Goal: Task Accomplishment & Management: Use online tool/utility

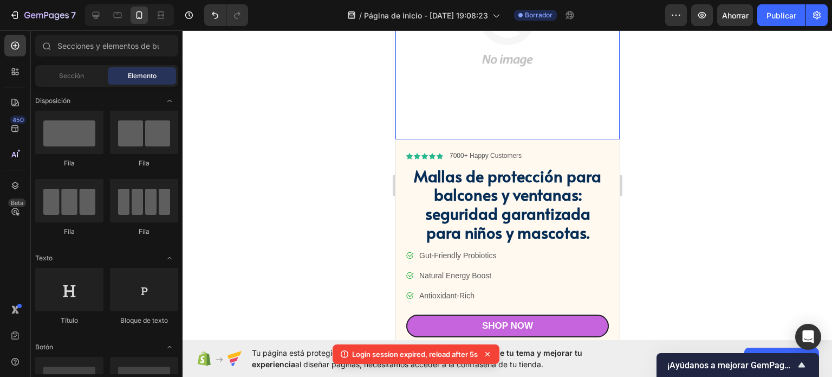
scroll to position [121, 0]
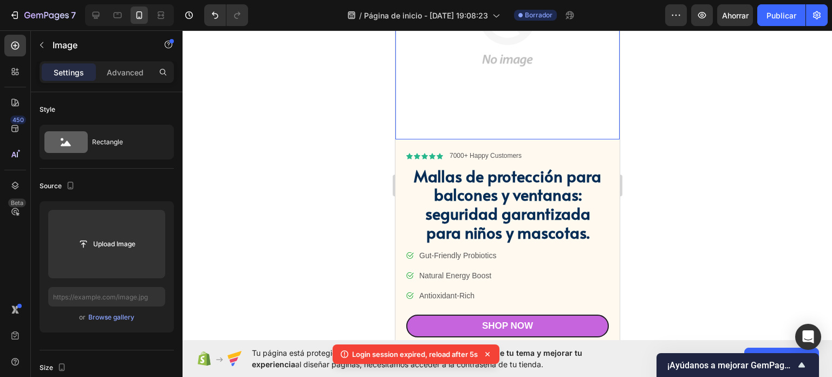
click at [555, 72] on img at bounding box center [507, 27] width 224 height 224
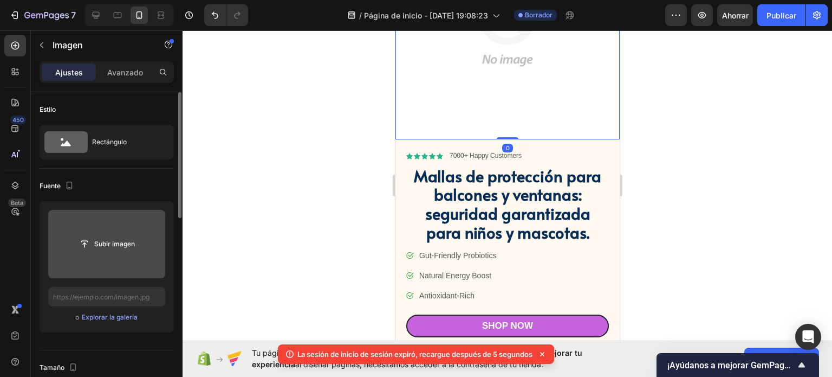
click at [115, 235] on input "file" at bounding box center [106, 244] width 73 height 18
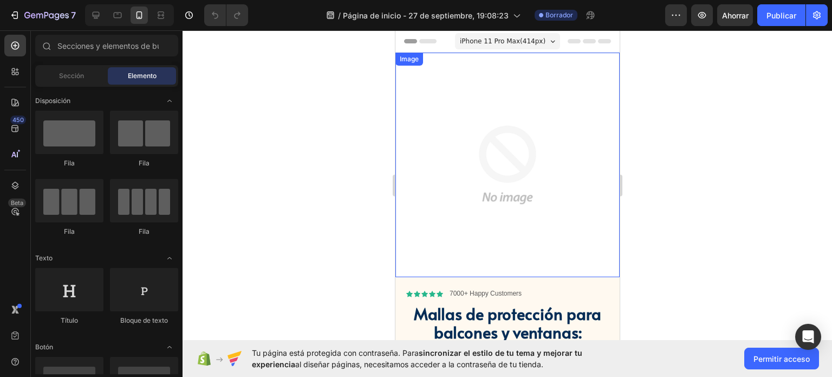
click at [419, 126] on img at bounding box center [507, 165] width 224 height 224
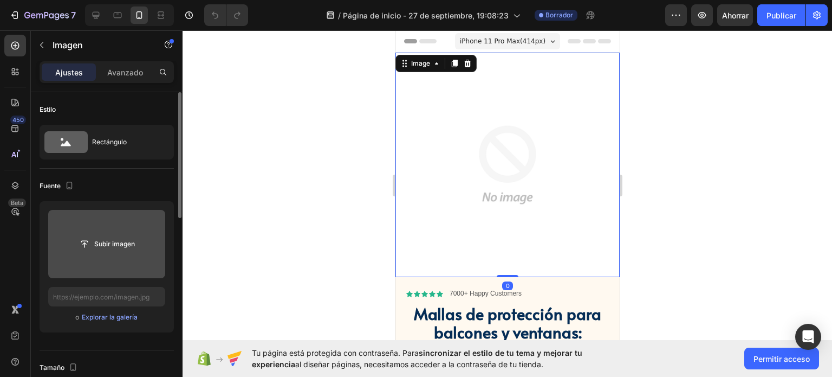
click at [126, 221] on input "file" at bounding box center [106, 244] width 117 height 68
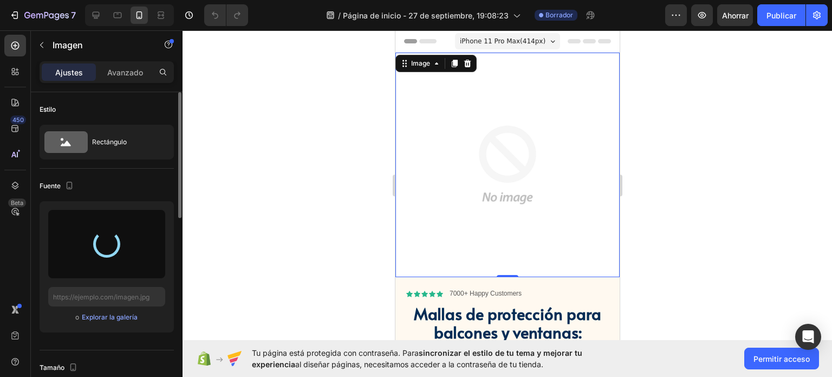
type input "[URL][DOMAIN_NAME]"
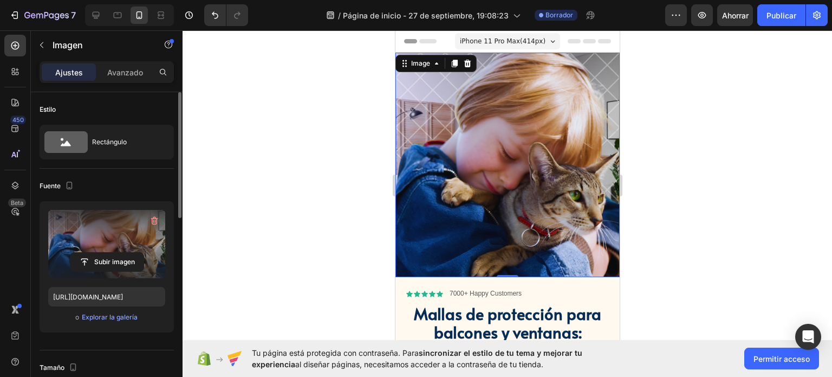
click at [711, 111] on div at bounding box center [508, 203] width 650 height 346
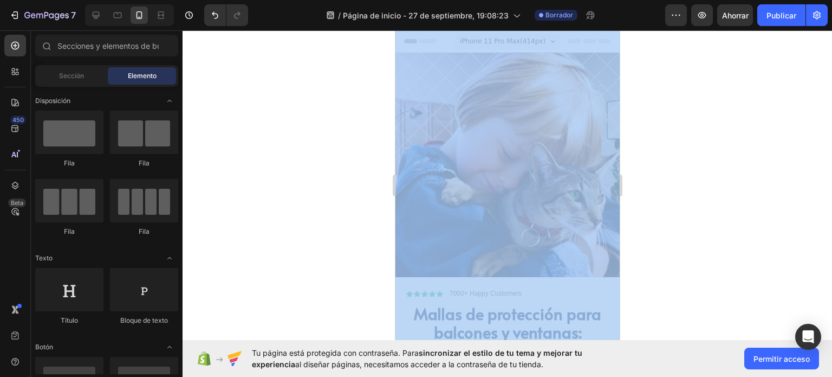
drag, startPoint x: 788, startPoint y: 138, endPoint x: 679, endPoint y: 67, distance: 130.1
click at [679, 67] on div at bounding box center [508, 203] width 650 height 346
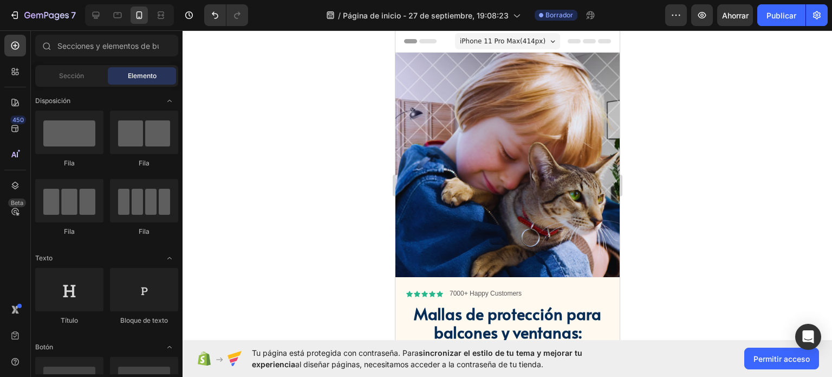
click at [679, 67] on div at bounding box center [508, 203] width 650 height 346
drag, startPoint x: 617, startPoint y: 47, endPoint x: 999, endPoint y: 49, distance: 381.4
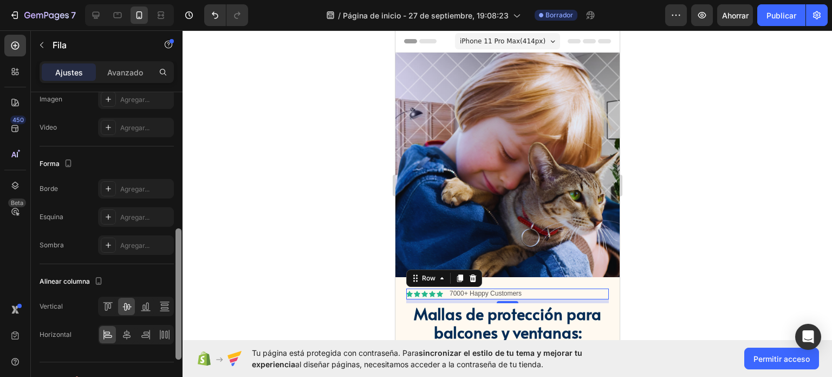
scroll to position [439, 0]
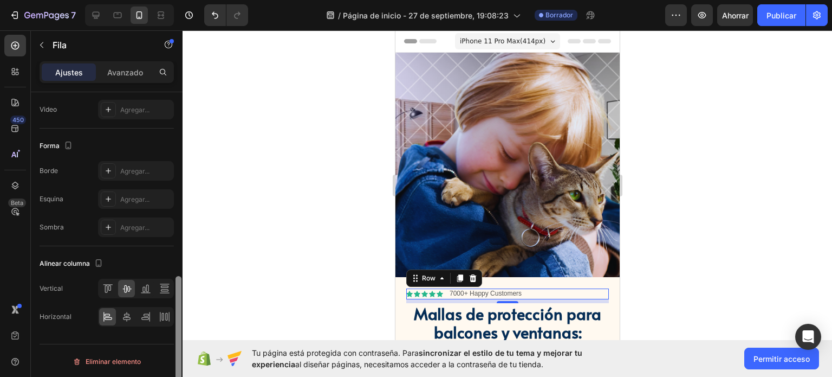
drag, startPoint x: 180, startPoint y: 141, endPoint x: 219, endPoint y: 342, distance: 204.2
click at [219, 0] on div "7 / Página de inicio - [DATE] 19:08:23 Borrador Avance Ahorrar Publicar 450 Bet…" at bounding box center [416, 0] width 832 height 0
click at [130, 312] on icon at bounding box center [126, 316] width 11 height 11
click at [672, 153] on div at bounding box center [508, 203] width 650 height 346
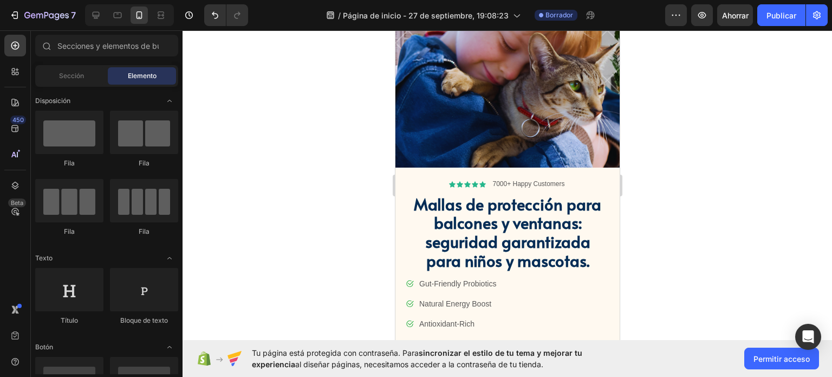
scroll to position [116, 0]
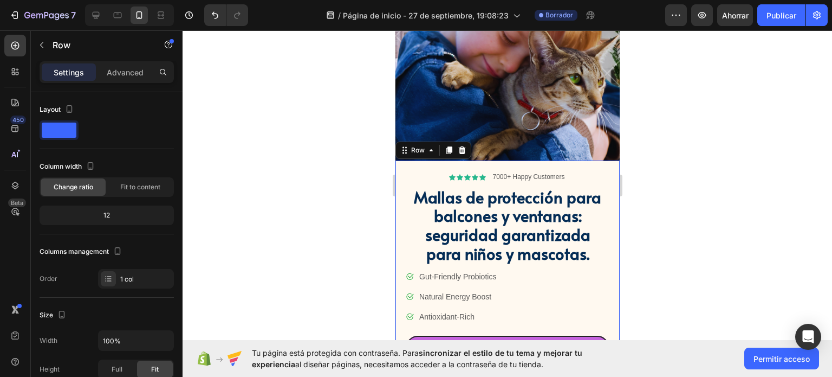
click at [401, 160] on div "Icon Icon Icon Icon Icon Icon List 7000+ Happy Customers Text Block Row Mallas …" at bounding box center [507, 264] width 224 height 209
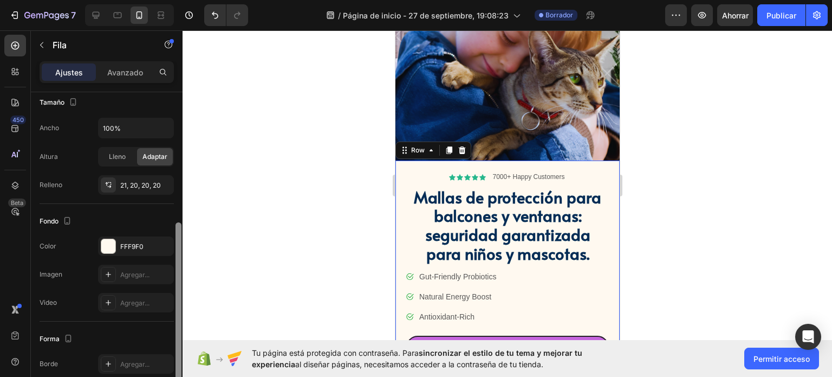
drag, startPoint x: 178, startPoint y: 101, endPoint x: 202, endPoint y: 216, distance: 116.9
click at [202, 0] on div "7 / Página de inicio - [DATE] 19:08:23 Borrador Avance Ahorrar Publicar 450 Bet…" at bounding box center [416, 0] width 832 height 0
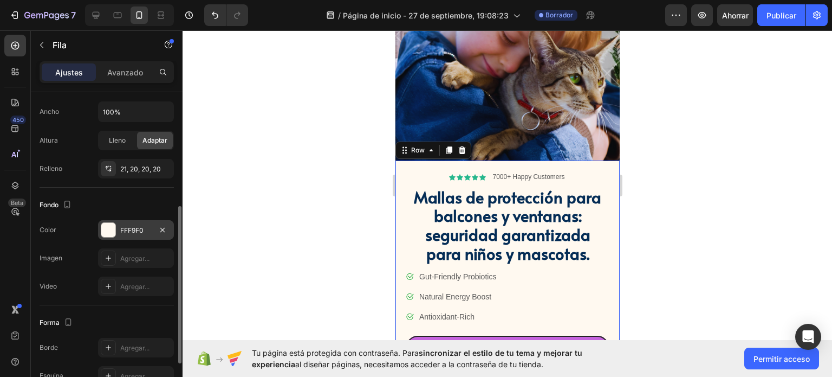
click at [105, 223] on div at bounding box center [108, 230] width 14 height 14
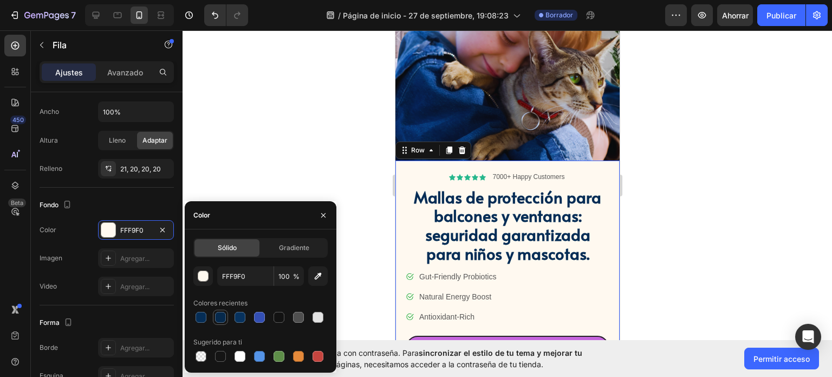
click at [219, 321] on div at bounding box center [220, 317] width 11 height 11
type input "06294C"
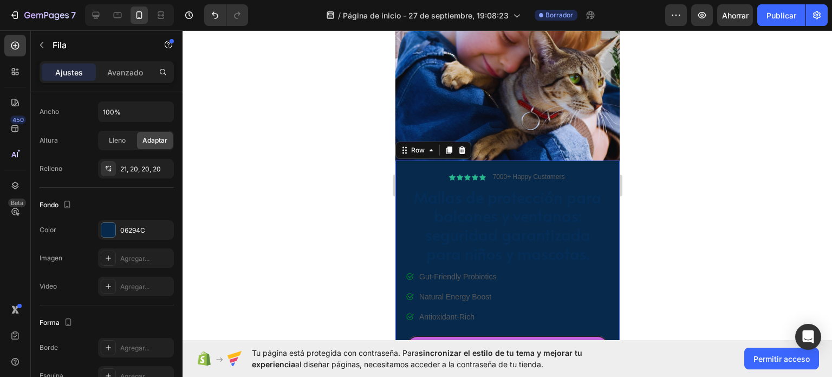
click at [746, 124] on div at bounding box center [508, 203] width 650 height 346
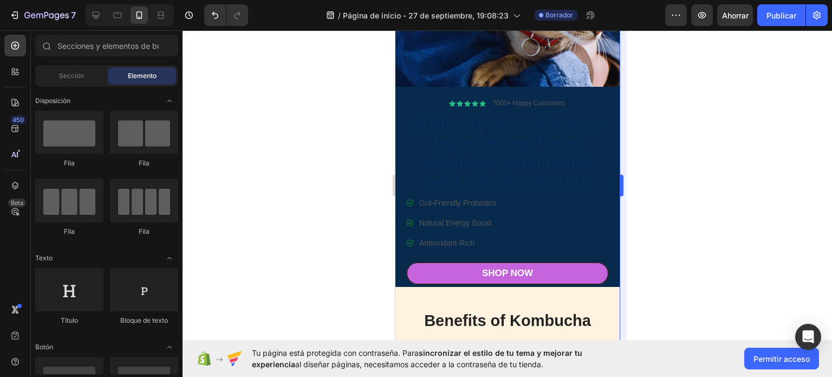
scroll to position [197, 0]
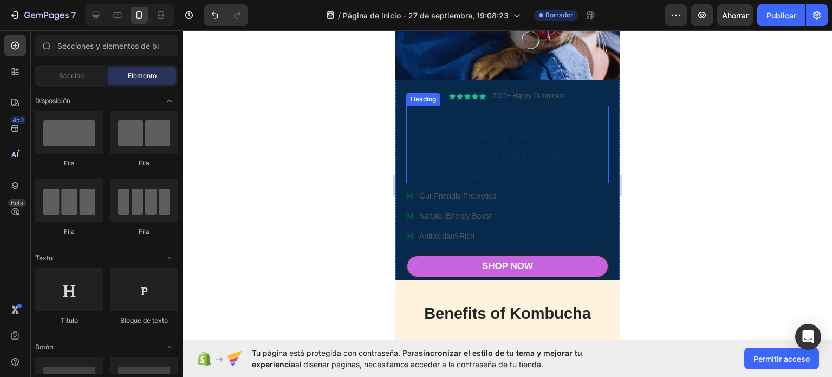
click at [505, 137] on h1 "Mallas de protección para balcones y ventanas: seguridad garantizada para niños…" at bounding box center [507, 144] width 203 height 77
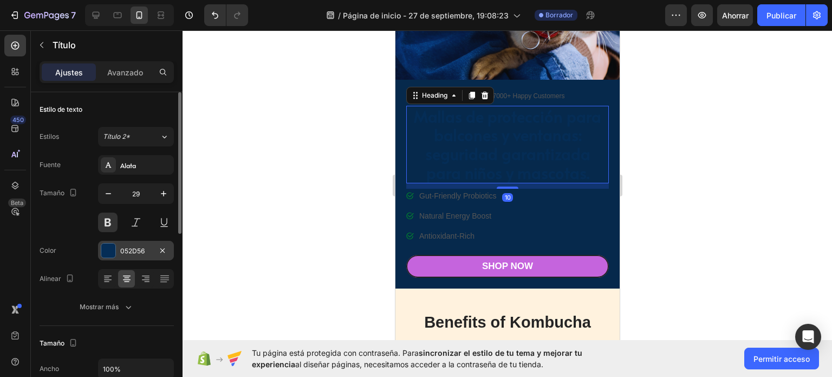
click at [112, 250] on div at bounding box center [108, 250] width 14 height 14
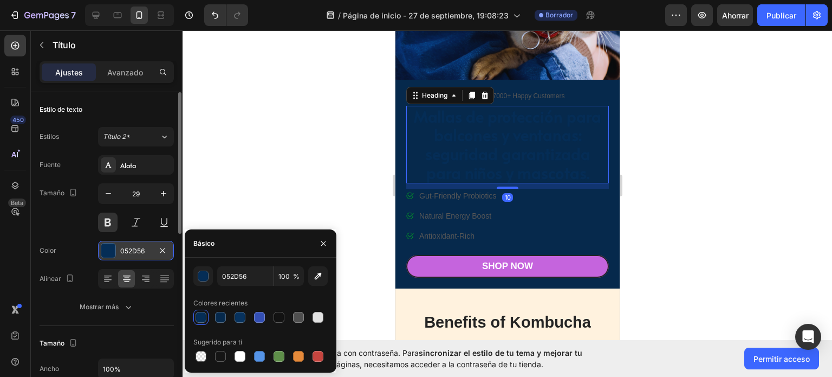
click at [112, 250] on div at bounding box center [108, 250] width 14 height 14
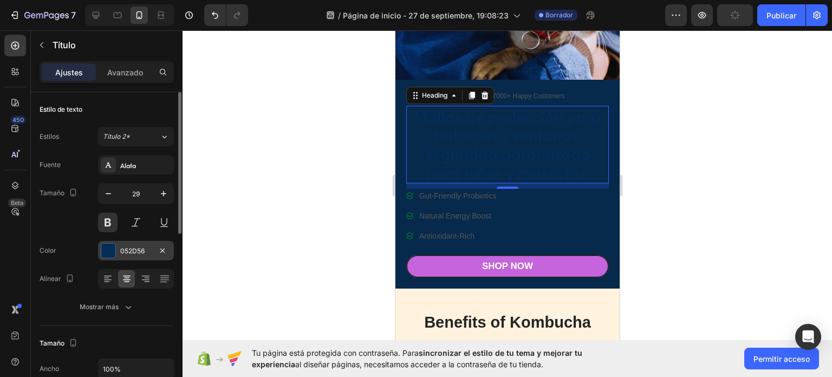
click at [104, 249] on div at bounding box center [108, 250] width 14 height 14
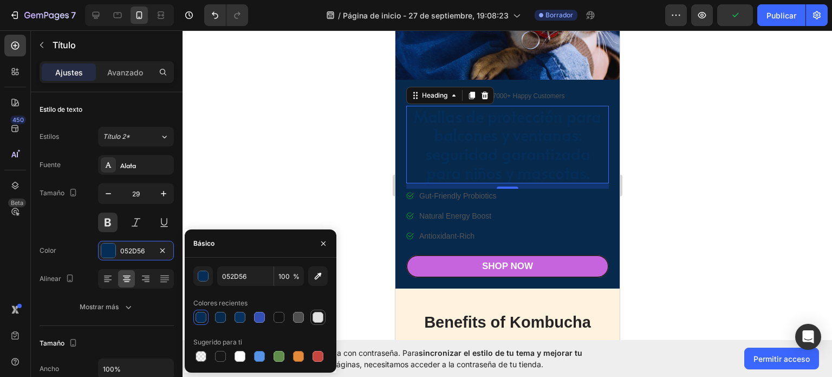
click at [321, 316] on div at bounding box center [318, 317] width 11 height 11
type input "E2E2E2"
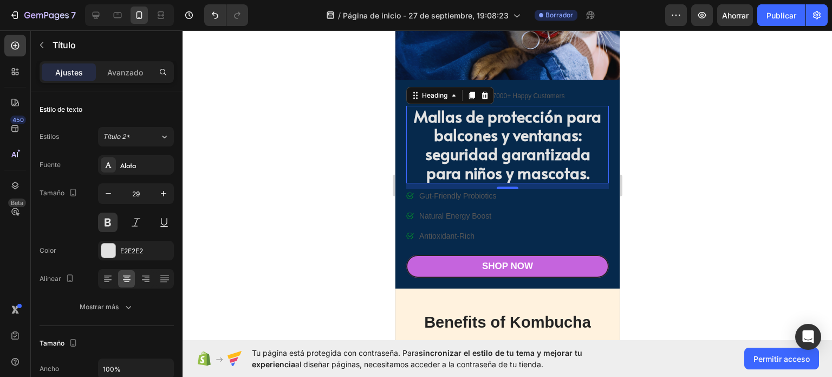
click at [723, 118] on div at bounding box center [508, 203] width 650 height 346
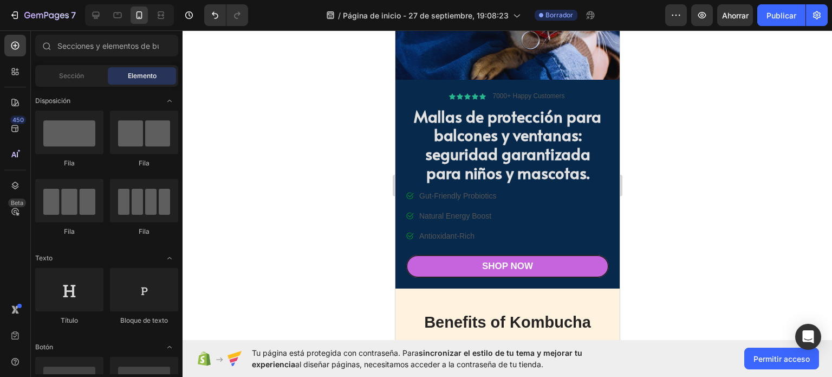
click at [723, 118] on div at bounding box center [508, 203] width 650 height 346
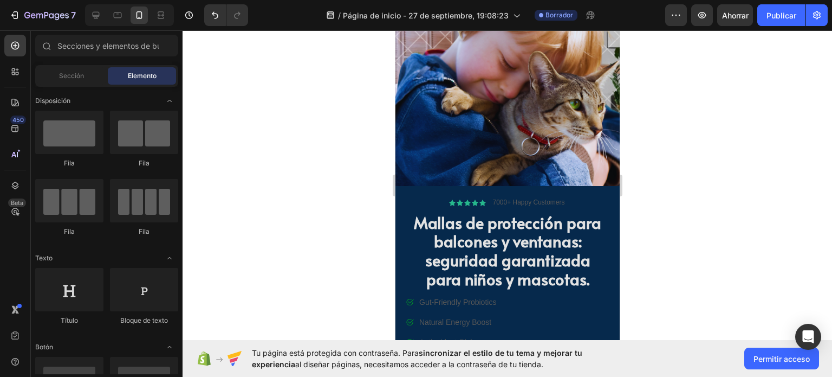
scroll to position [0, 0]
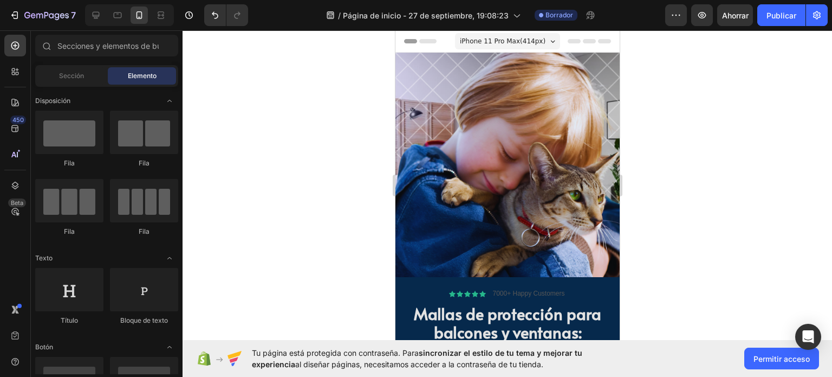
drag, startPoint x: 614, startPoint y: 62, endPoint x: 1012, endPoint y: 60, distance: 397.7
click at [680, 79] on div at bounding box center [508, 203] width 650 height 346
click at [97, 143] on div at bounding box center [69, 132] width 68 height 43
click at [458, 84] on img at bounding box center [507, 165] width 224 height 224
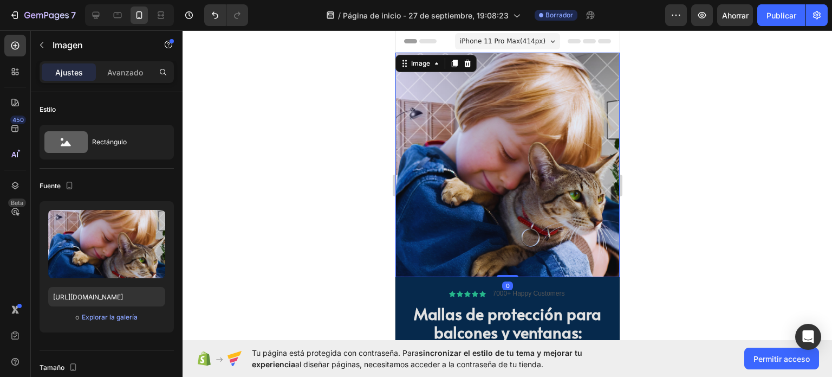
click at [365, 84] on div at bounding box center [508, 203] width 650 height 346
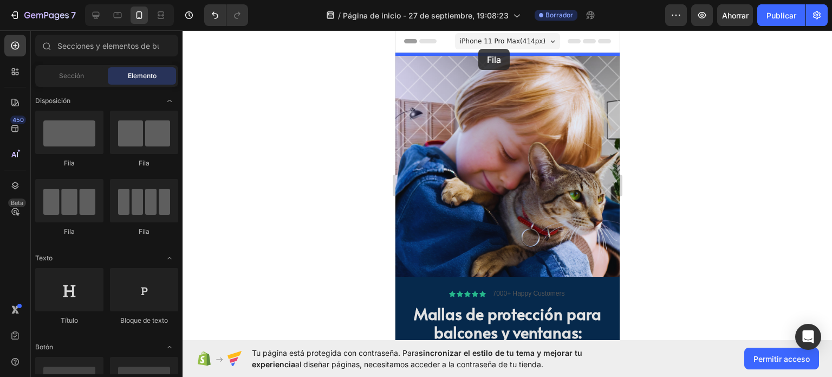
drag, startPoint x: 450, startPoint y: 168, endPoint x: 477, endPoint y: 49, distance: 122.4
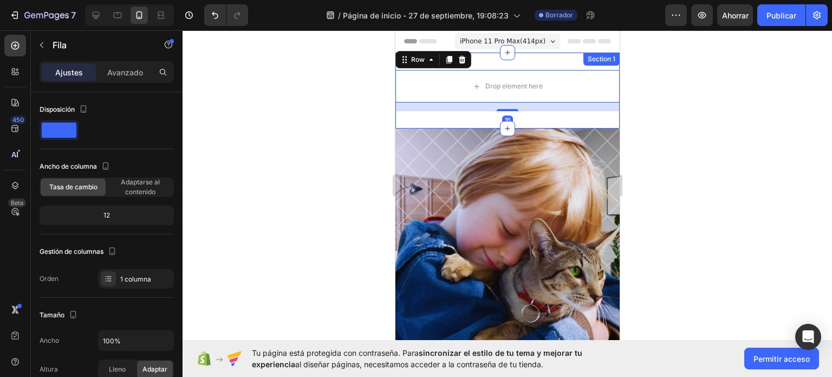
click at [516, 120] on div "Drop element here Row 16 Section 1" at bounding box center [507, 91] width 224 height 76
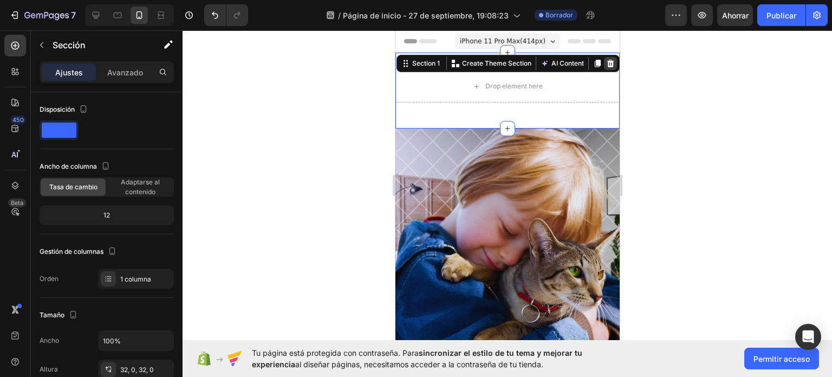
click at [606, 60] on icon at bounding box center [610, 63] width 9 height 9
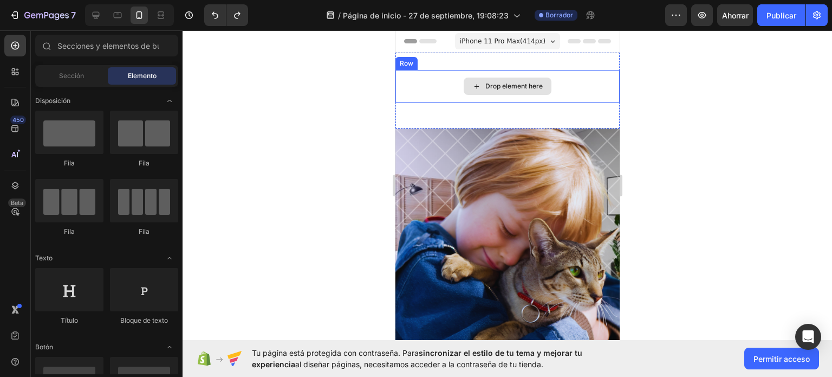
click at [560, 83] on div "Drop element here" at bounding box center [507, 86] width 224 height 33
click at [485, 86] on div "Drop element here" at bounding box center [513, 86] width 57 height 9
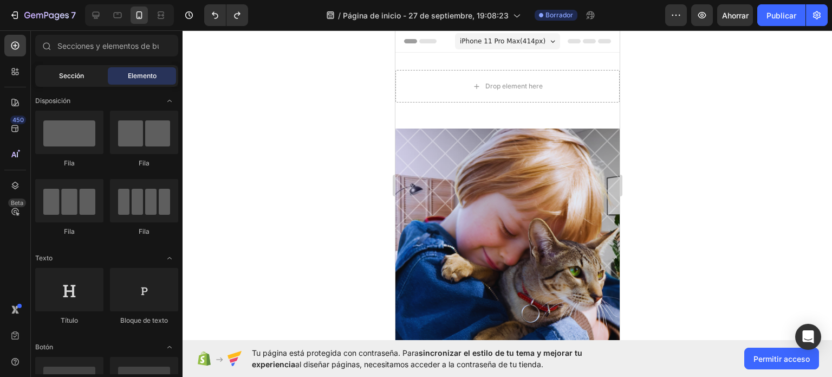
click at [87, 75] on div "Sección" at bounding box center [71, 75] width 68 height 17
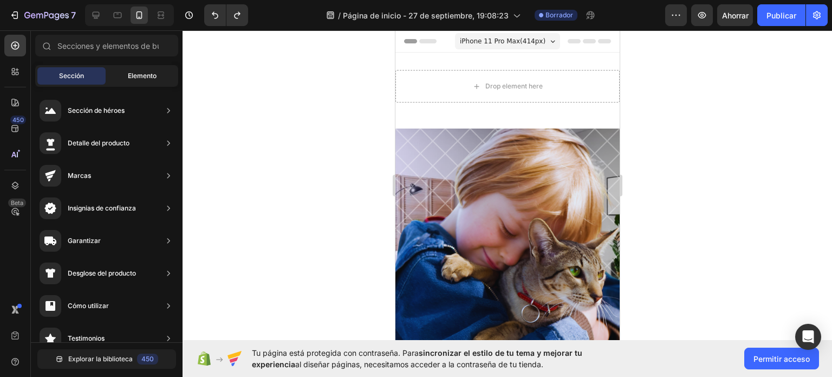
click at [160, 80] on div "Elemento" at bounding box center [142, 75] width 68 height 17
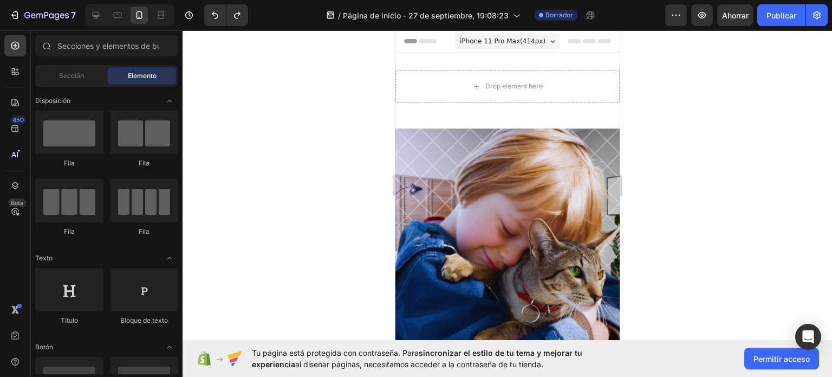
click at [179, 73] on div "Sección Elemento" at bounding box center [107, 76] width 152 height 22
click at [477, 85] on div "Drop element here" at bounding box center [507, 85] width 88 height 17
click at [457, 85] on div "Drop element here" at bounding box center [507, 86] width 224 height 33
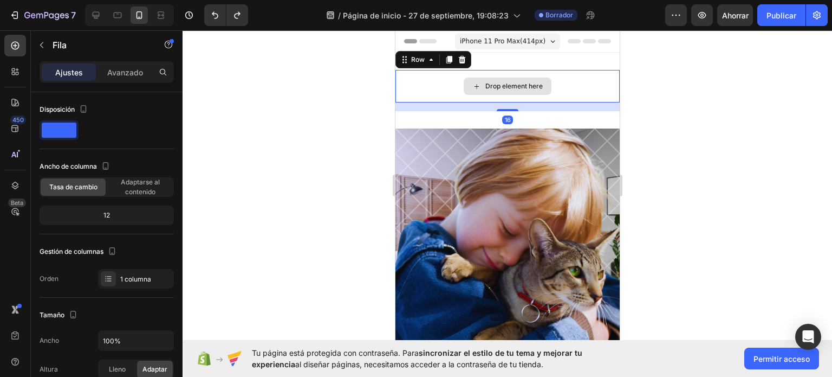
click at [492, 86] on div "Drop element here" at bounding box center [513, 86] width 57 height 9
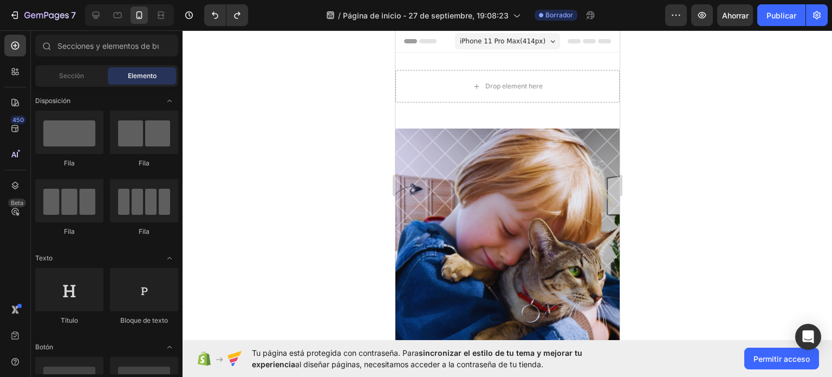
click at [184, 351] on div "Tu página está protegida con contraseña. Para sincronizar el estilo de tu tema …" at bounding box center [508, 358] width 650 height 37
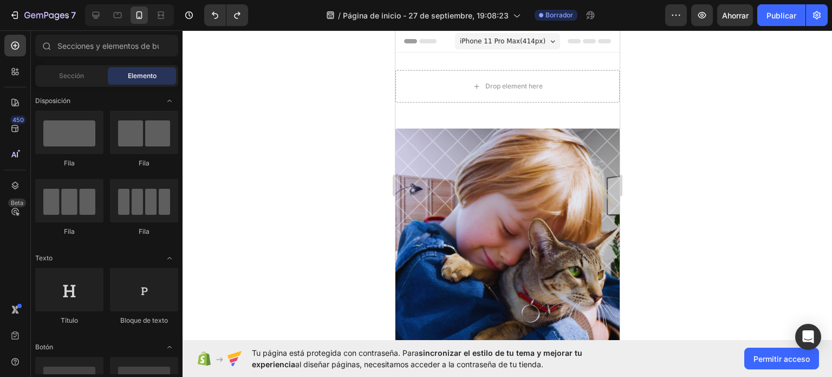
click at [184, 334] on div at bounding box center [508, 203] width 650 height 346
click at [168, 345] on icon "Abrir palanca" at bounding box center [169, 346] width 9 height 9
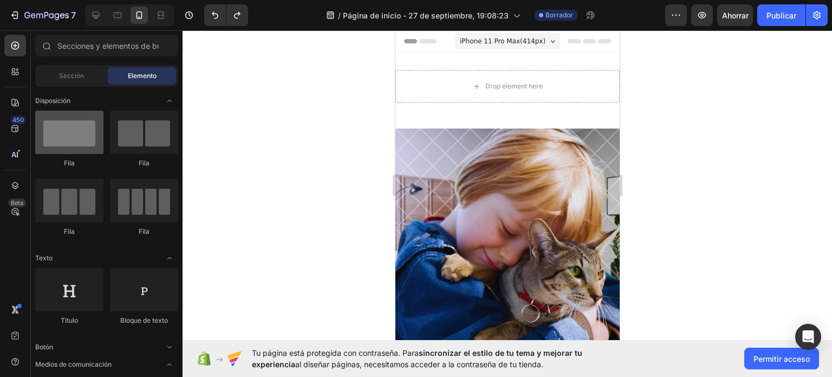
click at [65, 124] on div at bounding box center [69, 132] width 68 height 43
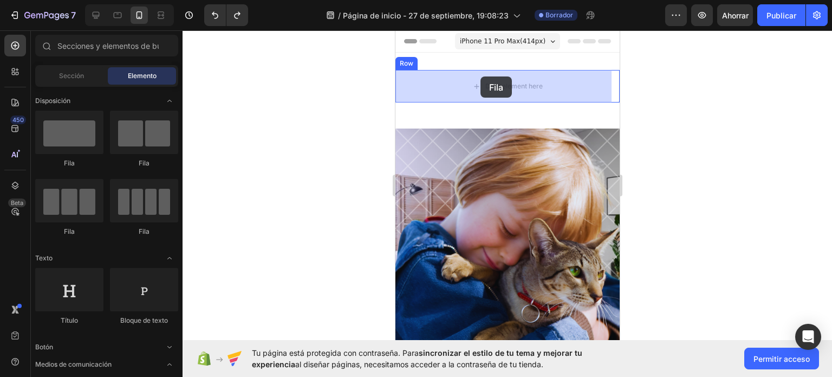
drag, startPoint x: 460, startPoint y: 166, endPoint x: 480, endPoint y: 76, distance: 92.1
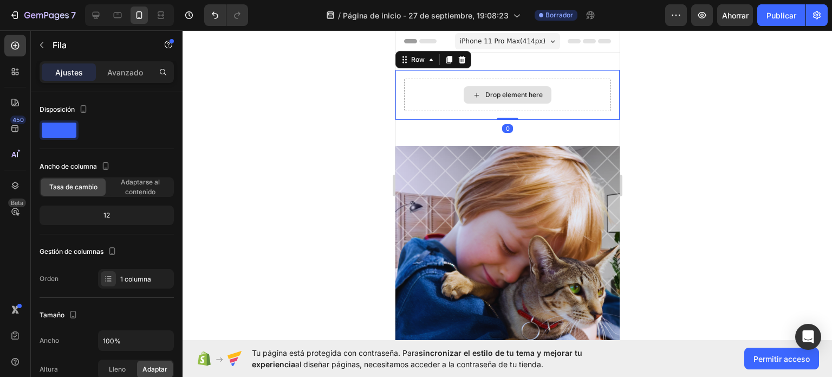
click at [486, 87] on div "Drop element here" at bounding box center [507, 94] width 88 height 17
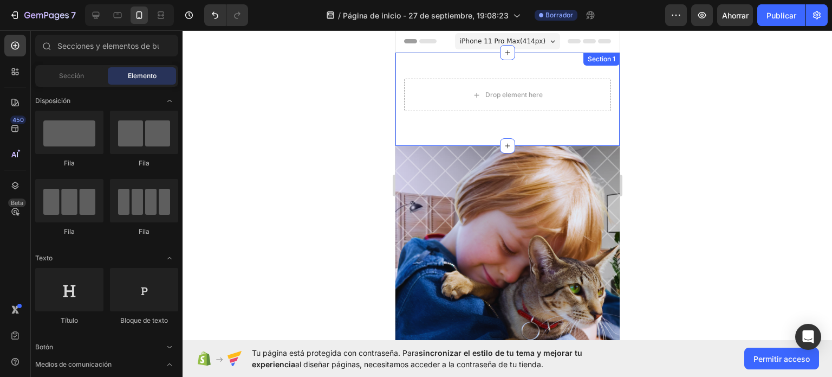
click at [543, 120] on div "Drop element here Row Row" at bounding box center [507, 99] width 224 height 59
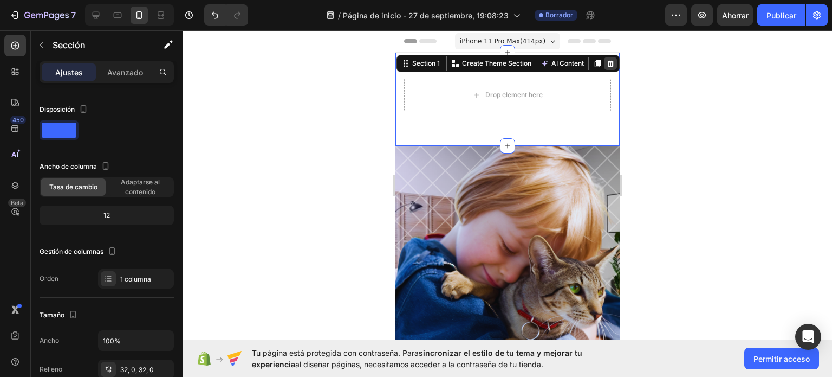
click at [607, 62] on icon at bounding box center [610, 64] width 7 height 8
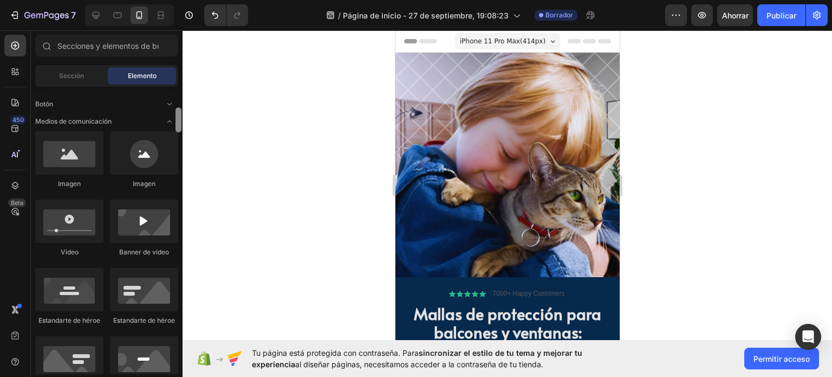
scroll to position [237, 0]
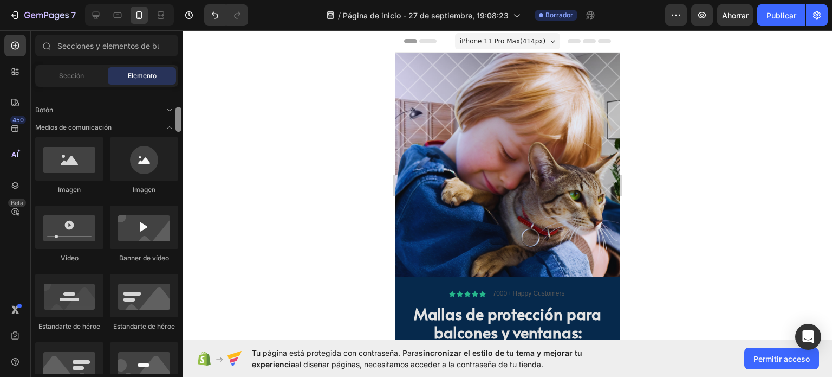
drag, startPoint x: 178, startPoint y: 93, endPoint x: 189, endPoint y: 114, distance: 23.3
click at [189, 0] on div "7 / Página de inicio - [DATE] 19:08:23 Borrador Avance Ahorrar Publicar 450 Bet…" at bounding box center [416, 0] width 832 height 0
click at [54, 164] on div at bounding box center [69, 158] width 68 height 43
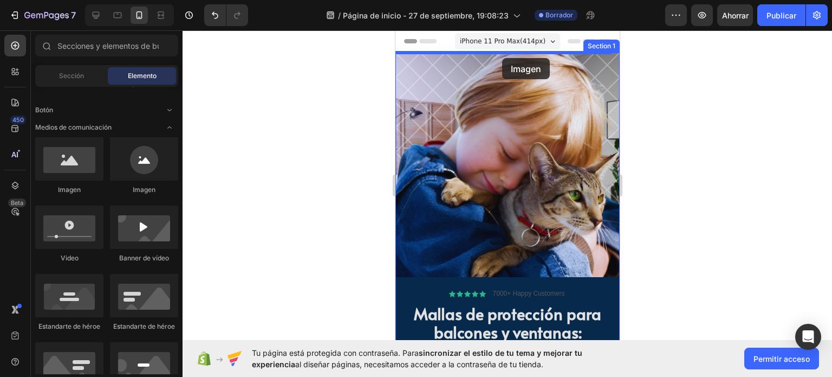
drag, startPoint x: 453, startPoint y: 196, endPoint x: 502, endPoint y: 58, distance: 146.3
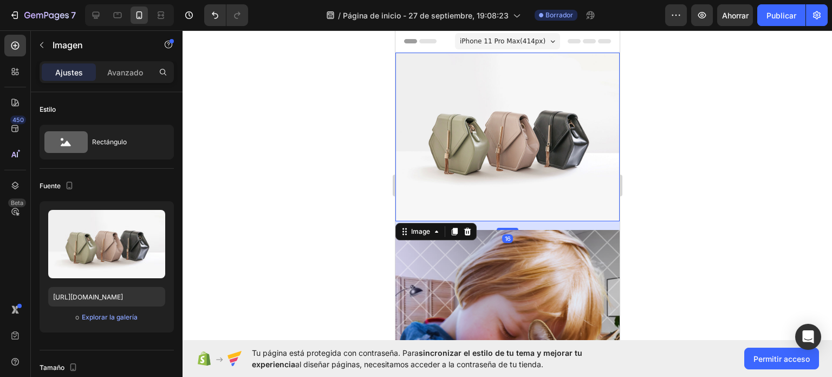
click at [480, 150] on img at bounding box center [507, 137] width 224 height 168
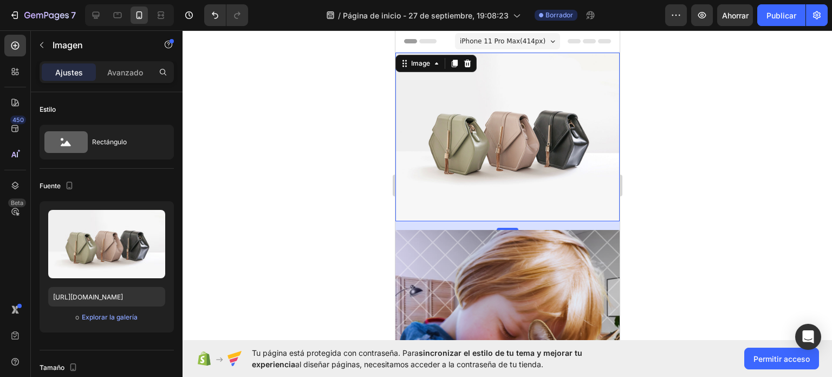
click at [481, 187] on img at bounding box center [507, 137] width 224 height 168
click at [468, 105] on img at bounding box center [507, 137] width 224 height 168
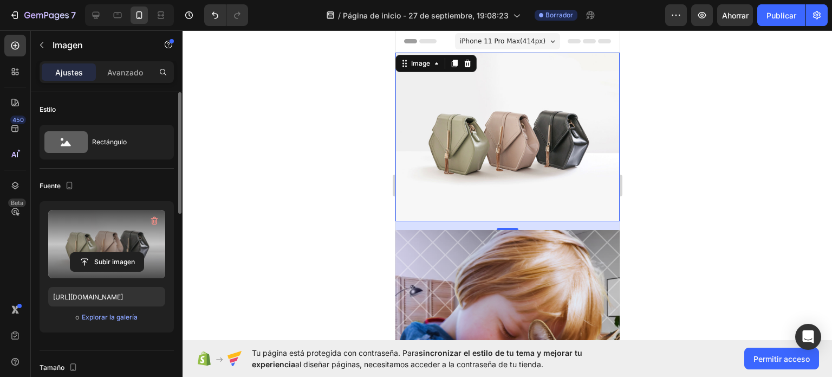
click at [116, 251] on label at bounding box center [106, 244] width 117 height 68
click at [116, 252] on input "file" at bounding box center [106, 261] width 73 height 18
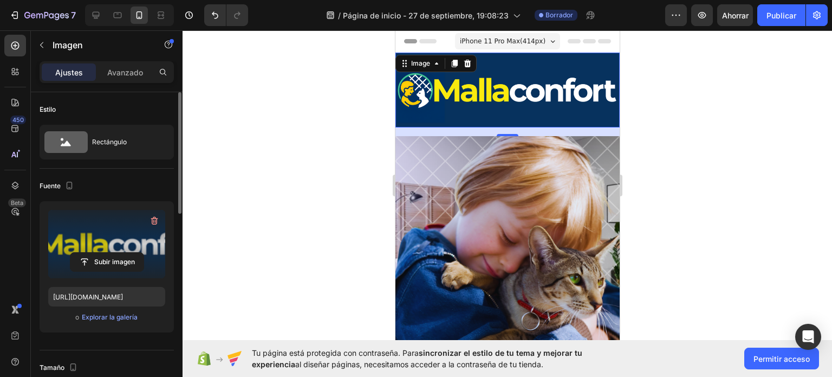
click at [510, 89] on img at bounding box center [507, 90] width 224 height 75
click at [140, 234] on label at bounding box center [106, 244] width 117 height 68
click at [140, 252] on input "file" at bounding box center [106, 261] width 73 height 18
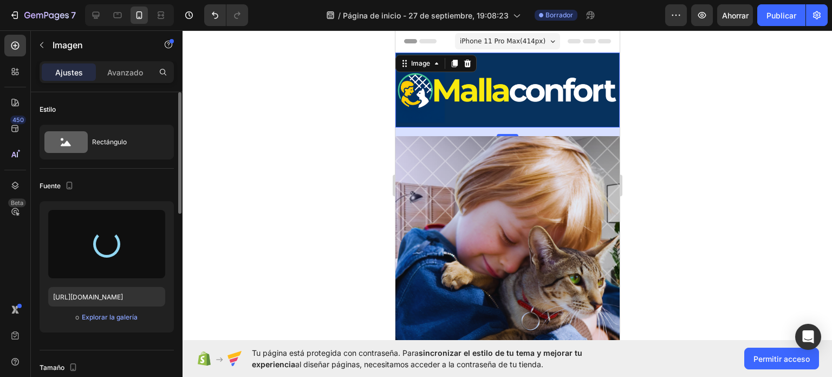
type input "[URL][DOMAIN_NAME]"
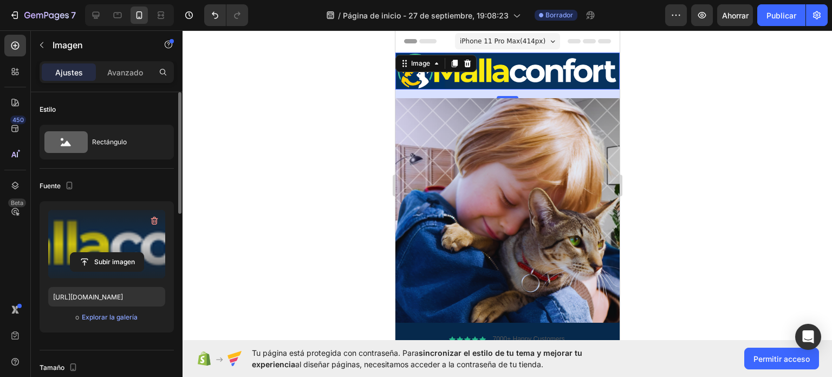
click at [639, 173] on div at bounding box center [508, 203] width 650 height 346
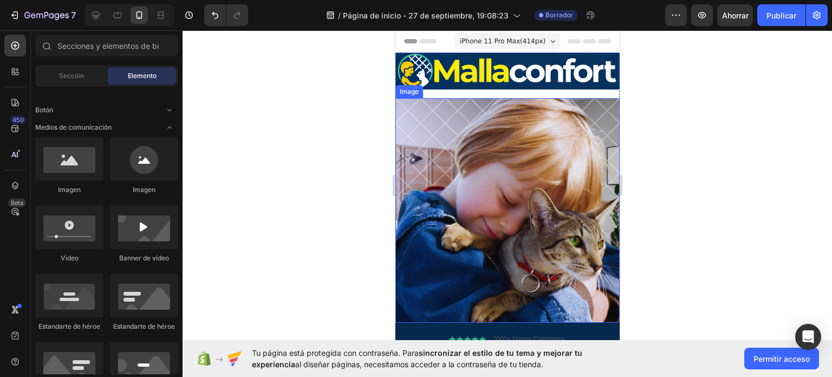
click at [523, 98] on img at bounding box center [507, 210] width 224 height 224
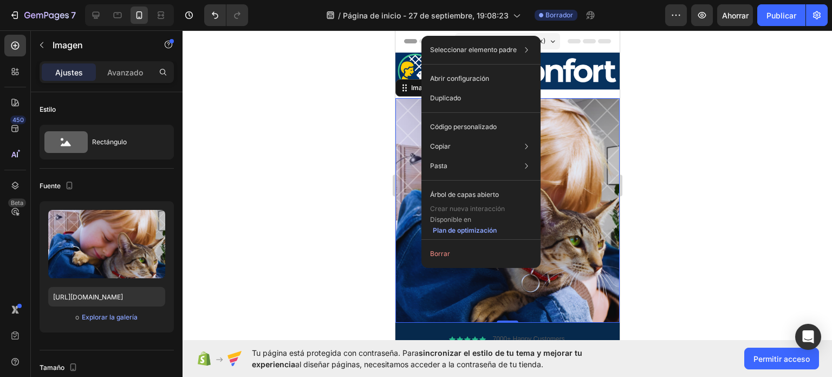
click at [360, 180] on div at bounding box center [508, 203] width 650 height 346
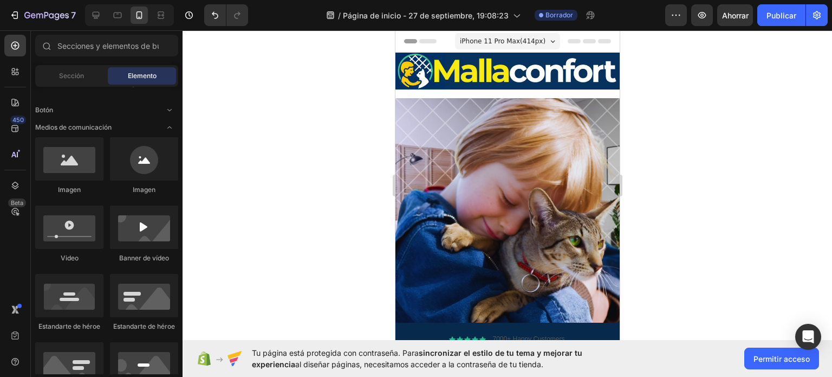
click at [526, 154] on img at bounding box center [507, 210] width 224 height 224
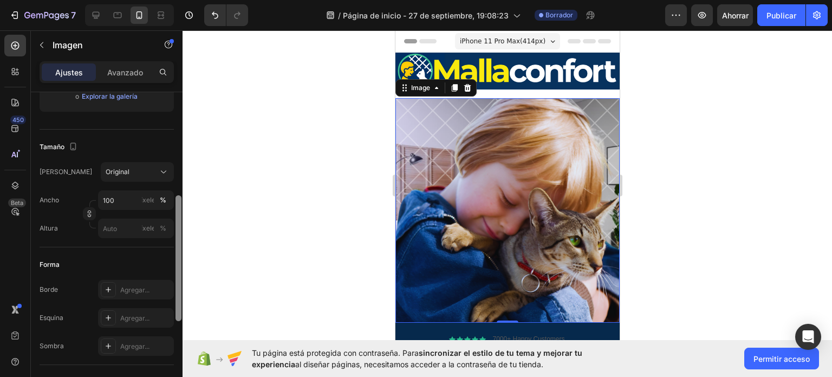
scroll to position [234, 0]
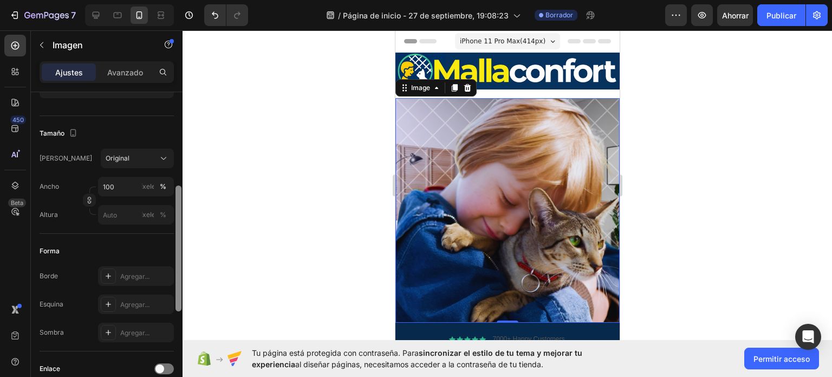
drag, startPoint x: 178, startPoint y: 109, endPoint x: 175, endPoint y: 203, distance: 93.8
click at [175, 203] on div at bounding box center [178, 249] width 8 height 315
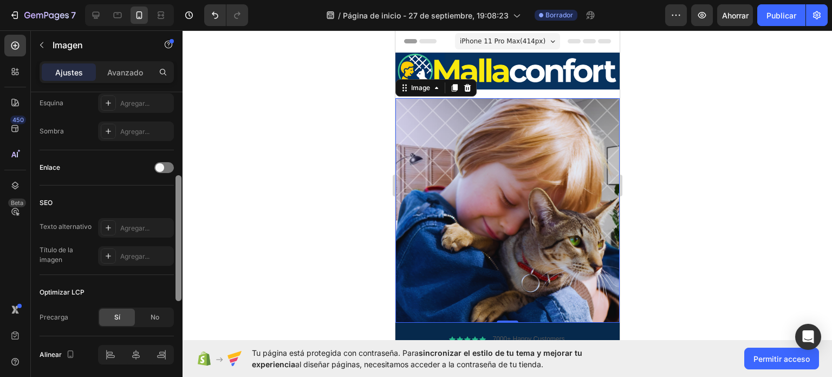
scroll to position [474, 0]
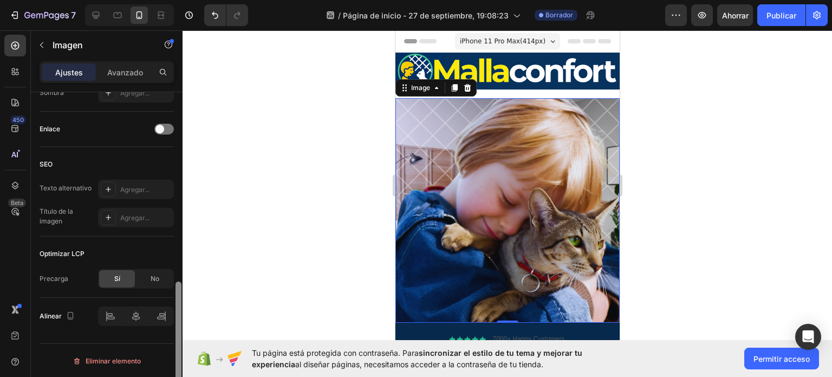
drag, startPoint x: 178, startPoint y: 204, endPoint x: 182, endPoint y: 317, distance: 113.3
click at [182, 317] on div at bounding box center [178, 249] width 8 height 315
click at [157, 280] on font "No" at bounding box center [155, 278] width 9 height 8
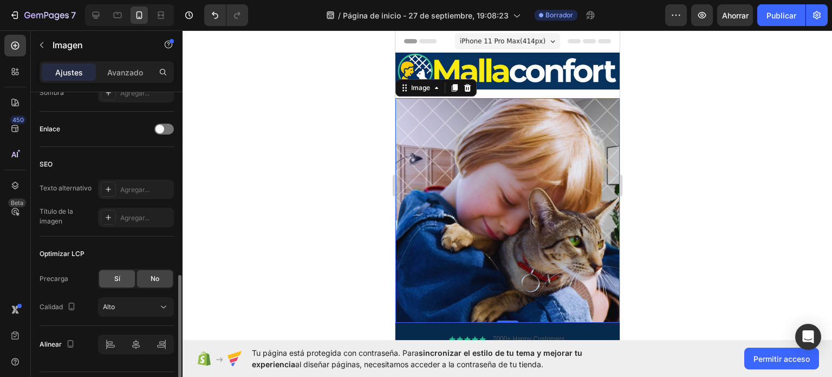
click at [124, 277] on div "Sí" at bounding box center [117, 278] width 36 height 17
click at [150, 277] on div "No" at bounding box center [155, 278] width 36 height 17
click at [116, 278] on font "Sí" at bounding box center [117, 278] width 6 height 8
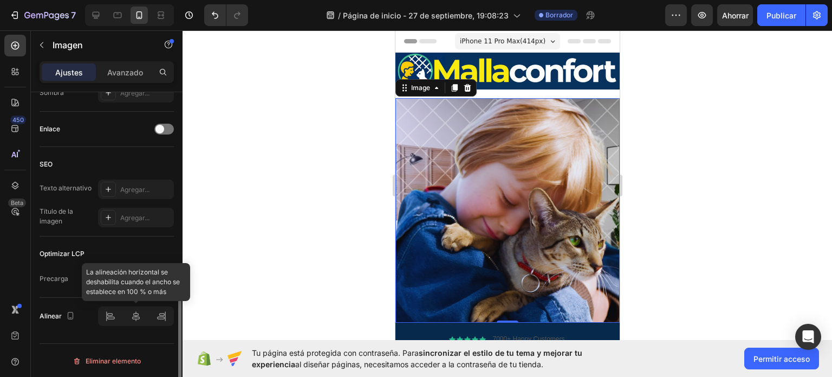
click at [135, 318] on div at bounding box center [136, 316] width 76 height 20
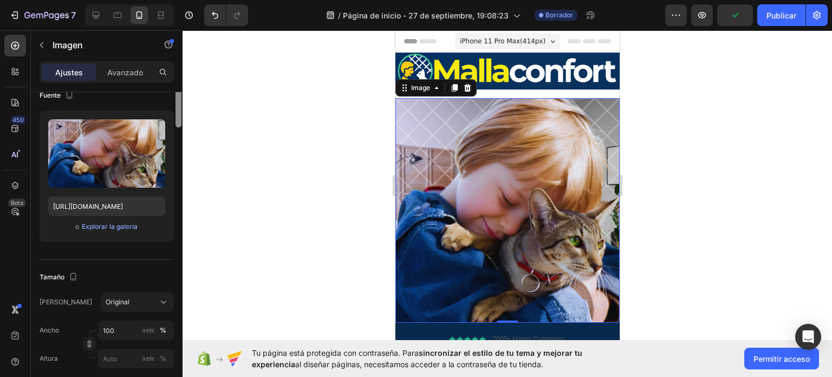
scroll to position [0, 0]
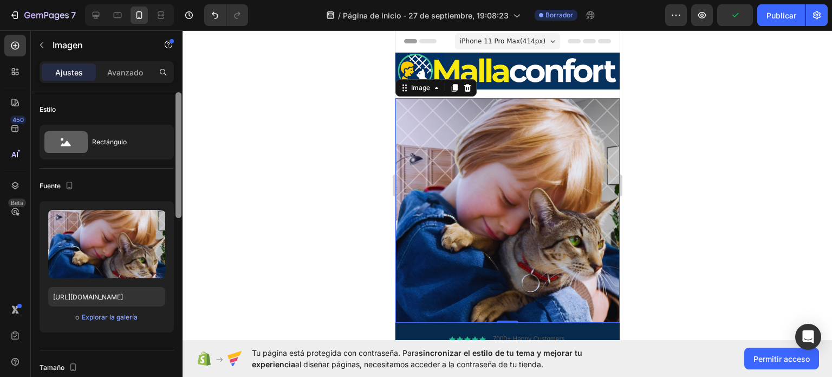
drag, startPoint x: 180, startPoint y: 327, endPoint x: 286, endPoint y: 115, distance: 237.2
click at [286, 0] on div "7 / Página de inicio - [DATE] 19:08:23 Borrador Avance Publicar 450 Beta Sectio…" at bounding box center [416, 0] width 832 height 0
click at [131, 61] on div "Ajustes Avanzado" at bounding box center [107, 72] width 134 height 22
click at [128, 65] on div "Avanzado" at bounding box center [125, 71] width 54 height 17
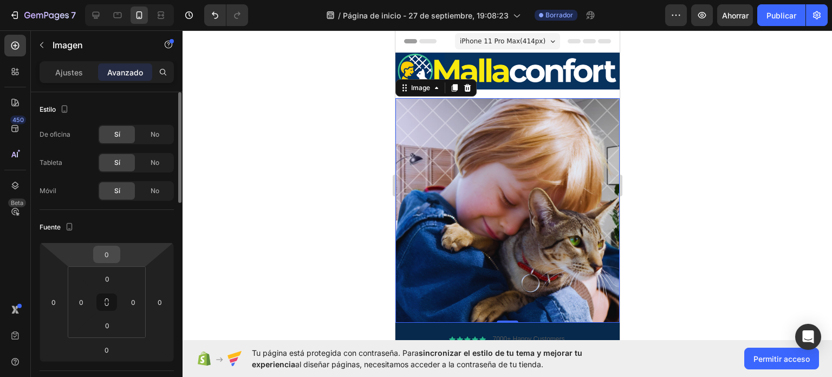
click at [108, 257] on input "0" at bounding box center [107, 254] width 22 height 16
type input "-16"
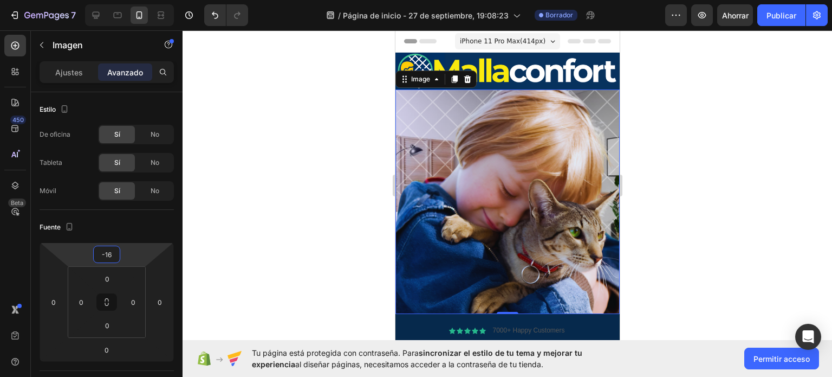
click at [348, 204] on div at bounding box center [508, 203] width 650 height 346
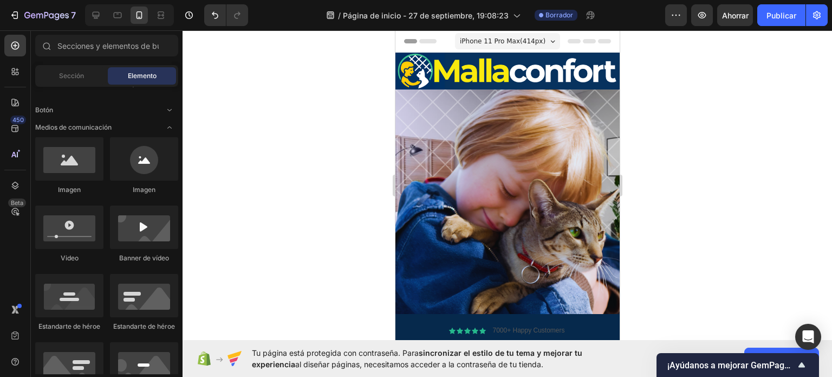
click at [560, 62] on img at bounding box center [507, 71] width 224 height 37
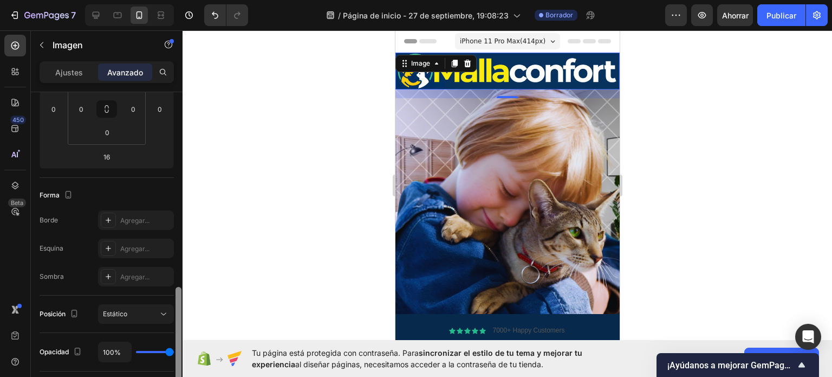
scroll to position [273, 0]
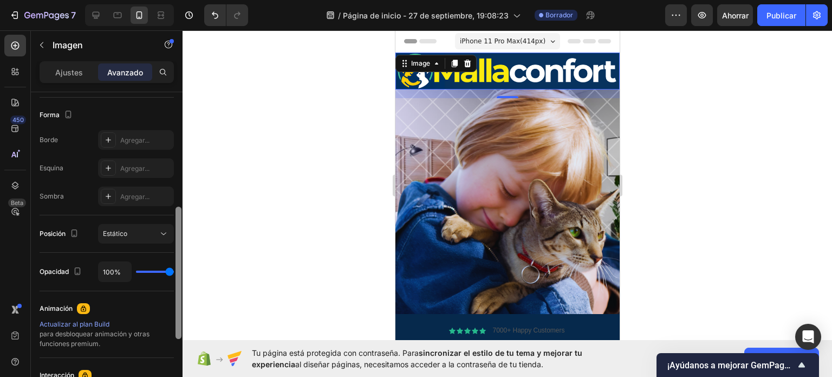
drag, startPoint x: 180, startPoint y: 113, endPoint x: 178, endPoint y: 228, distance: 114.9
click at [178, 228] on div at bounding box center [179, 272] width 6 height 132
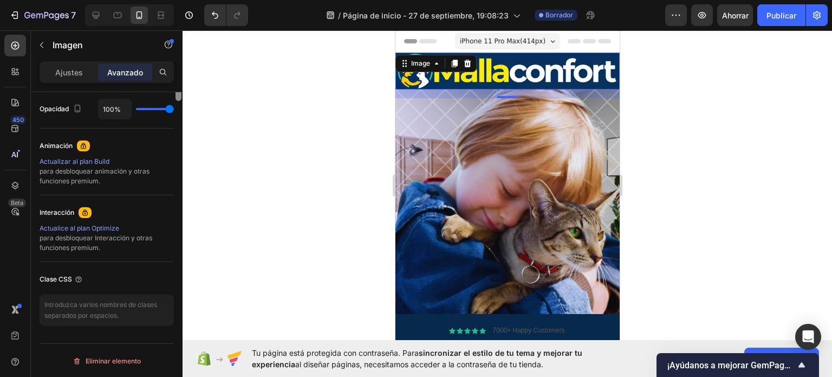
scroll to position [171, 0]
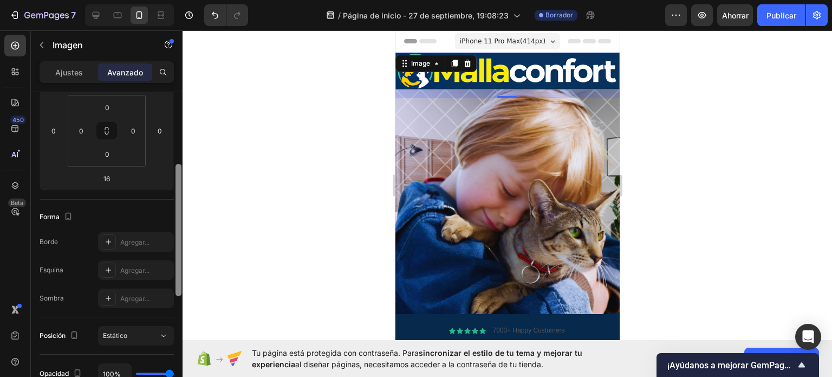
drag, startPoint x: 179, startPoint y: 239, endPoint x: 192, endPoint y: 196, distance: 44.7
click at [192, 0] on div "7 / Página de inicio - [DATE] 19:08:23 Borrador Avance Ahorrar Publicar 450 Bet…" at bounding box center [416, 0] width 832 height 0
click at [606, 120] on img at bounding box center [507, 201] width 224 height 224
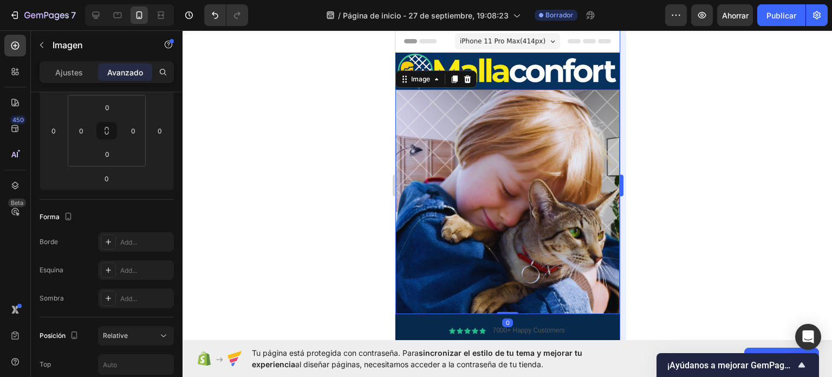
click at [650, 111] on div at bounding box center [508, 203] width 650 height 346
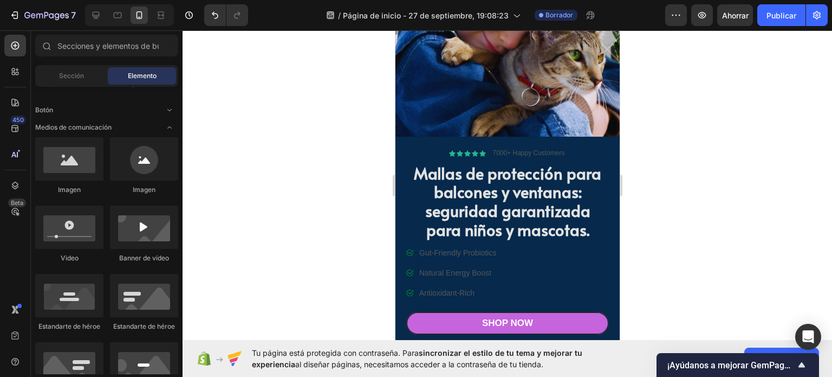
scroll to position [206, 0]
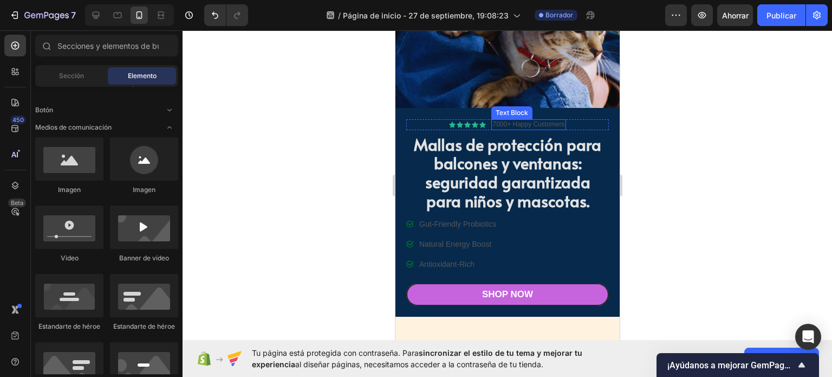
click at [533, 120] on p "7000+ Happy Customers" at bounding box center [528, 124] width 72 height 9
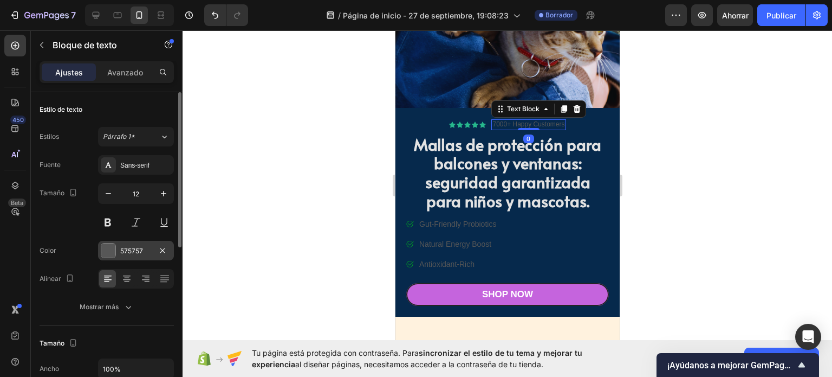
click at [105, 248] on div at bounding box center [108, 250] width 14 height 14
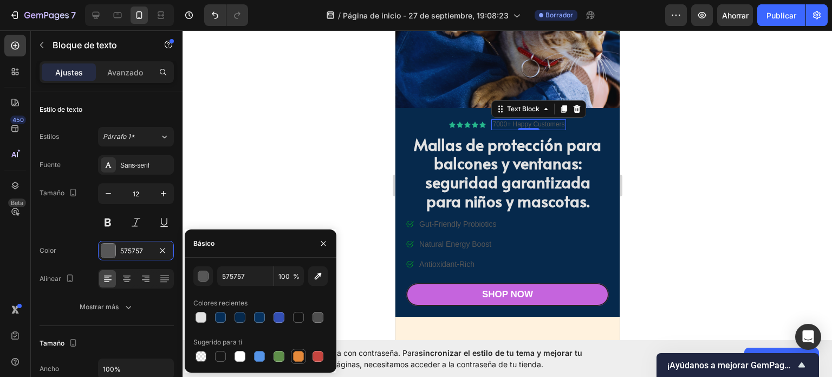
click at [301, 359] on div at bounding box center [298, 356] width 11 height 11
type input "E4893A"
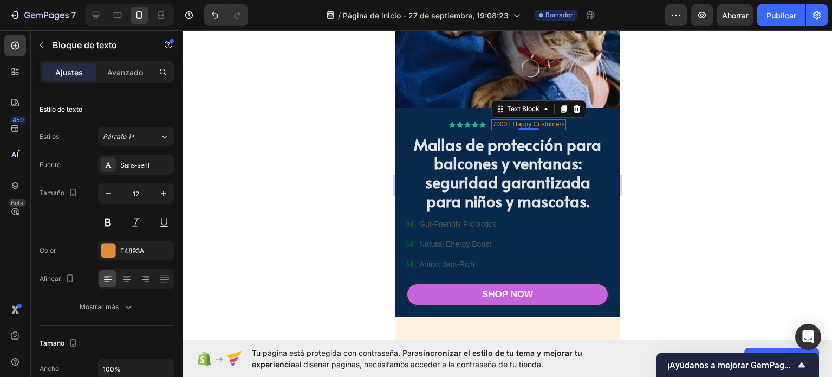
click at [721, 132] on div at bounding box center [508, 203] width 650 height 346
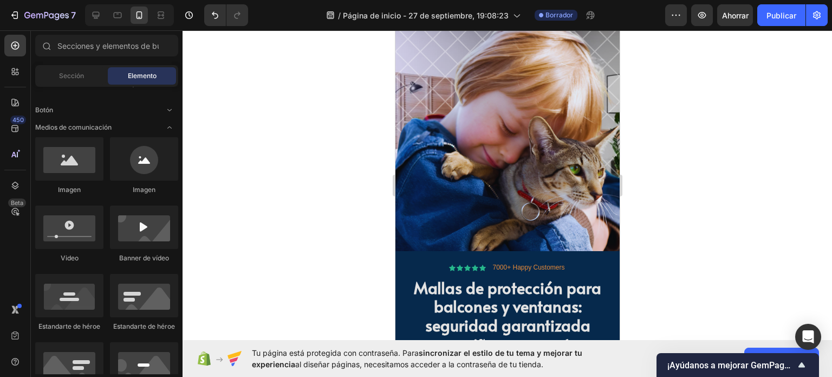
scroll to position [0, 0]
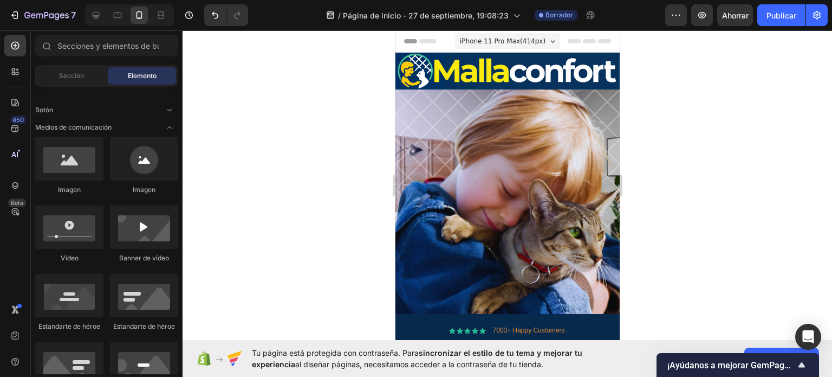
click at [732, 138] on div at bounding box center [508, 203] width 650 height 346
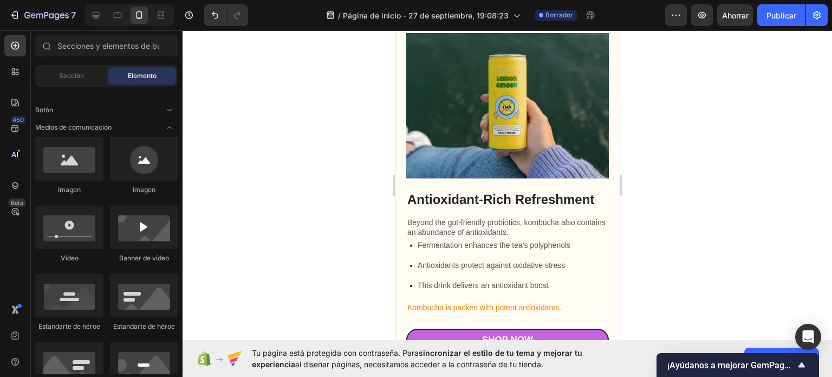
scroll to position [776, 0]
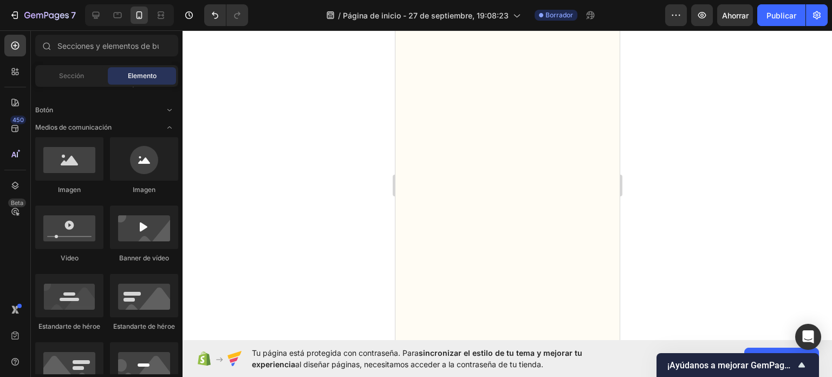
drag, startPoint x: 614, startPoint y: 56, endPoint x: 1030, endPoint y: 68, distance: 415.7
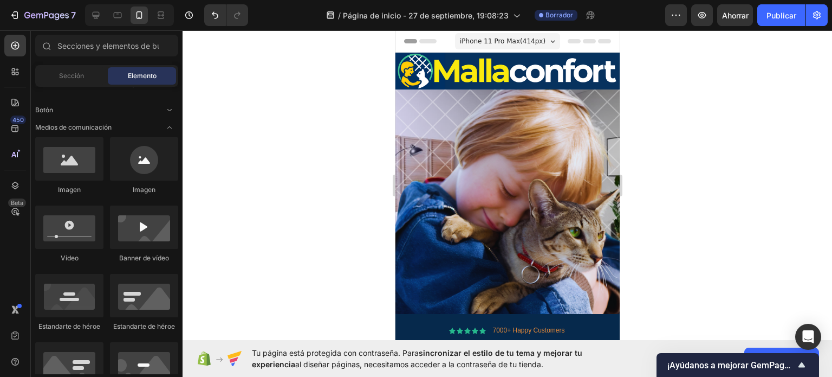
click at [778, 90] on div at bounding box center [508, 203] width 650 height 346
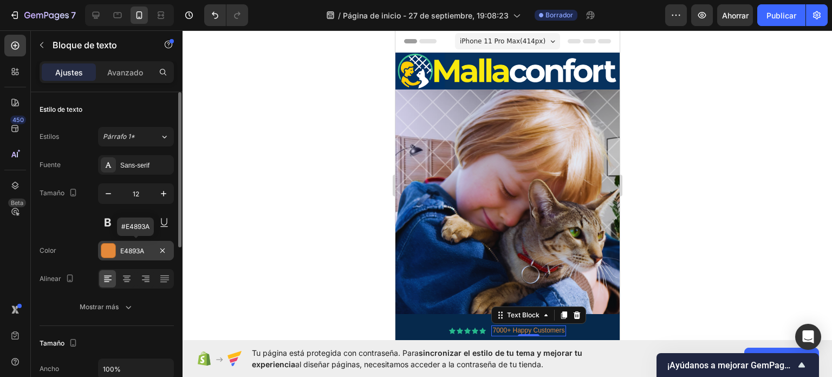
click at [100, 247] on div "E4893A" at bounding box center [136, 251] width 76 height 20
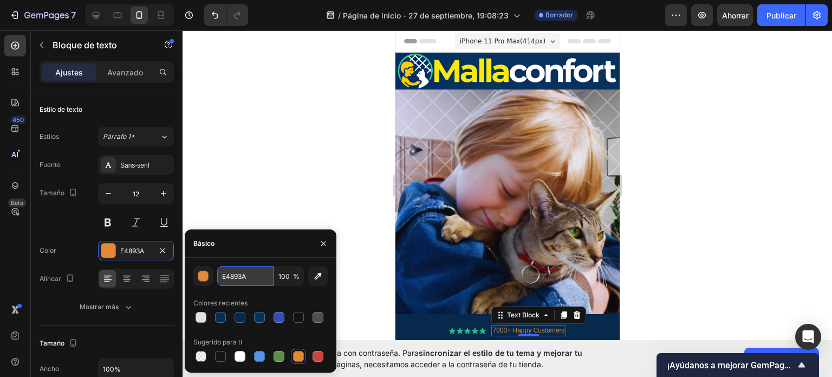
click at [257, 275] on input "E4893A" at bounding box center [245, 276] width 56 height 20
paste input "faea0e"
type input "faea0e"
click at [698, 218] on div at bounding box center [508, 203] width 650 height 346
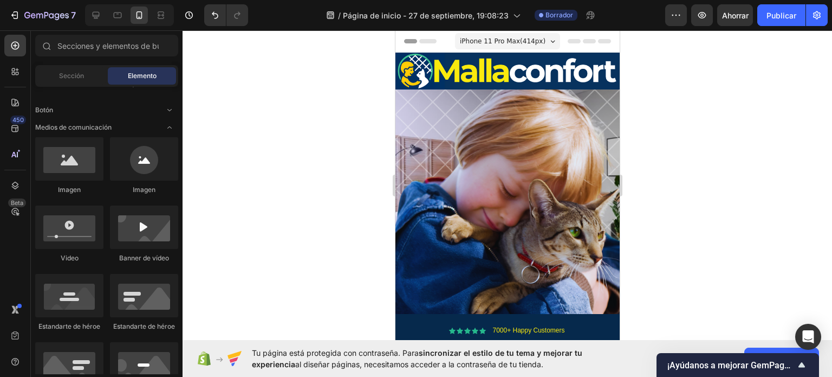
click at [698, 218] on div at bounding box center [508, 203] width 650 height 346
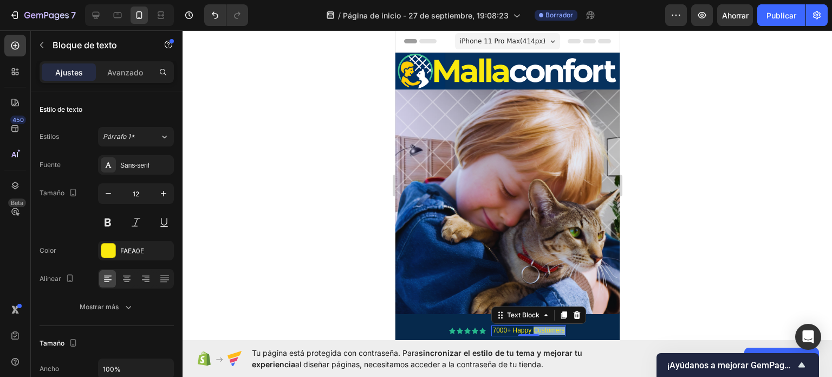
click at [531, 326] on p "7000+ Happy Customers" at bounding box center [528, 330] width 72 height 9
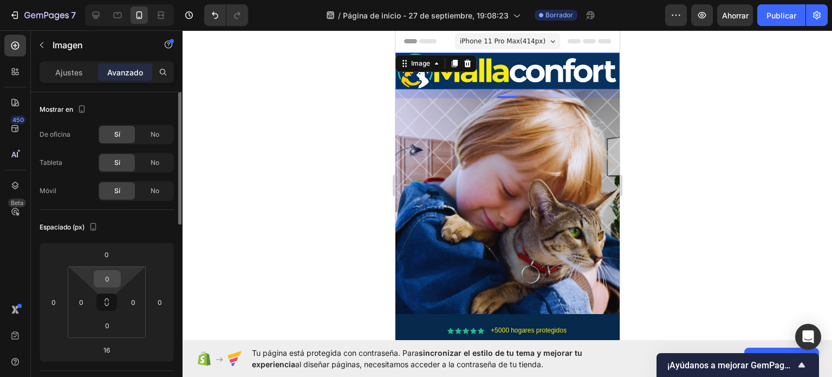
click at [116, 282] on input "0" at bounding box center [107, 278] width 22 height 16
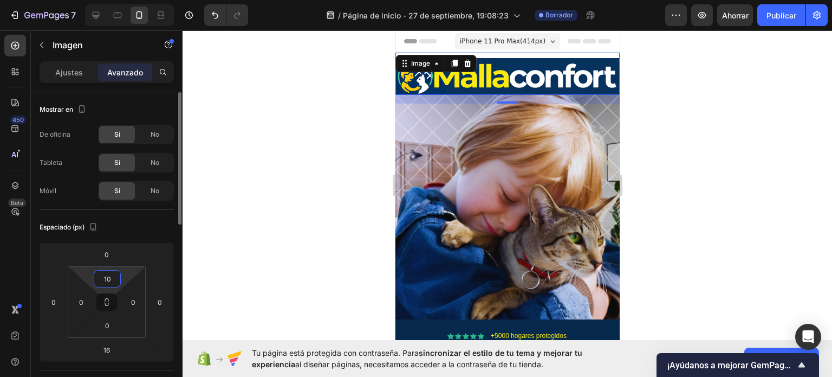
type input "1"
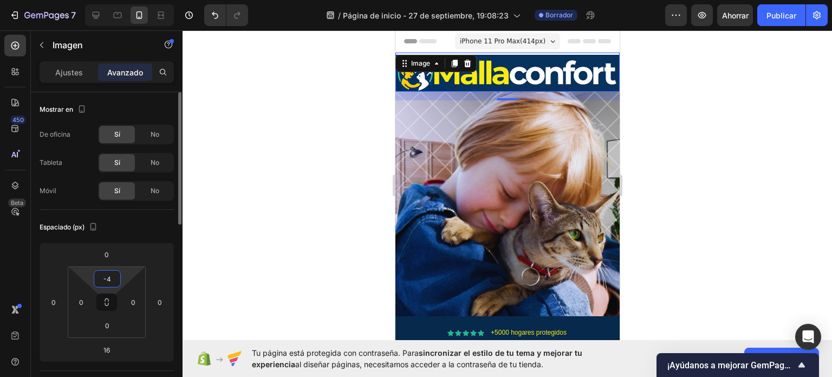
type input "-"
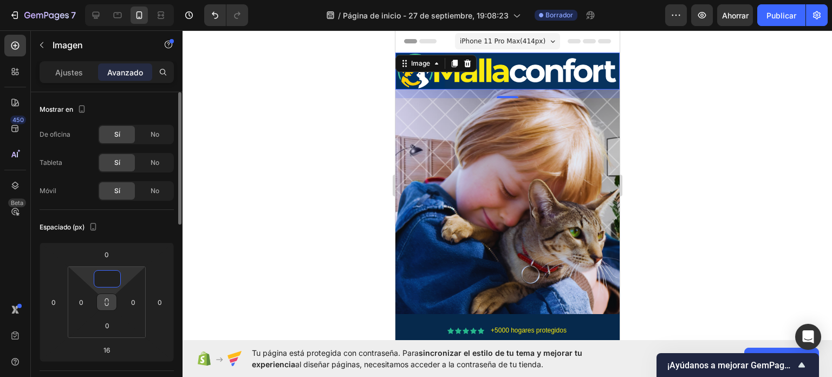
click at [106, 299] on icon at bounding box center [106, 301] width 9 height 9
type input "0"
click at [667, 225] on div at bounding box center [508, 203] width 650 height 346
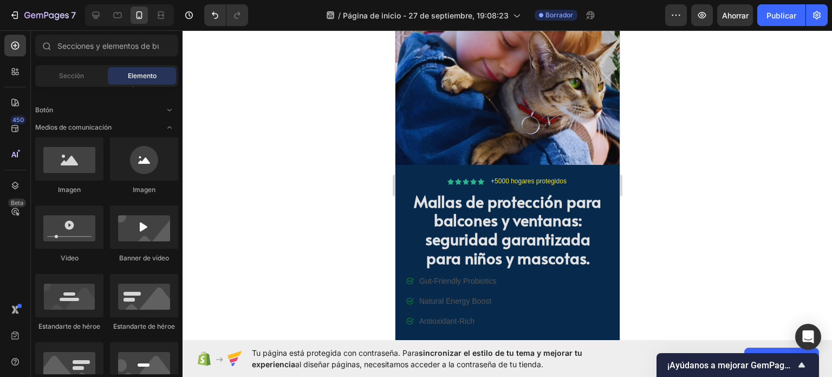
scroll to position [157, 0]
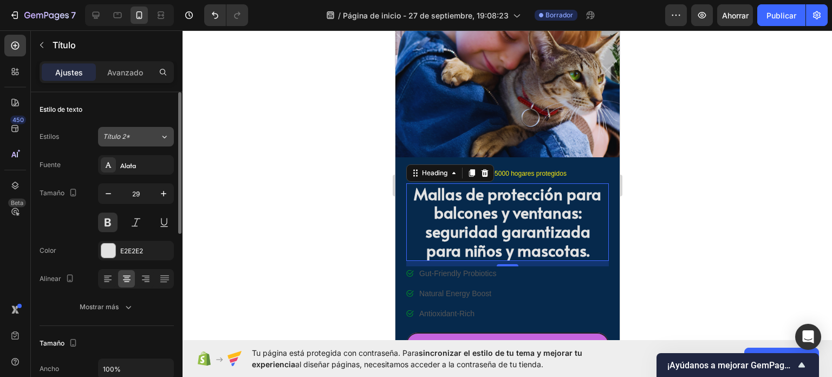
click at [167, 129] on button "Título 2*" at bounding box center [136, 137] width 76 height 20
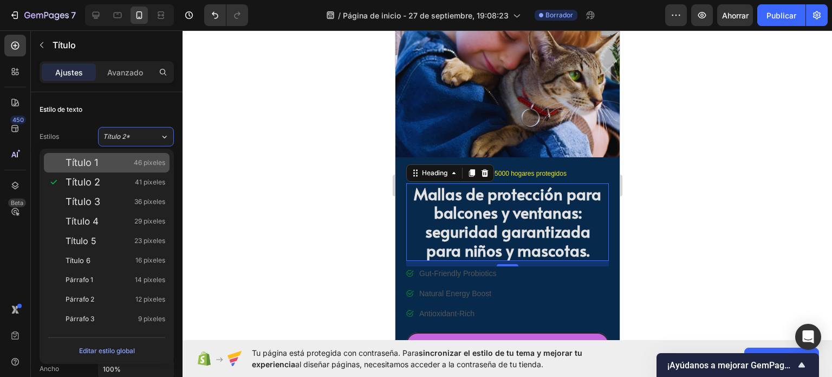
click at [143, 154] on div "Título 1 46 píxeles" at bounding box center [107, 163] width 126 height 20
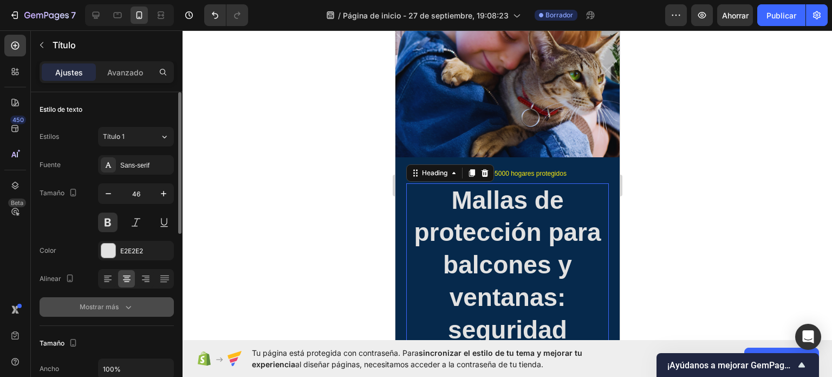
click at [165, 302] on button "Mostrar más" at bounding box center [107, 307] width 134 height 20
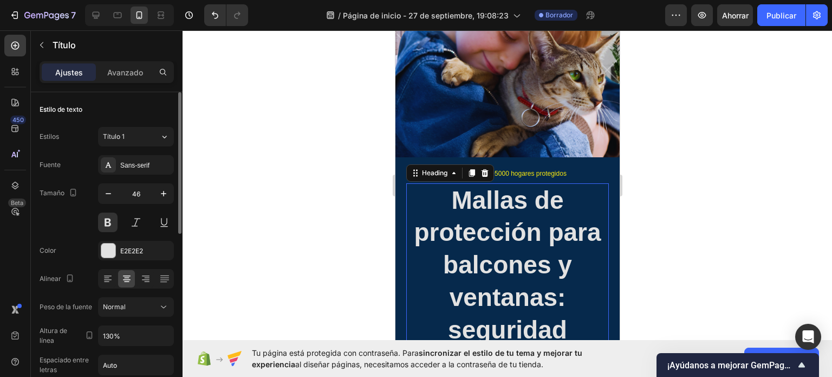
click at [165, 302] on icon at bounding box center [163, 306] width 11 height 11
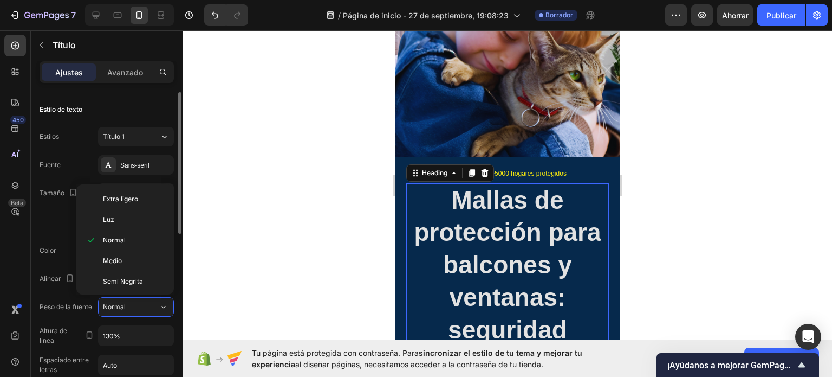
click at [165, 302] on icon at bounding box center [163, 306] width 11 height 11
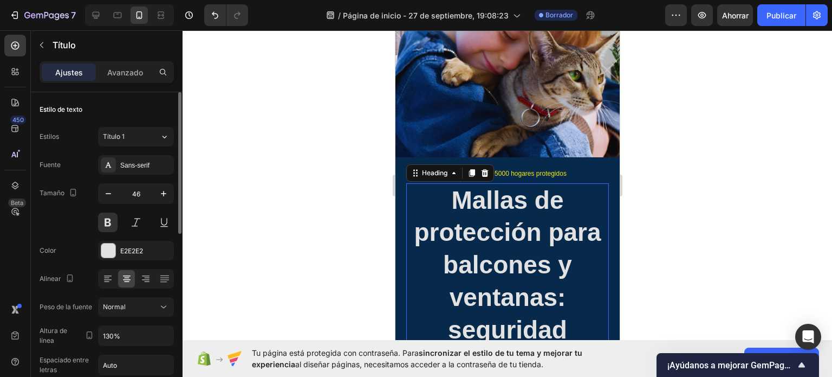
click at [100, 184] on div at bounding box center [109, 194] width 20 height 20
click at [103, 188] on icon "button" at bounding box center [108, 193] width 11 height 11
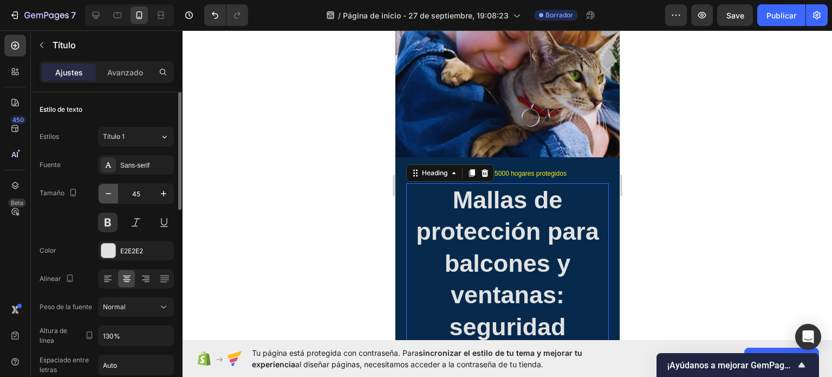
click at [103, 188] on icon "button" at bounding box center [108, 193] width 11 height 11
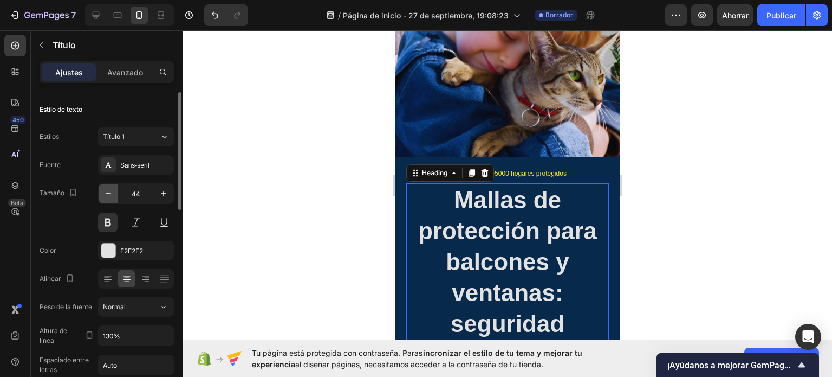
click at [103, 188] on icon "button" at bounding box center [108, 193] width 11 height 11
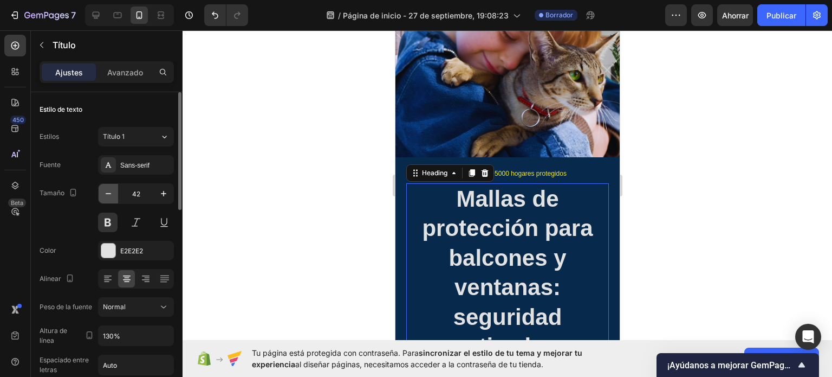
click at [103, 188] on icon "button" at bounding box center [108, 193] width 11 height 11
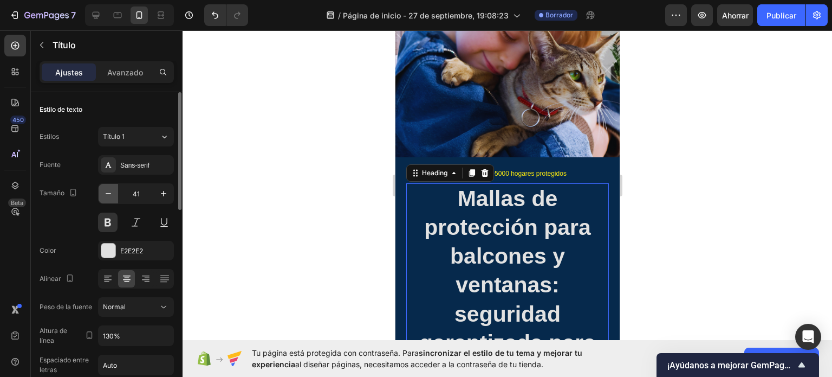
click at [103, 188] on icon "button" at bounding box center [108, 193] width 11 height 11
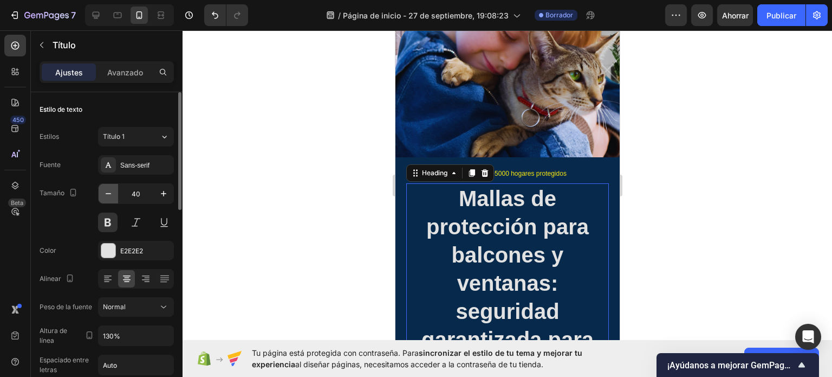
click at [103, 188] on icon "button" at bounding box center [108, 193] width 11 height 11
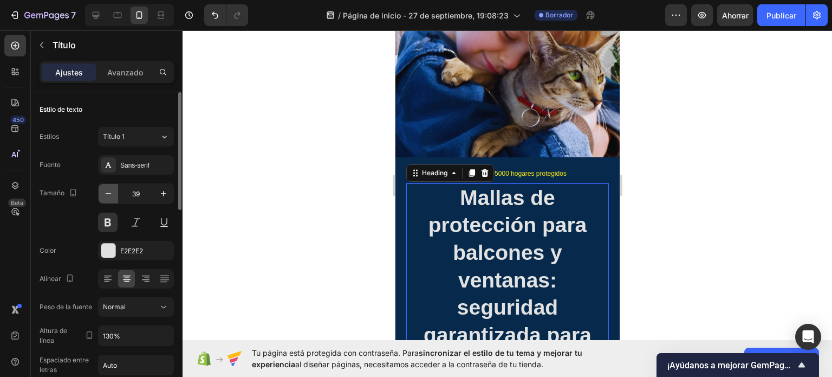
click at [103, 188] on icon "button" at bounding box center [108, 193] width 11 height 11
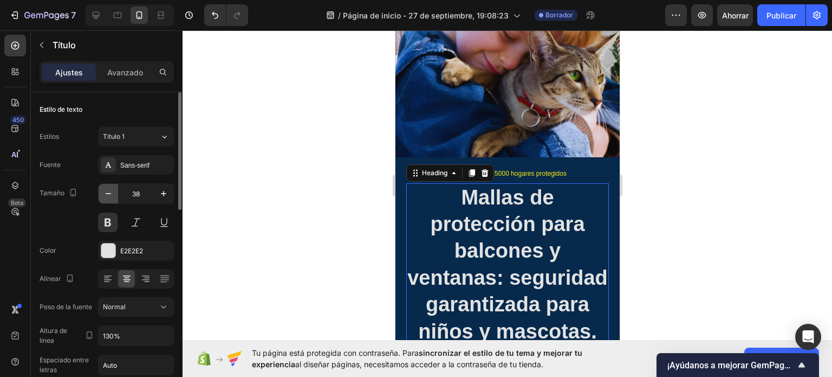
click at [103, 188] on icon "button" at bounding box center [108, 193] width 11 height 11
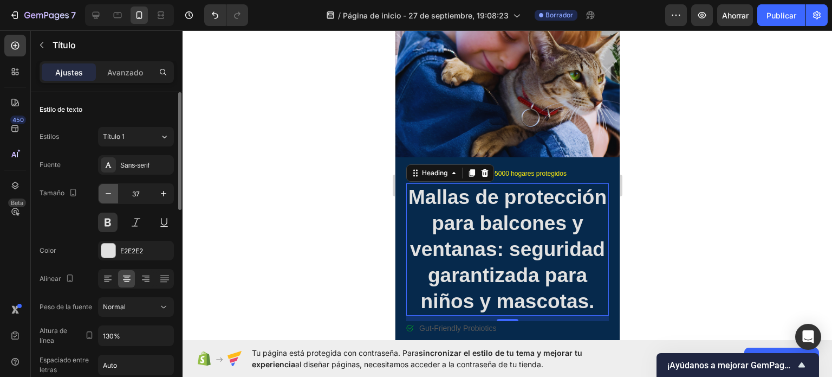
click at [103, 188] on icon "button" at bounding box center [108, 193] width 11 height 11
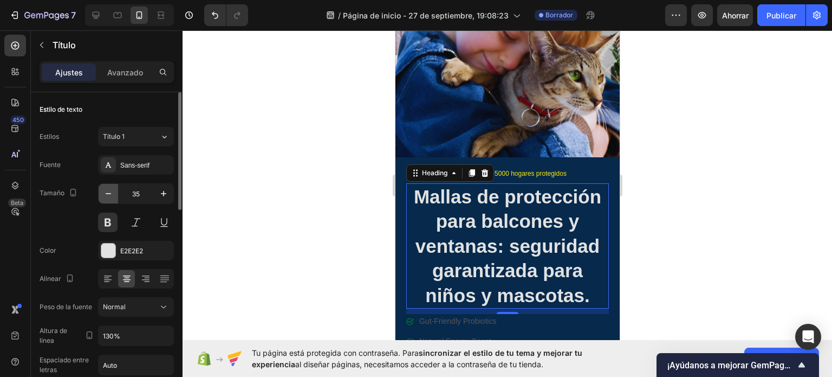
click at [103, 188] on icon "button" at bounding box center [108, 193] width 11 height 11
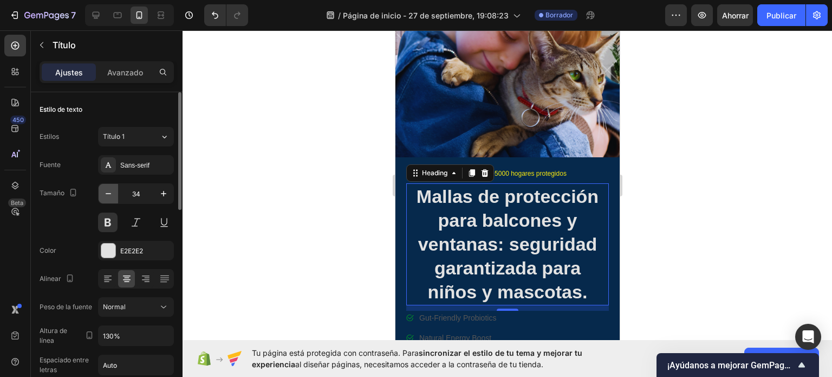
click at [103, 188] on icon "button" at bounding box center [108, 193] width 11 height 11
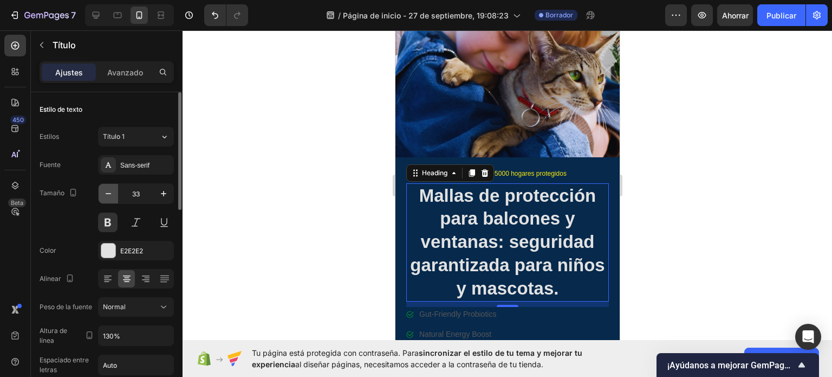
click at [103, 188] on icon "button" at bounding box center [108, 193] width 11 height 11
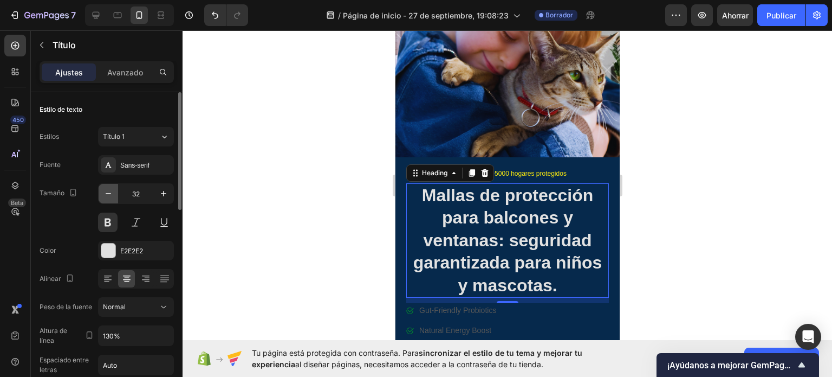
click at [103, 188] on icon "button" at bounding box center [108, 193] width 11 height 11
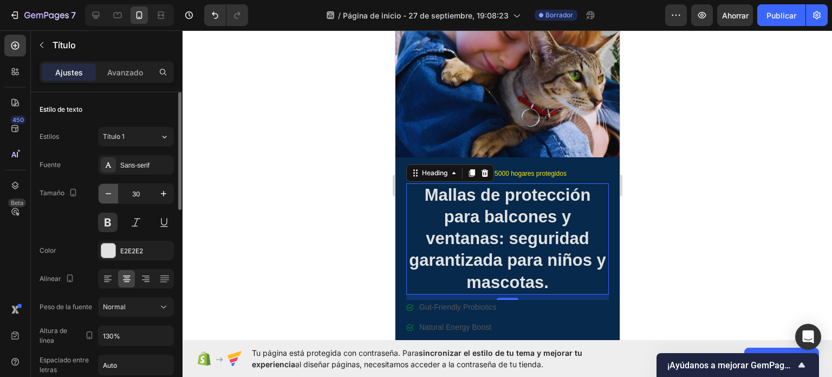
click at [103, 188] on icon "button" at bounding box center [108, 193] width 11 height 11
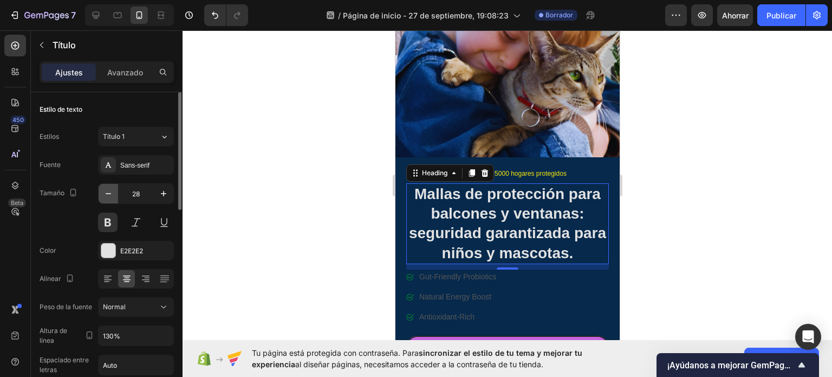
click at [103, 188] on icon "button" at bounding box center [108, 193] width 11 height 11
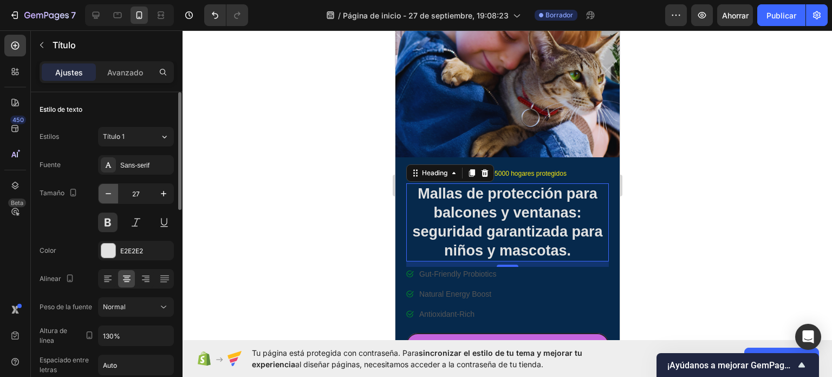
click at [103, 188] on icon "button" at bounding box center [108, 193] width 11 height 11
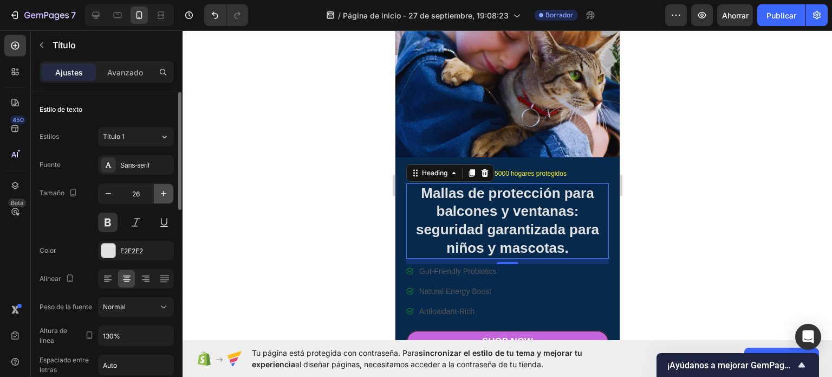
click at [167, 195] on icon "button" at bounding box center [163, 193] width 11 height 11
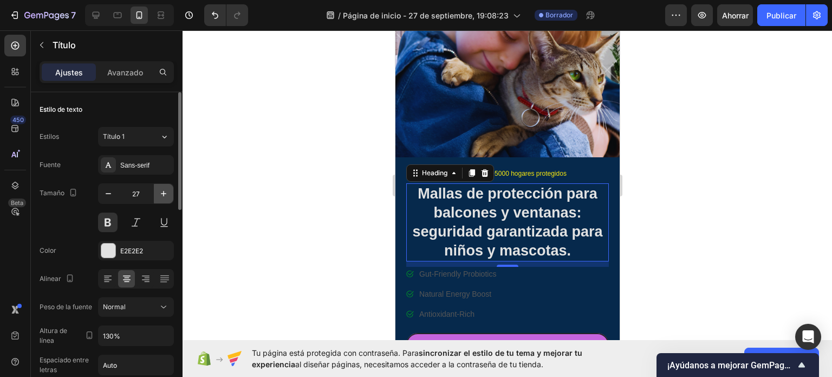
click at [167, 195] on icon "button" at bounding box center [163, 193] width 11 height 11
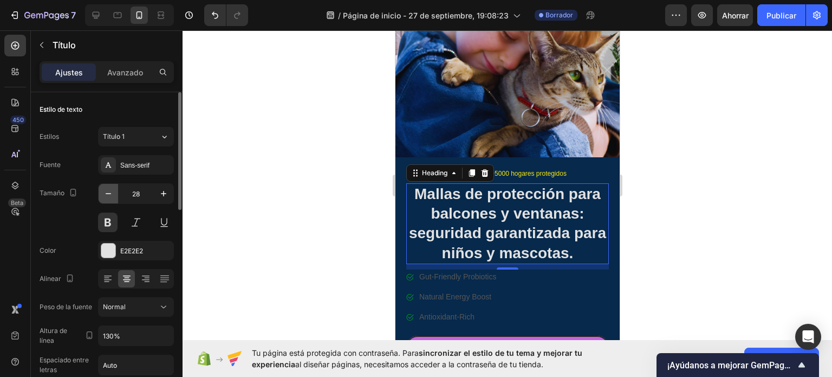
click at [105, 192] on icon "button" at bounding box center [108, 193] width 11 height 11
type input "27"
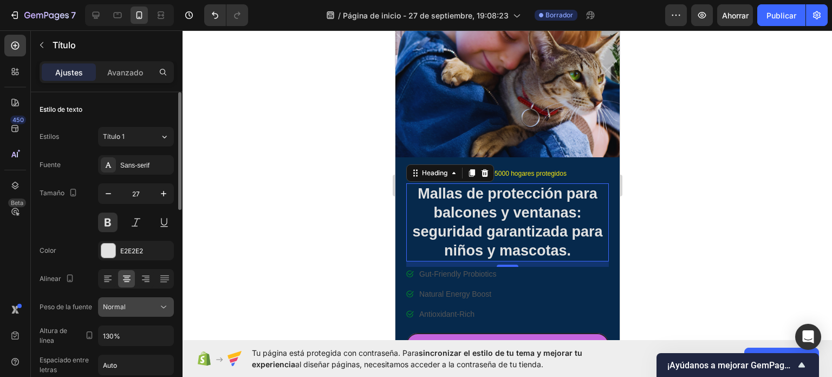
click at [167, 297] on button "Normal" at bounding box center [136, 307] width 76 height 20
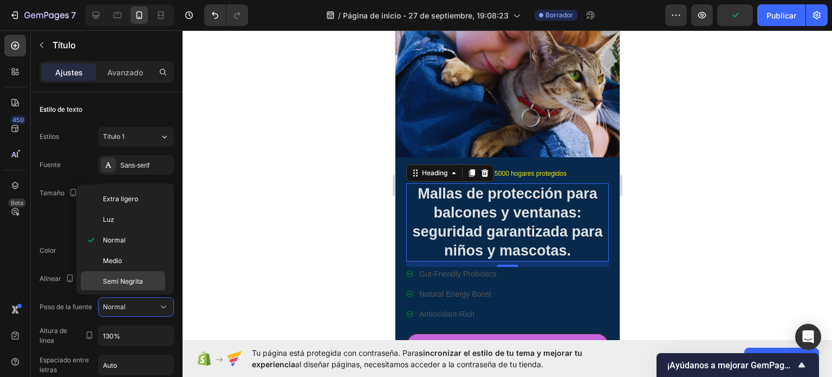
click at [139, 273] on div "Semi Negrita" at bounding box center [123, 281] width 85 height 21
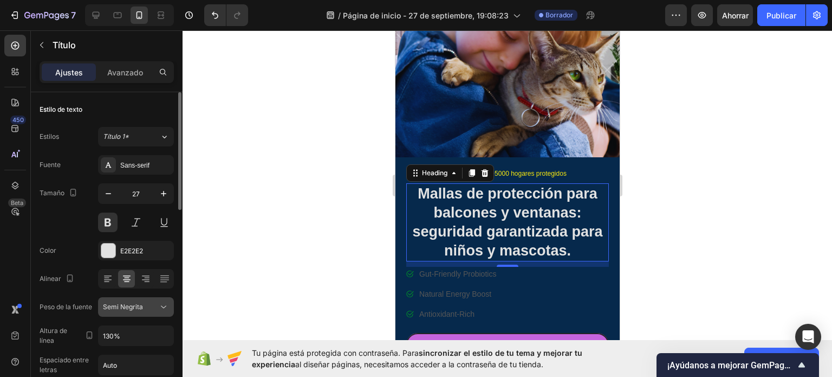
click at [158, 302] on icon at bounding box center [163, 306] width 11 height 11
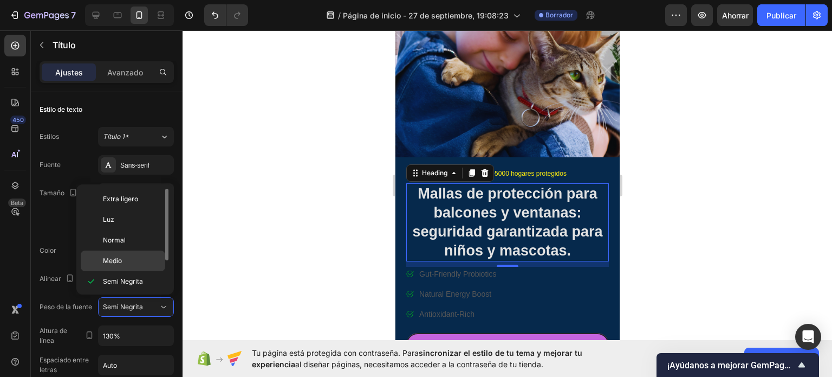
click at [143, 265] on div "Medio" at bounding box center [123, 260] width 85 height 21
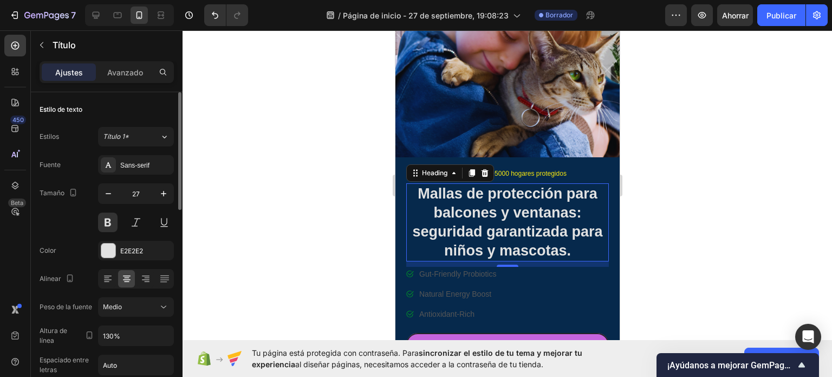
click at [165, 296] on div "Fuente Sans-serif Tamaño 27 Color E2E2E2 Alinear Peso de la fuente Medio Altura…" at bounding box center [107, 307] width 134 height 304
click at [161, 299] on button "Medio" at bounding box center [136, 307] width 76 height 20
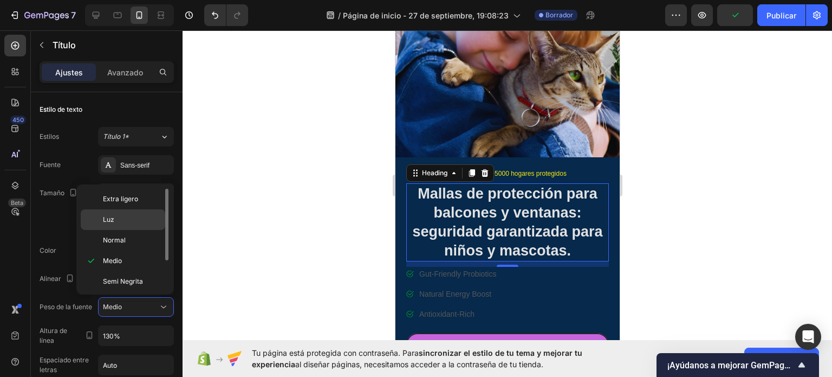
click at [142, 219] on p "Luz" at bounding box center [131, 220] width 57 height 10
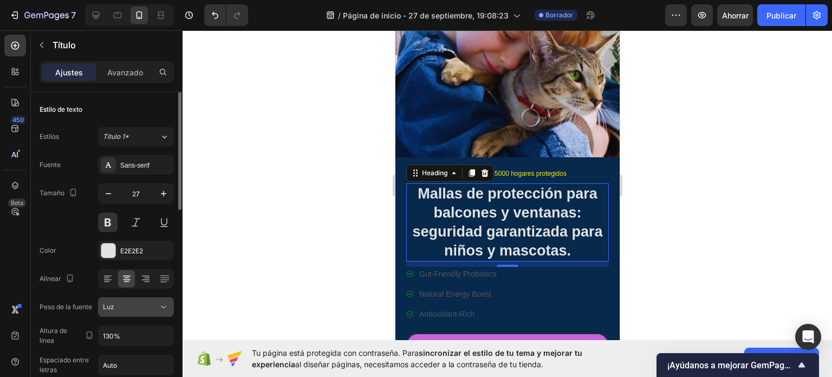
click at [160, 302] on icon at bounding box center [163, 306] width 11 height 11
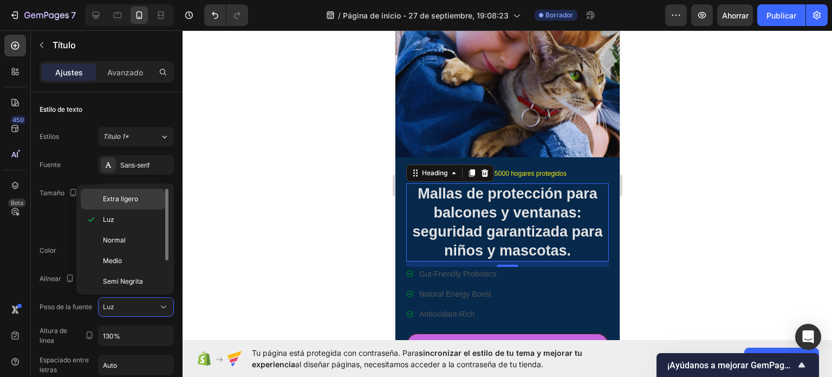
click at [145, 208] on div "Extra ligero" at bounding box center [123, 199] width 85 height 21
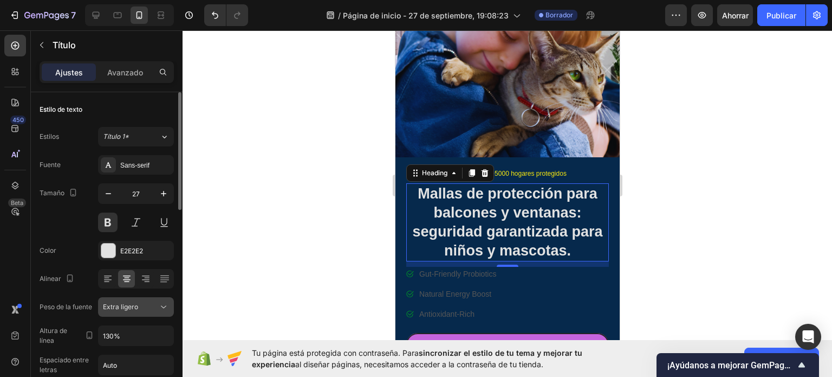
click at [160, 305] on icon at bounding box center [163, 306] width 11 height 11
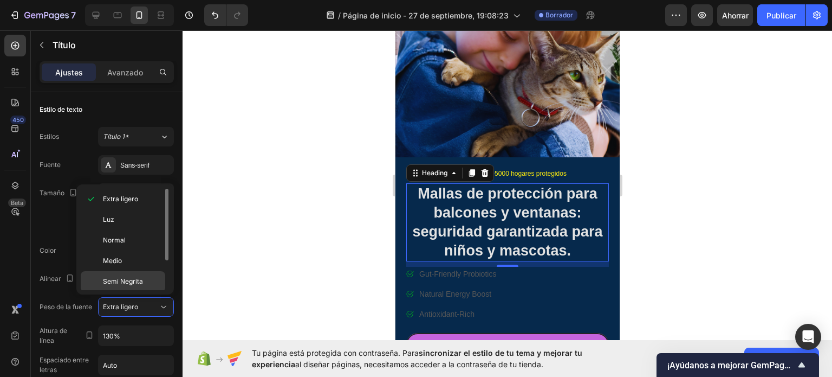
click at [151, 282] on p "Semi Negrita" at bounding box center [131, 281] width 57 height 10
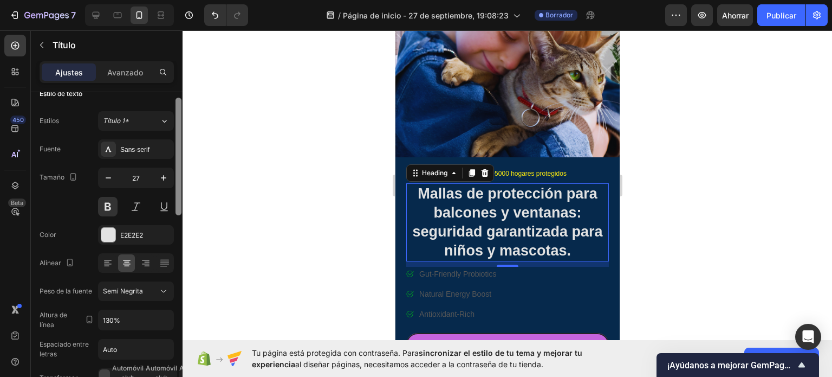
drag, startPoint x: 179, startPoint y: 121, endPoint x: 178, endPoint y: 128, distance: 6.6
click at [178, 128] on div at bounding box center [179, 157] width 6 height 118
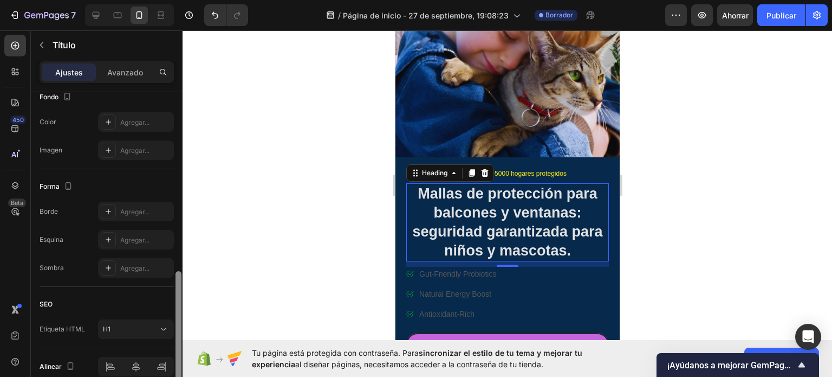
scroll to position [529, 0]
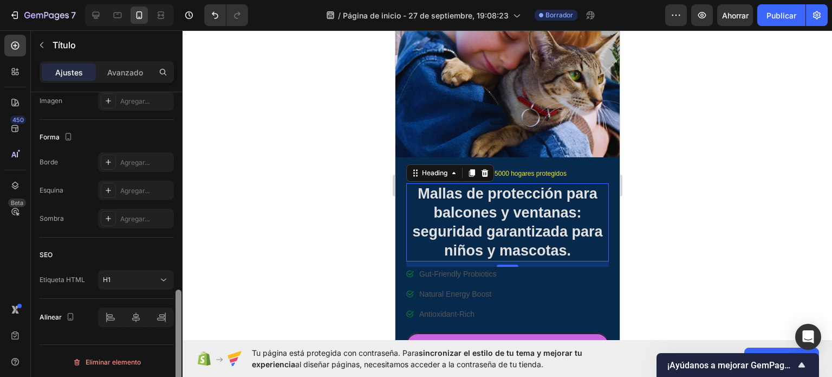
drag, startPoint x: 178, startPoint y: 128, endPoint x: 171, endPoint y: 326, distance: 198.4
click at [171, 326] on div "Estilo de texto Estilos Título 1* Fuente Sans-serif Tamaño 27 Color E2E2E2 Alin…" at bounding box center [107, 249] width 152 height 315
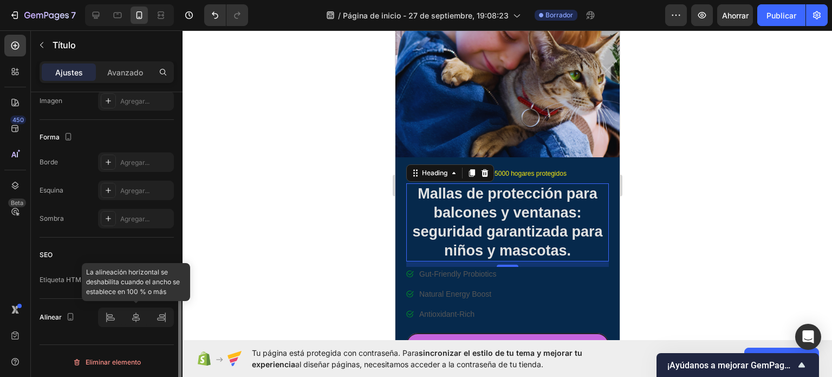
click at [136, 320] on div at bounding box center [136, 317] width 76 height 20
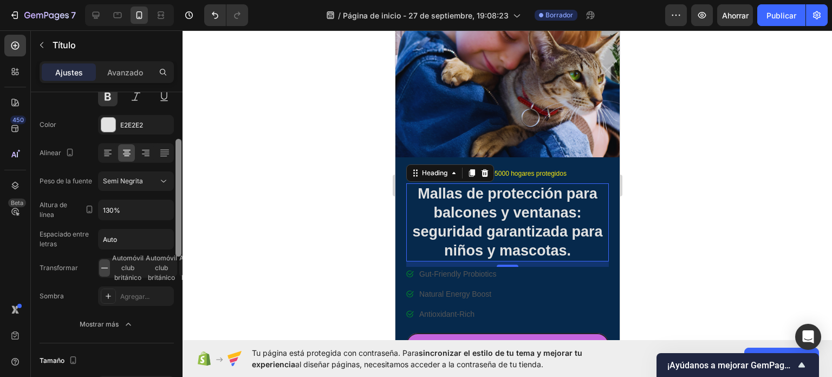
scroll to position [0, 0]
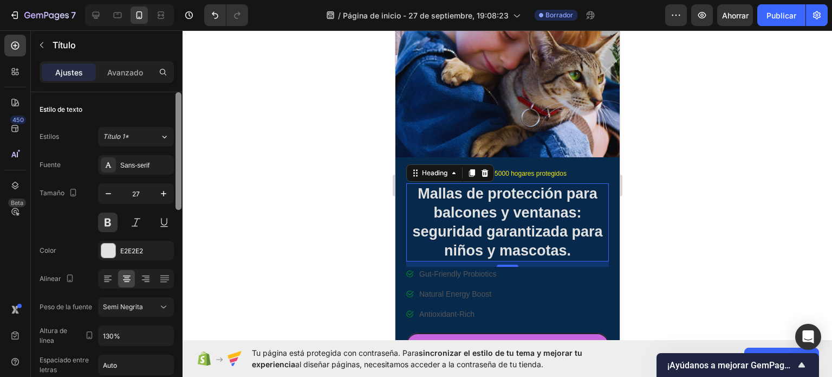
drag, startPoint x: 180, startPoint y: 325, endPoint x: 217, endPoint y: 122, distance: 206.0
click at [217, 0] on div "7 / Página de inicio - [DATE] 19:08:23 Borrador Avance Ahorrar Publicar 450 Bet…" at bounding box center [416, 0] width 832 height 0
click at [131, 72] on font "Avanzado" at bounding box center [125, 72] width 36 height 9
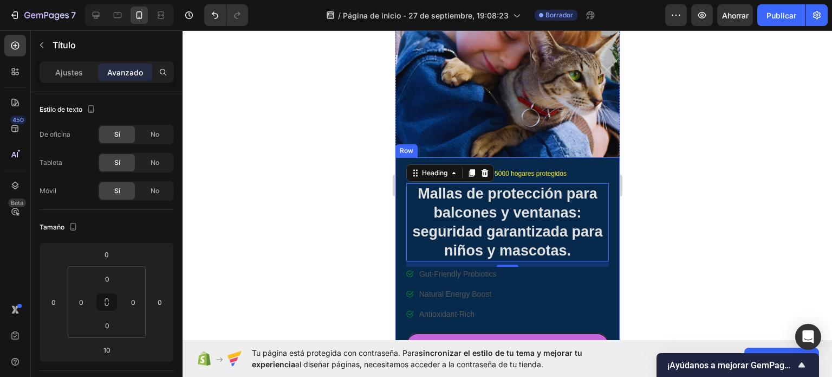
click at [661, 166] on div at bounding box center [508, 203] width 650 height 346
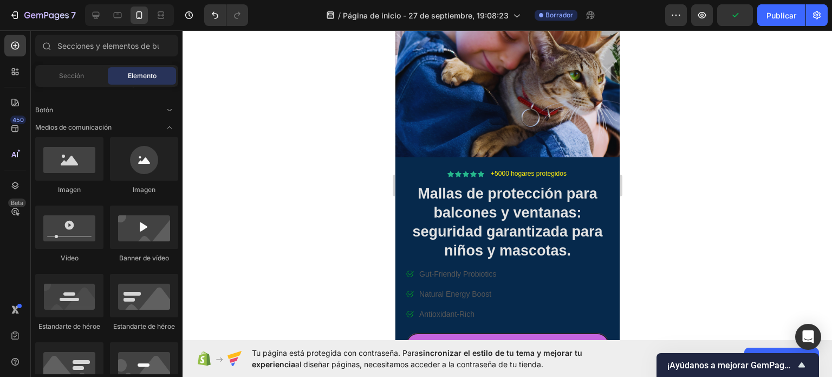
scroll to position [190, 0]
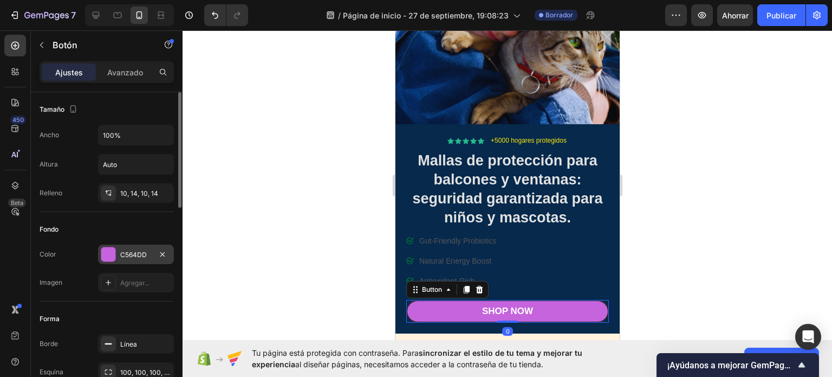
click at [109, 253] on div at bounding box center [108, 254] width 14 height 14
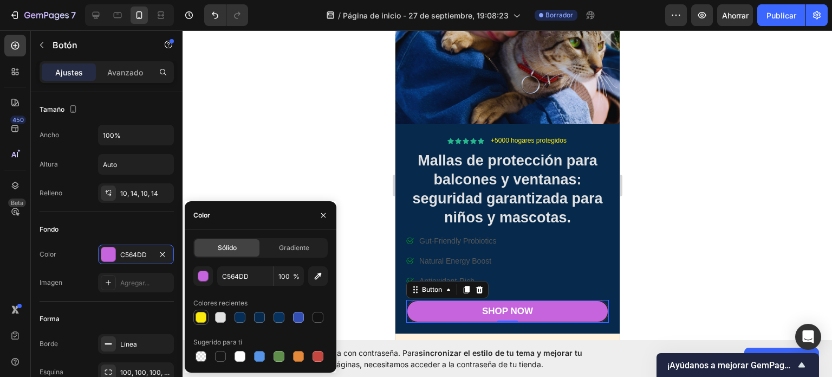
click at [200, 316] on div at bounding box center [201, 317] width 11 height 11
type input "FAEA0E"
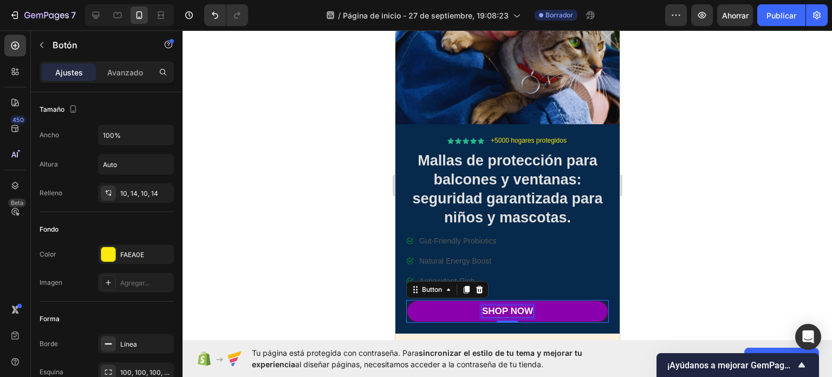
click at [518, 305] on p "Shop Now" at bounding box center [507, 311] width 51 height 12
click at [547, 305] on p "cotizar instalación por whatsapp" at bounding box center [507, 311] width 183 height 12
click at [395, 30] on lt-span at bounding box center [395, 30] width 0 height 0
click at [635, 216] on div at bounding box center [508, 203] width 650 height 346
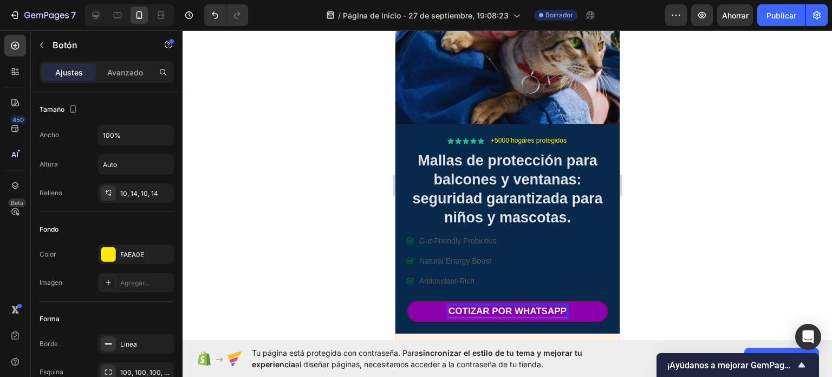
click at [504, 305] on p "cotizar por whatsapp" at bounding box center [507, 311] width 118 height 12
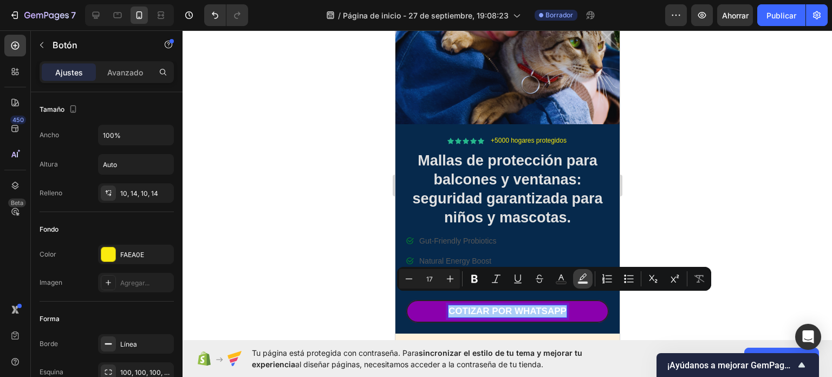
click at [579, 276] on icon "Editor contextual toolbar" at bounding box center [583, 278] width 11 height 11
type input "000000"
type input "77"
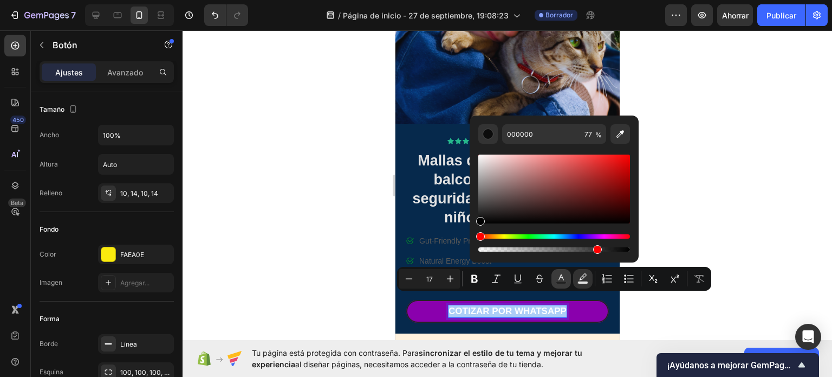
click at [563, 277] on icon "Editor contextual toolbar" at bounding box center [561, 278] width 11 height 11
type input "FFFFFF"
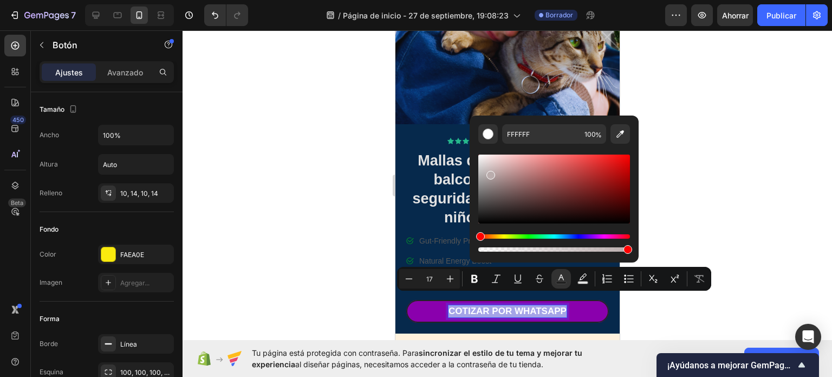
click at [490, 173] on div "Editor contextual toolbar" at bounding box center [554, 188] width 152 height 69
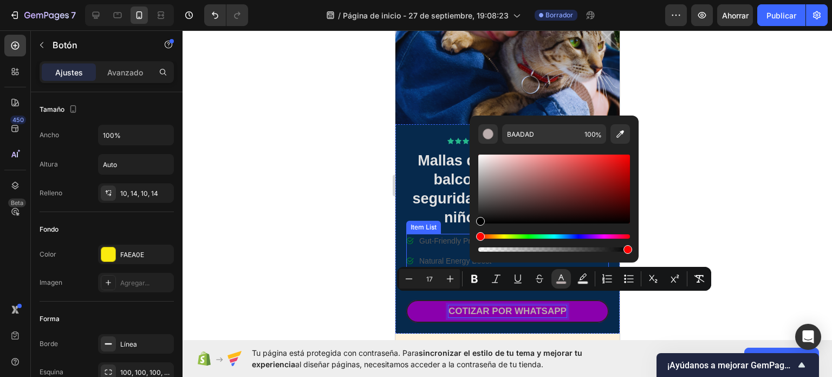
drag, startPoint x: 885, startPoint y: 203, endPoint x: 460, endPoint y: 242, distance: 426.5
type input "000000"
click at [755, 128] on div at bounding box center [508, 203] width 650 height 346
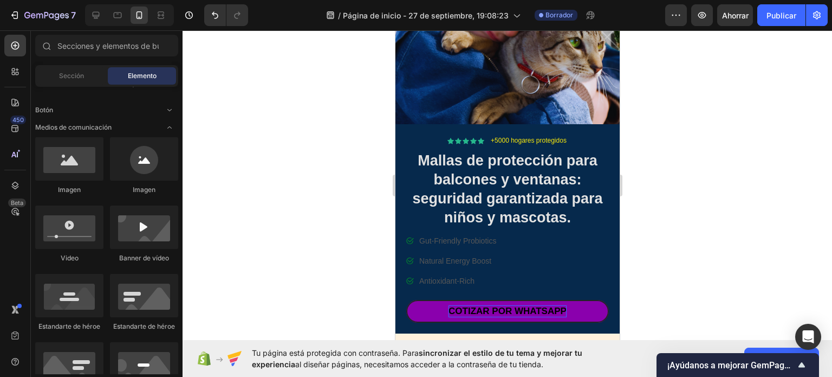
click at [755, 128] on div at bounding box center [508, 203] width 650 height 346
click at [462, 235] on p "Gut-Friendly Probiotics" at bounding box center [457, 240] width 77 height 11
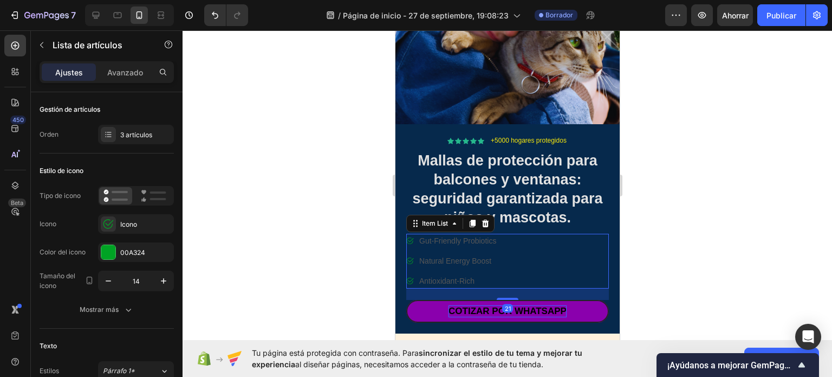
click at [464, 275] on p "Antioxidant-Rich" at bounding box center [457, 280] width 77 height 11
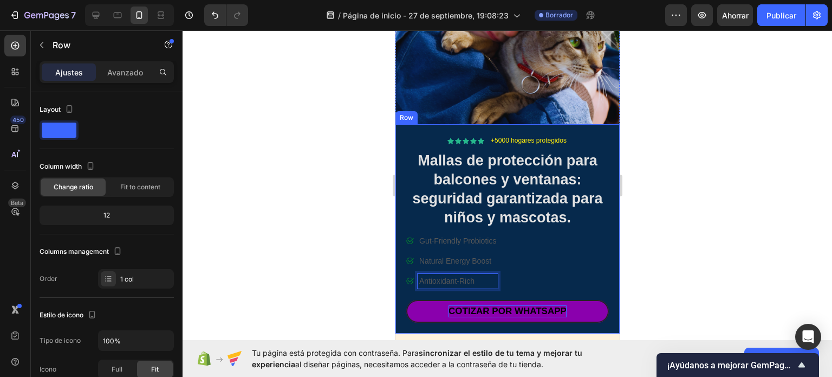
click at [601, 256] on div "Icon Icon Icon Icon Icon Icon List +5000 hogares protegidos Text Block Row Mall…" at bounding box center [507, 228] width 224 height 209
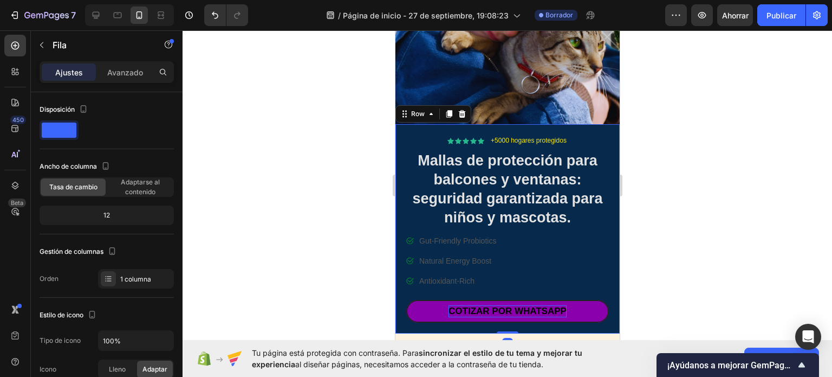
click at [641, 236] on div at bounding box center [508, 203] width 650 height 346
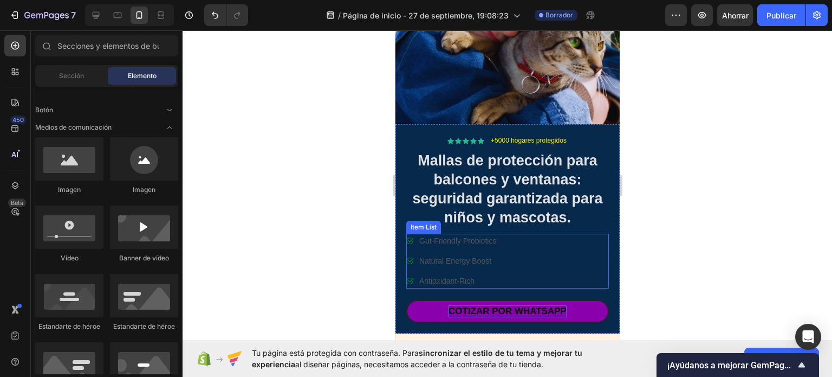
click at [451, 275] on p "Antioxidant-Rich" at bounding box center [457, 280] width 77 height 11
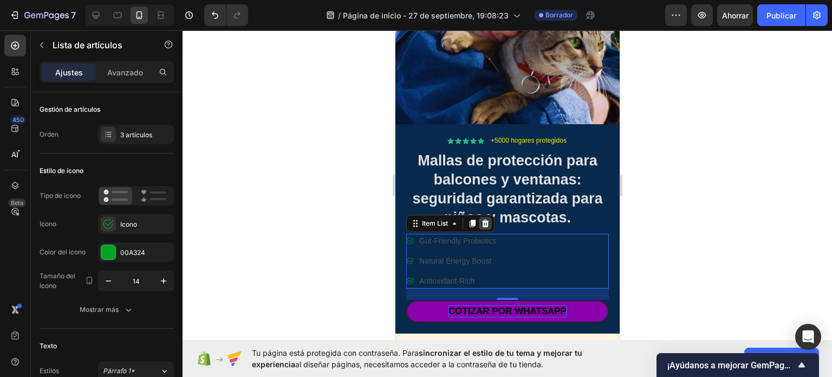
click at [479, 217] on div at bounding box center [484, 223] width 13 height 13
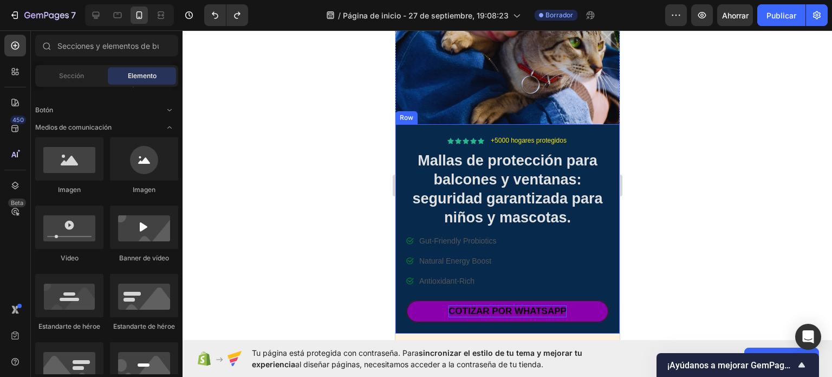
click at [453, 261] on div "Gut-Friendly Probiotics Natural Energy Boost Antioxidant-Rich" at bounding box center [452, 261] width 92 height 55
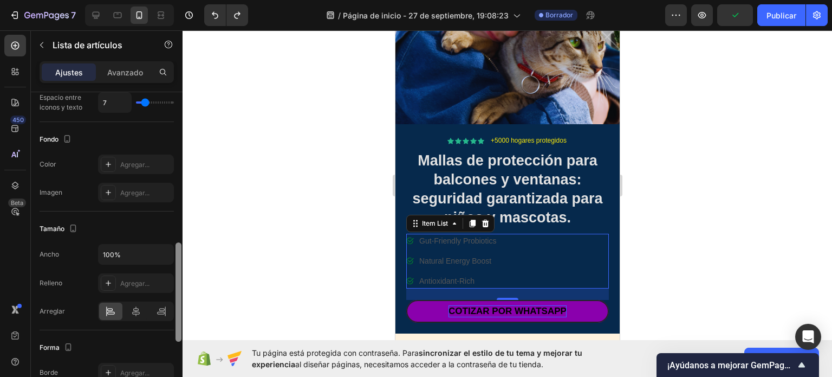
drag, startPoint x: 178, startPoint y: 163, endPoint x: 208, endPoint y: 333, distance: 172.8
click at [208, 0] on div "7 / Página de inicio - [DATE] 19:08:23 Borrador Avance Publicar 450 Beta Sectio…" at bounding box center [416, 0] width 832 height 0
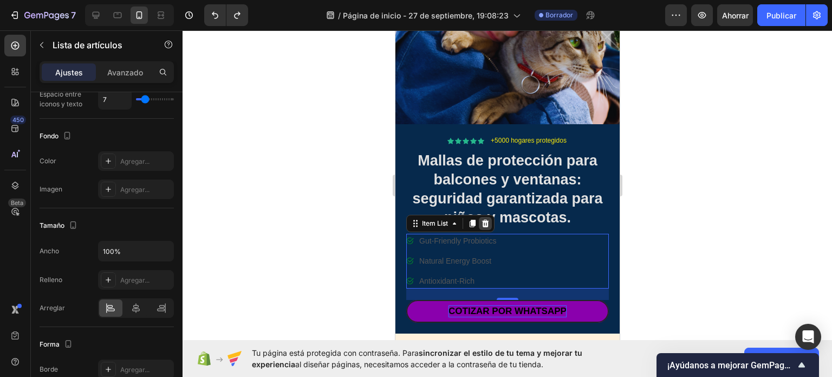
click at [484, 219] on icon at bounding box center [485, 223] width 7 height 8
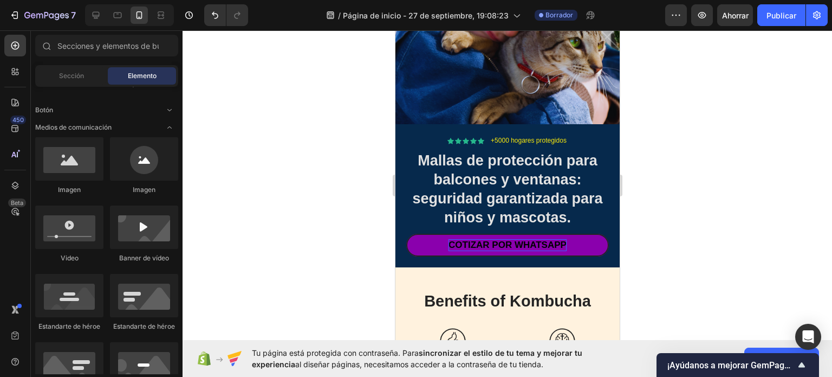
click at [78, 65] on div "Sección Elemento" at bounding box center [106, 76] width 143 height 22
click at [77, 66] on div "Sección Elemento" at bounding box center [106, 76] width 143 height 22
click at [68, 73] on font "Sección" at bounding box center [71, 76] width 25 height 8
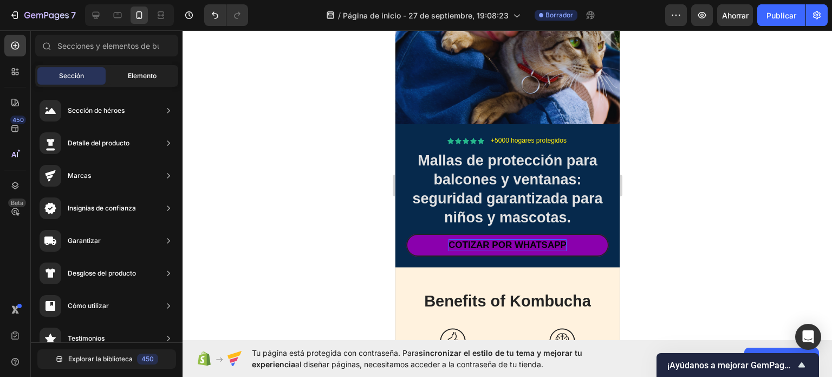
click at [128, 79] on font "Elemento" at bounding box center [142, 76] width 29 height 8
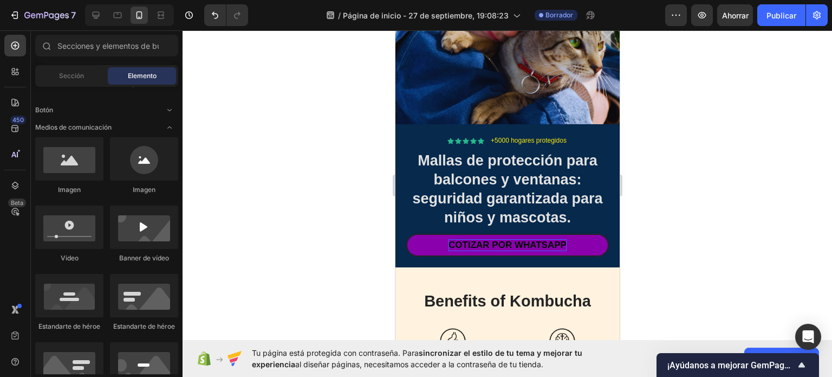
click at [508, 210] on h1 "Mallas de protección para balcones y ventanas: seguridad garantizada para niños…" at bounding box center [507, 189] width 203 height 78
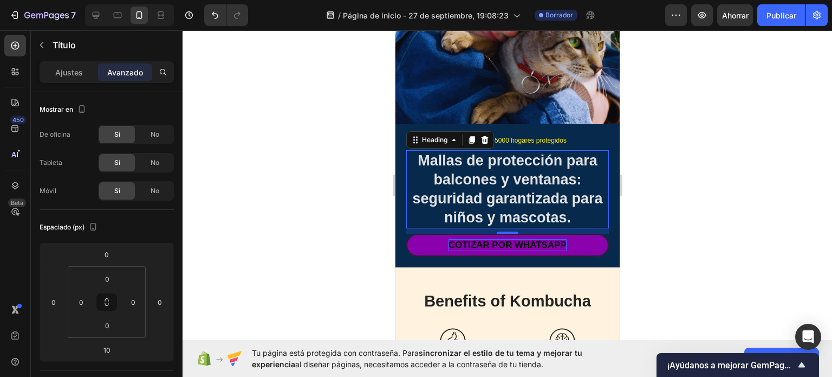
drag, startPoint x: 369, startPoint y: 206, endPoint x: 249, endPoint y: 206, distance: 119.7
drag, startPoint x: 249, startPoint y: 206, endPoint x: 67, endPoint y: 64, distance: 230.9
click at [67, 64] on div "Ajustes" at bounding box center [69, 71] width 54 height 17
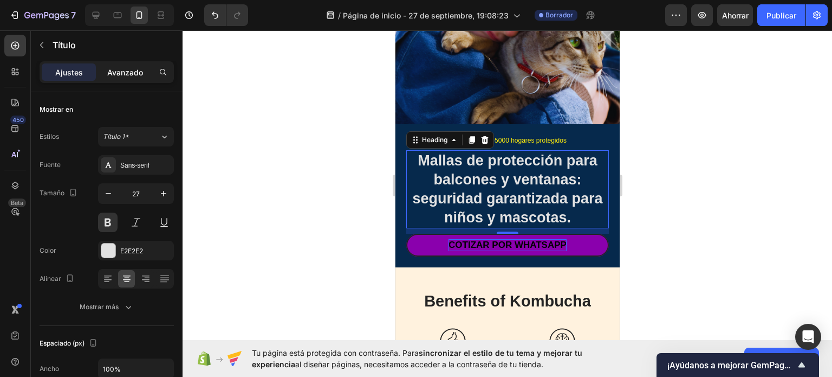
click at [134, 69] on font "Avanzado" at bounding box center [125, 72] width 36 height 9
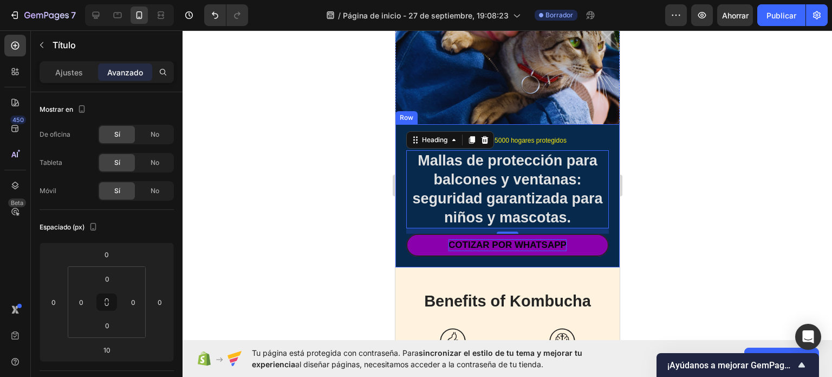
click at [447, 114] on img at bounding box center [507, 12] width 224 height 224
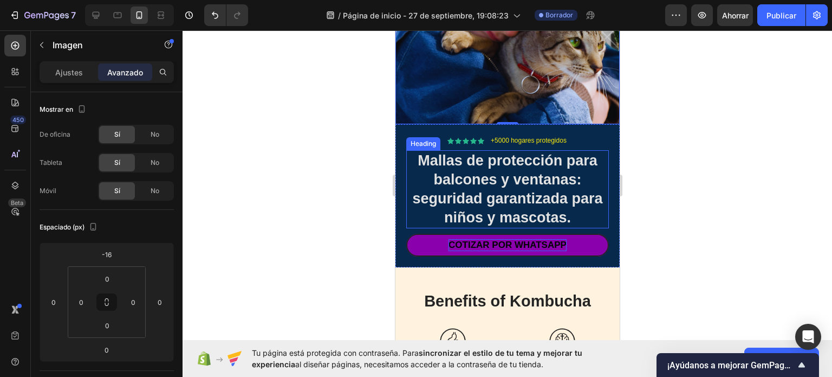
click at [503, 216] on h1 "Mallas de protección para balcones y ventanas: seguridad garantizada para niños…" at bounding box center [507, 189] width 203 height 78
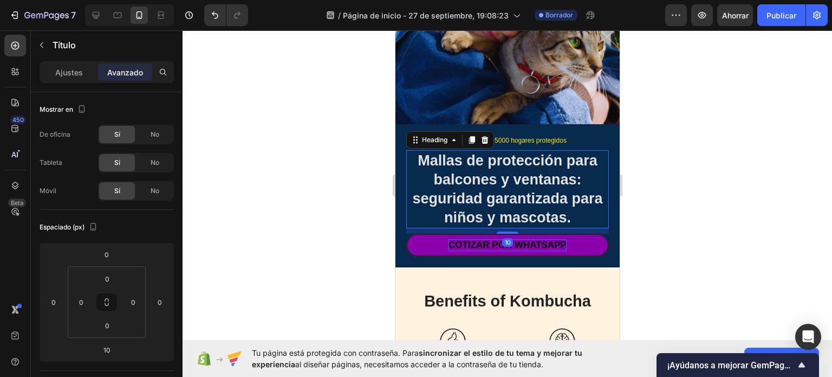
click at [502, 209] on h1 "Mallas de protección para balcones y ventanas: seguridad garantizada para niños…" at bounding box center [507, 189] width 203 height 78
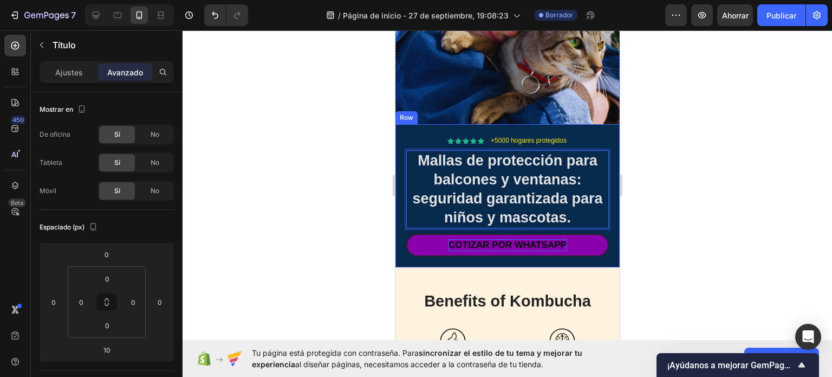
click at [503, 222] on div "Icon Icon Icon Icon Icon Icon List +5000 hogares protegidos Text Block Row Mall…" at bounding box center [507, 195] width 203 height 121
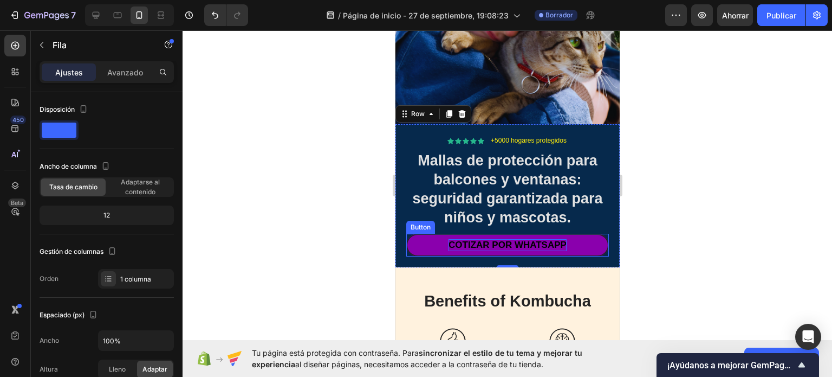
click at [500, 234] on link "cotizar por whatsapp" at bounding box center [507, 245] width 203 height 23
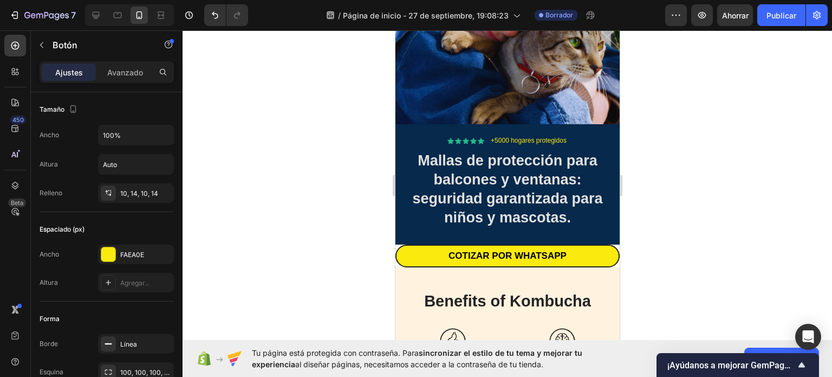
click at [646, 197] on div at bounding box center [508, 203] width 650 height 346
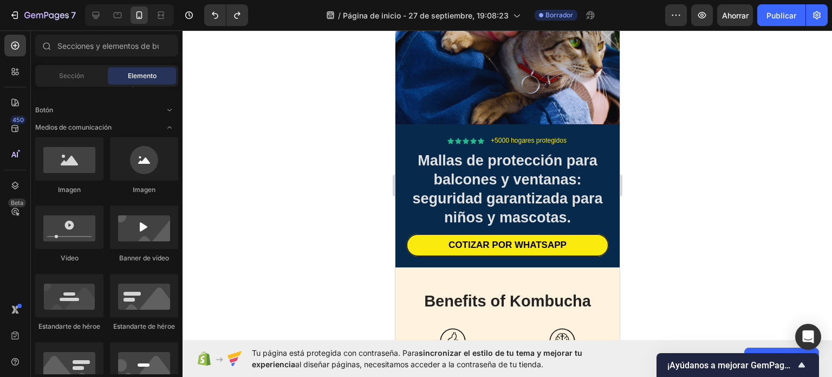
click at [646, 197] on div at bounding box center [508, 203] width 650 height 346
click at [548, 201] on p "Mallas de protección para balcones y ventanas: seguridad garantizada para niños…" at bounding box center [507, 189] width 200 height 76
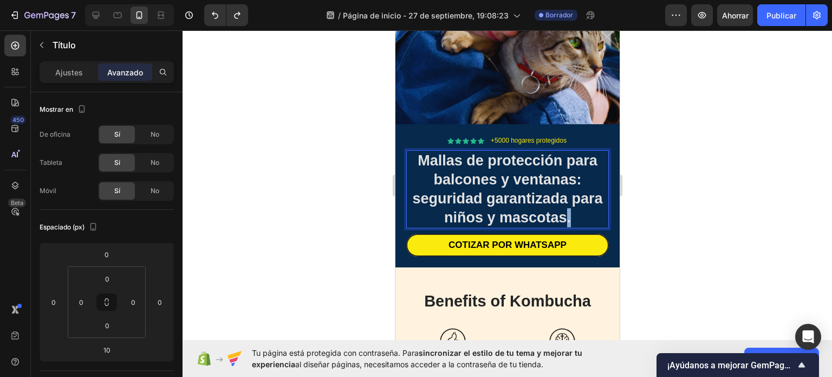
click at [560, 206] on p "Mallas de protección para balcones y ventanas: seguridad garantizada para niños…" at bounding box center [507, 189] width 200 height 76
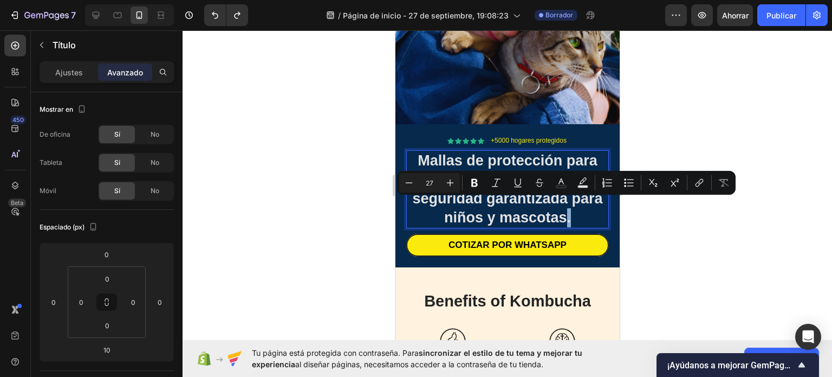
click at [560, 206] on p "Mallas de protección para balcones y ventanas: seguridad garantizada para niños…" at bounding box center [507, 189] width 200 height 76
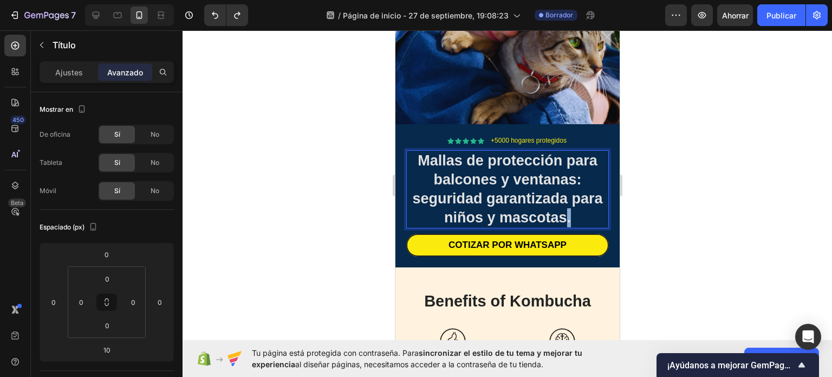
click at [560, 206] on p "Mallas de protección para balcones y ventanas: seguridad garantizada para niños…" at bounding box center [507, 189] width 200 height 76
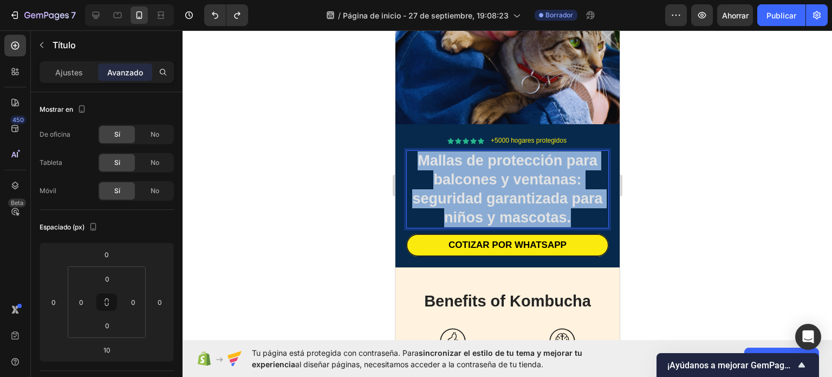
click at [560, 206] on p "Mallas de protección para balcones y ventanas: seguridad garantizada para niños…" at bounding box center [507, 189] width 200 height 76
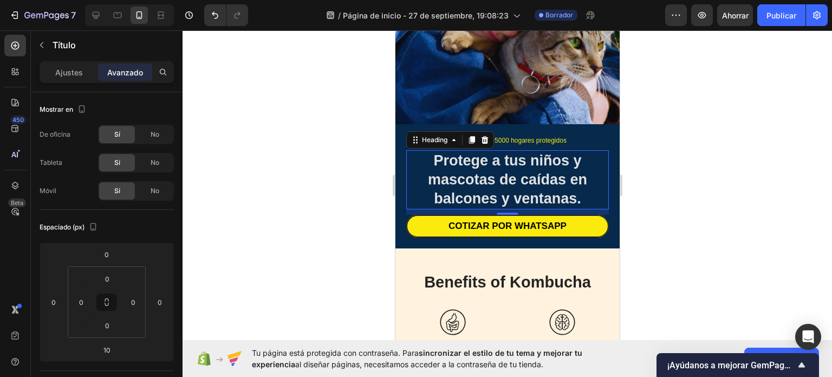
click at [692, 179] on div at bounding box center [508, 203] width 650 height 346
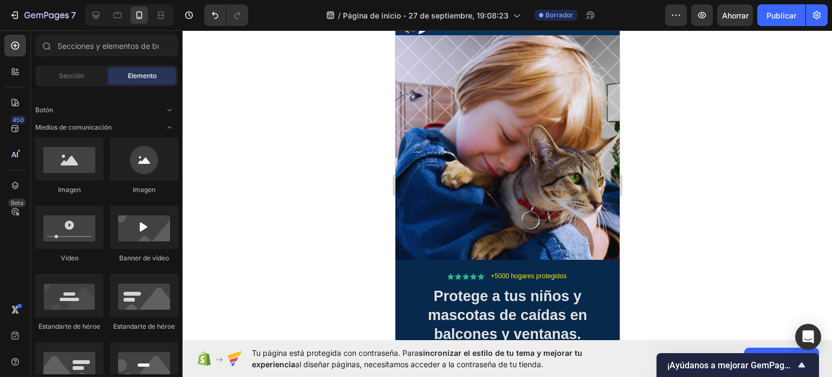
scroll to position [62, 0]
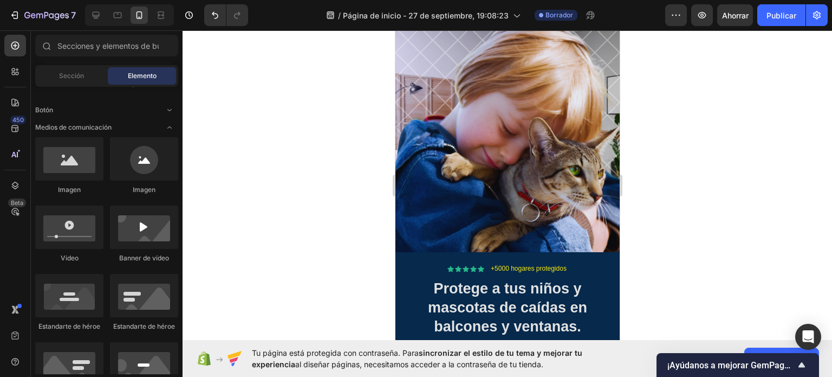
click at [149, 168] on div at bounding box center [144, 158] width 68 height 43
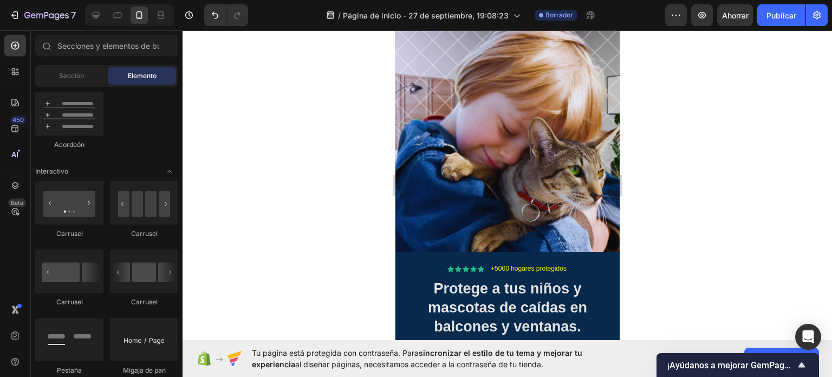
scroll to position [0, 0]
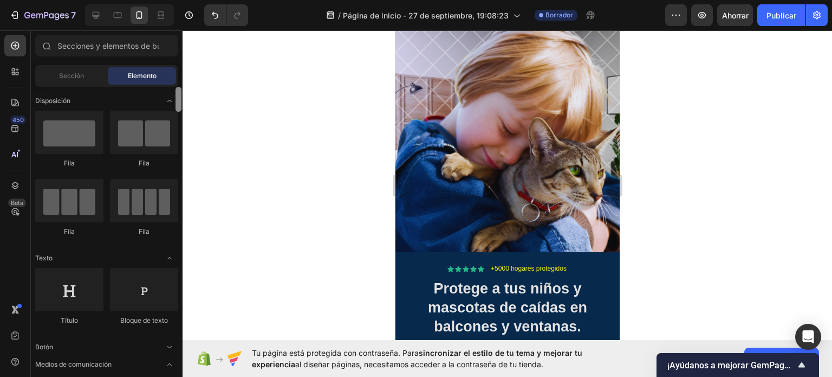
drag, startPoint x: 180, startPoint y: 121, endPoint x: 198, endPoint y: 86, distance: 39.3
click at [198, 0] on div "7 / Página de inicio - [DATE] 19:08:23 Borrador Avance Ahorrar Publicar 450 Bet…" at bounding box center [416, 0] width 832 height 0
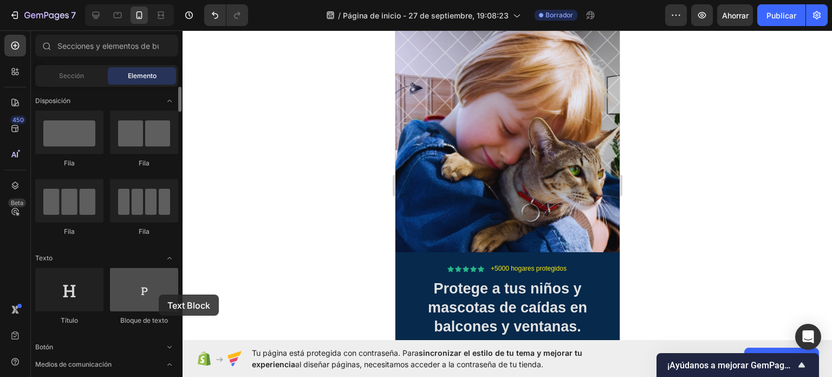
click at [159, 294] on div at bounding box center [144, 289] width 68 height 43
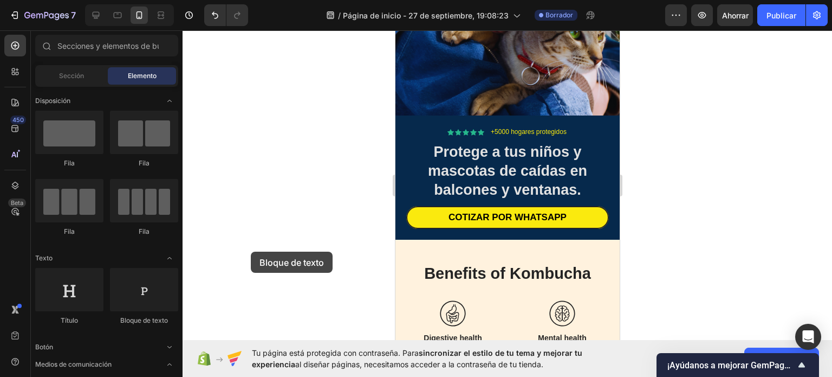
scroll to position [224, 0]
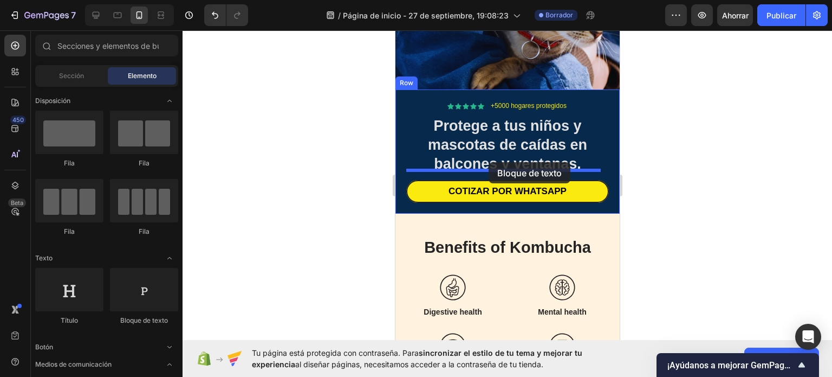
drag, startPoint x: 531, startPoint y: 320, endPoint x: 489, endPoint y: 162, distance: 163.4
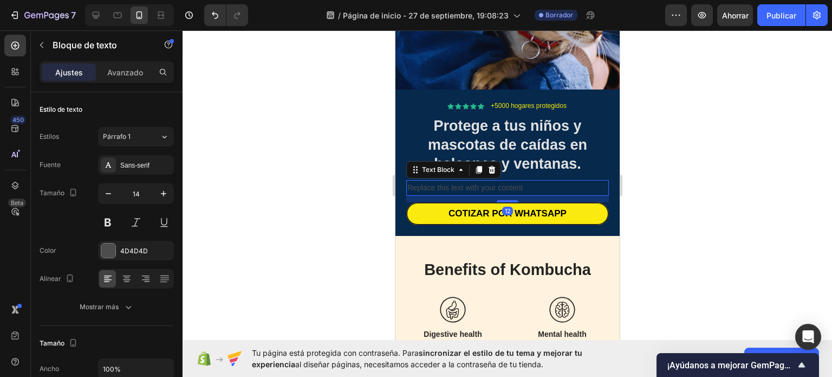
click at [505, 180] on div "Replace this text with your content" at bounding box center [507, 188] width 203 height 16
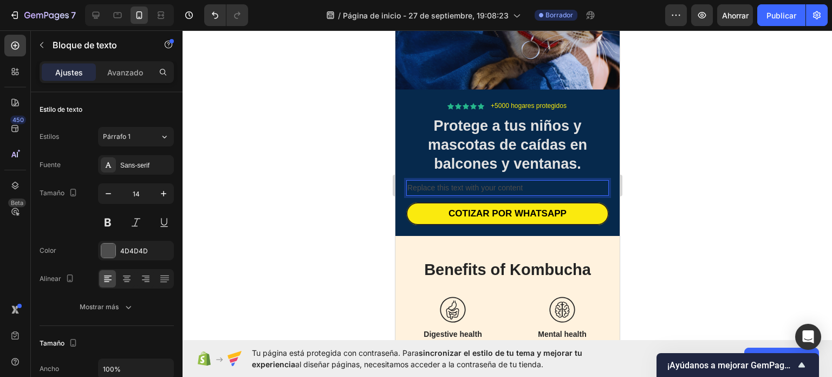
click at [529, 181] on p "Replace this text with your content" at bounding box center [507, 188] width 200 height 14
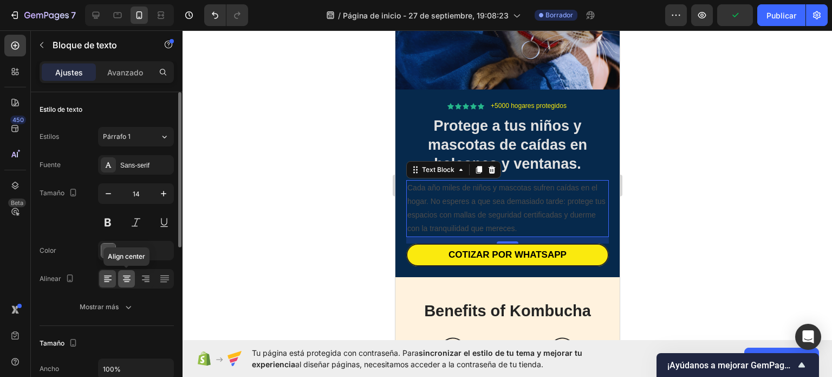
click at [128, 276] on icon at bounding box center [126, 278] width 11 height 11
click at [111, 247] on div at bounding box center [108, 250] width 14 height 14
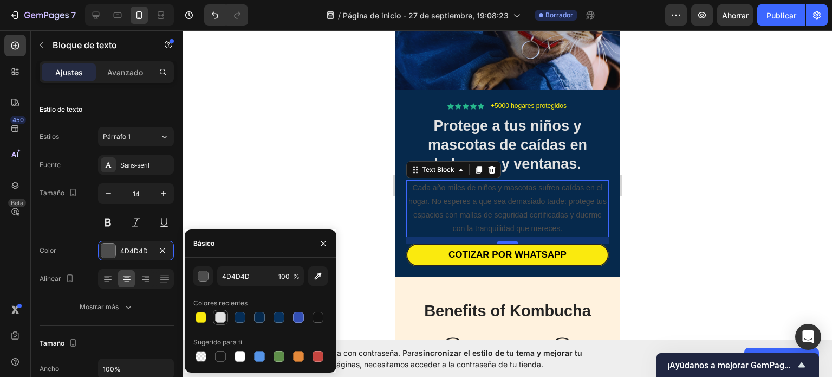
click at [218, 320] on div at bounding box center [220, 317] width 11 height 11
type input "E2E2E2"
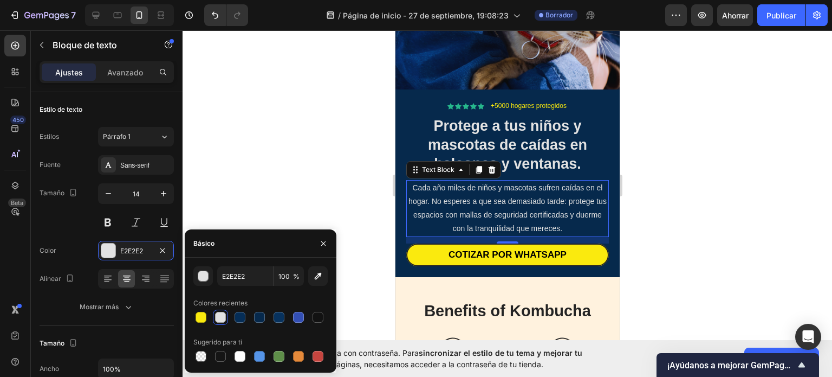
click at [696, 165] on div at bounding box center [508, 203] width 650 height 346
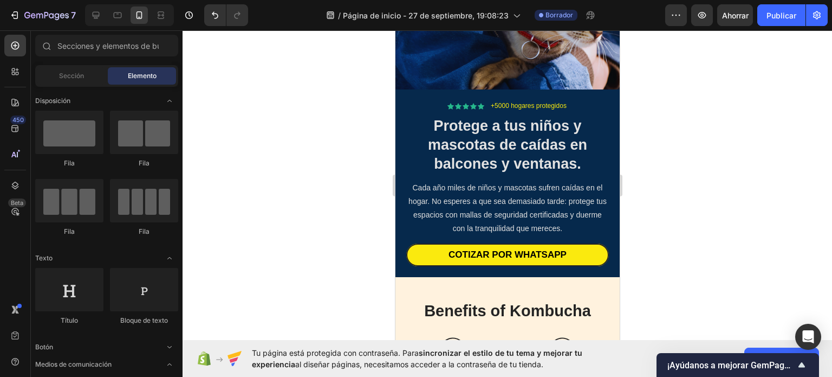
click at [696, 165] on div at bounding box center [508, 203] width 650 height 346
click at [484, 136] on p "Protege a tus niños y mascotas de caídas en balcones y ventanas." at bounding box center [507, 144] width 200 height 57
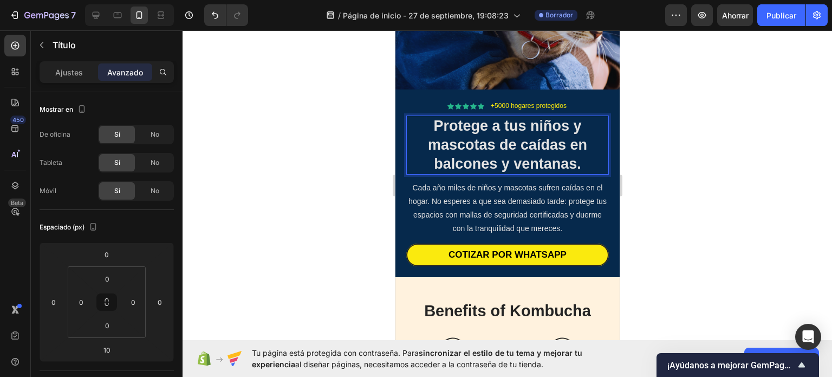
click at [490, 136] on p "Protege a tus niños y mascotas de caídas en balcones y ventanas." at bounding box center [507, 144] width 200 height 57
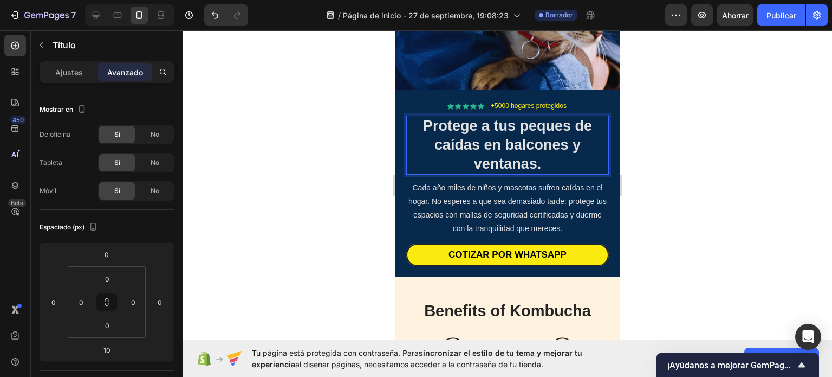
click at [518, 152] on p "Protege a tus peques de caídas en balcones y ventanas." at bounding box center [507, 144] width 200 height 57
click at [531, 156] on p "Protege a tus peques de caídas en balcones y ventanas." at bounding box center [507, 144] width 200 height 57
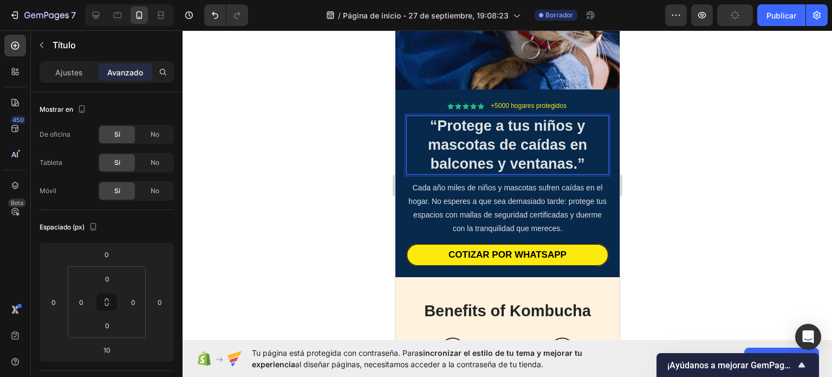
click at [598, 141] on p "“Protege a tus niños y mascotas de caídas en balcones y ventanas.”" at bounding box center [507, 144] width 200 height 57
click at [432, 115] on h1 "“Protege a tus niños y mascotas de caídas en balcones y ventanas.”" at bounding box center [507, 144] width 203 height 59
click at [579, 151] on strong "Protege a tus niños y mascotas de caídas en balcones y ventanas.”" at bounding box center [506, 145] width 159 height 54
click at [664, 121] on div at bounding box center [508, 203] width 650 height 346
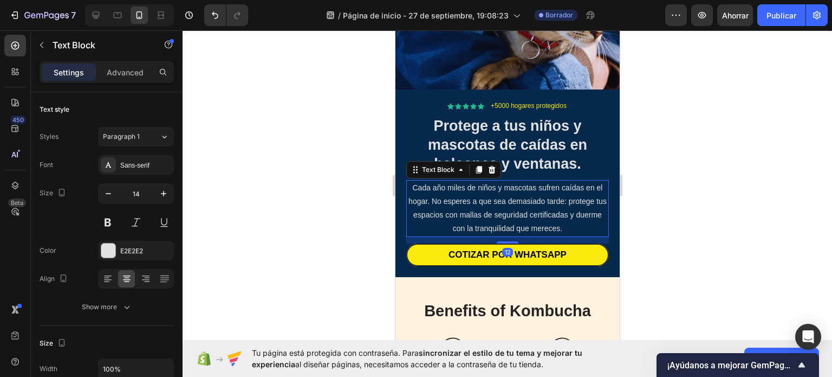
click at [518, 204] on p "Cada año miles de niños y mascotas sufren caídas en el hogar. No esperes a que …" at bounding box center [507, 208] width 200 height 55
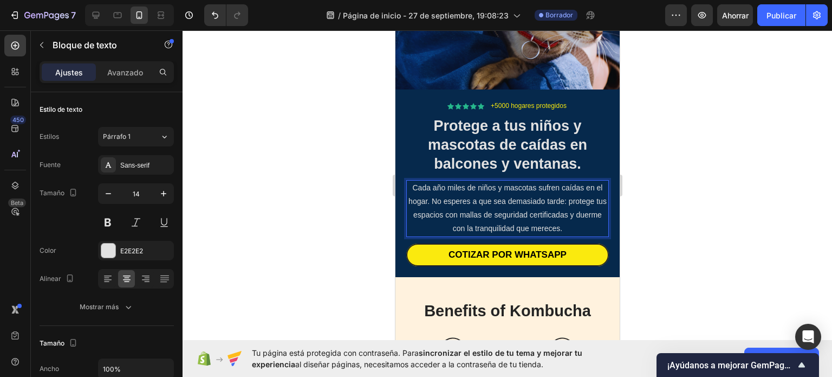
click at [518, 204] on p "Cada año miles de niños y mascotas sufren caídas en el hogar. No esperes a que …" at bounding box center [507, 208] width 200 height 55
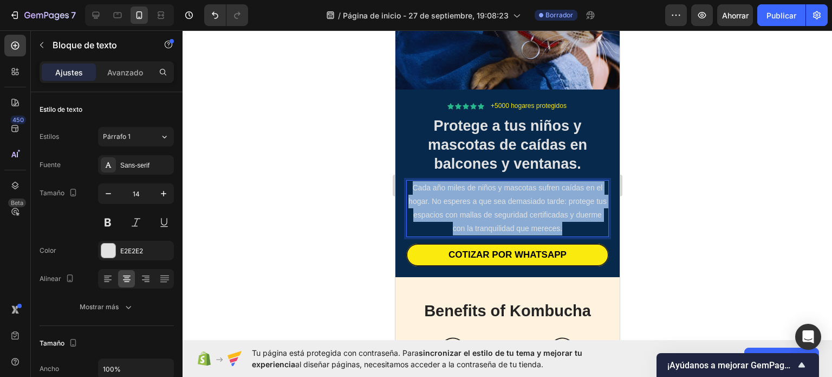
click at [518, 204] on p "Cada año miles de niños y mascotas sufren caídas en el hogar. No esperes a que …" at bounding box center [507, 208] width 200 height 55
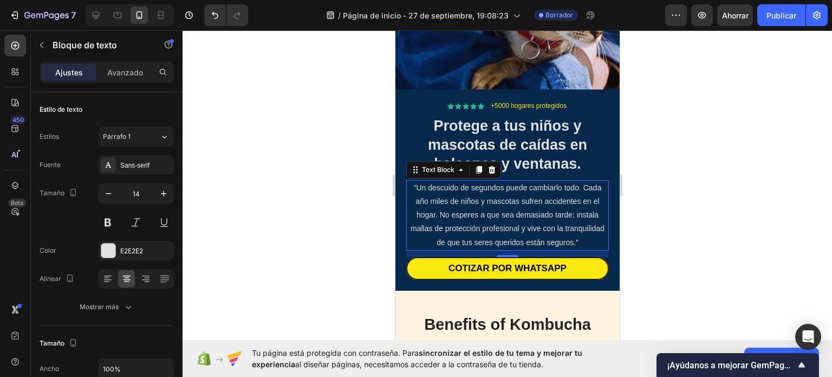
click at [648, 179] on div at bounding box center [508, 203] width 650 height 346
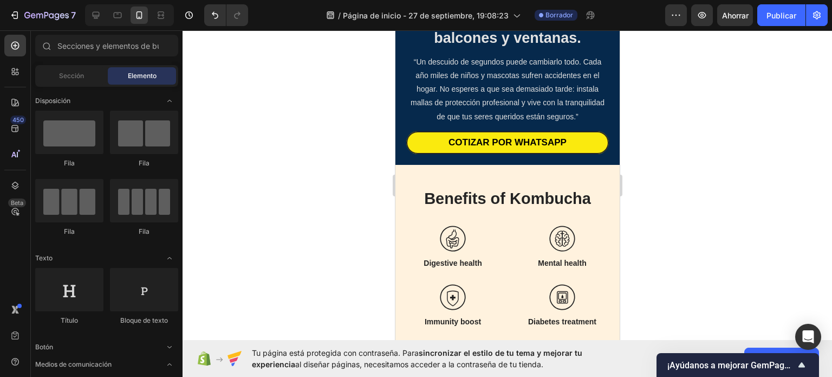
scroll to position [358, 0]
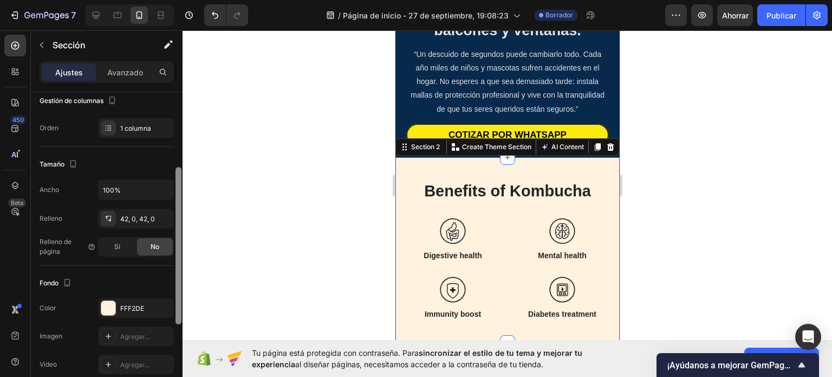
drag, startPoint x: 181, startPoint y: 186, endPoint x: 166, endPoint y: 269, distance: 84.2
click at [166, 269] on div "Disposición Ancho de columna Tasa de cambio Adaptarse al contenido 12 Gestión d…" at bounding box center [107, 249] width 152 height 315
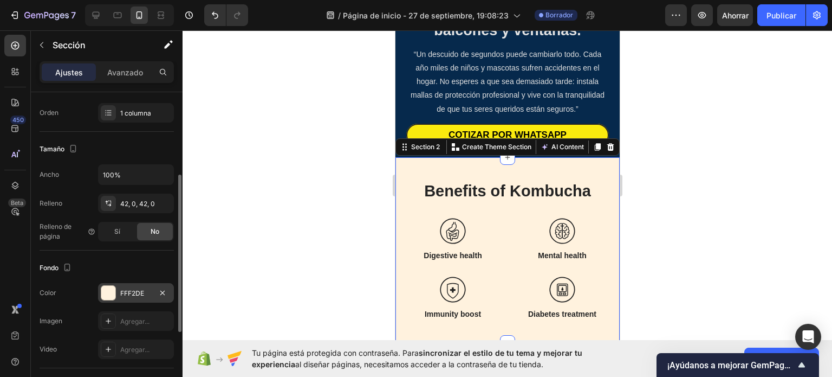
click at [113, 288] on div at bounding box center [108, 293] width 14 height 14
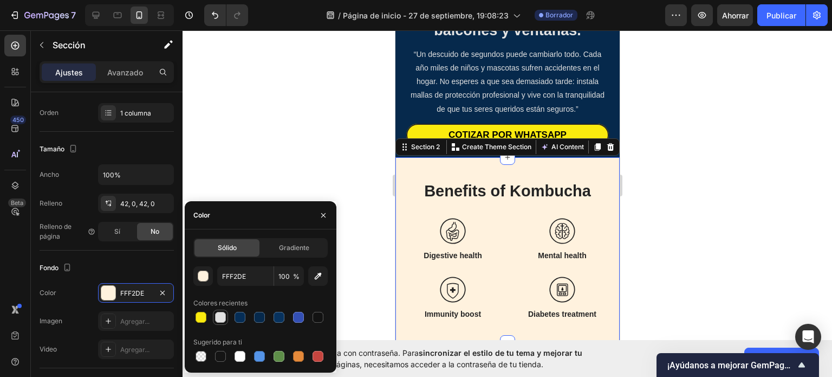
click at [217, 320] on div at bounding box center [220, 317] width 11 height 11
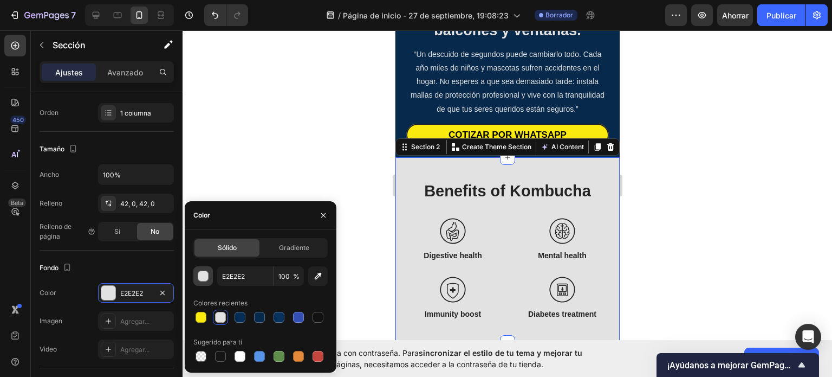
click at [206, 282] on button "button" at bounding box center [203, 276] width 20 height 20
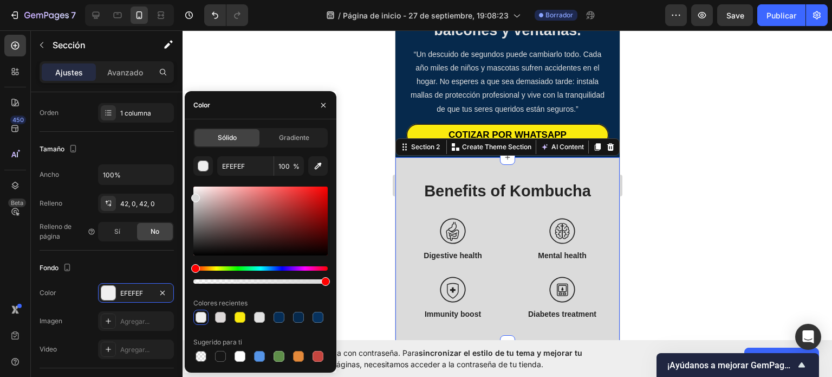
drag, startPoint x: 197, startPoint y: 195, endPoint x: 183, endPoint y: 196, distance: 14.1
click at [183, 0] on div "7 / Página de inicio - [DATE] 19:08:23 Borrador Avance Save Publicar 450 Beta S…" at bounding box center [416, 0] width 832 height 0
type input "DBDBDB"
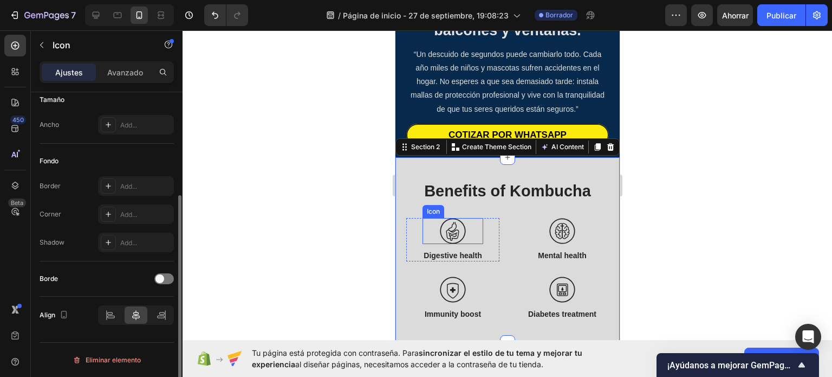
scroll to position [0, 0]
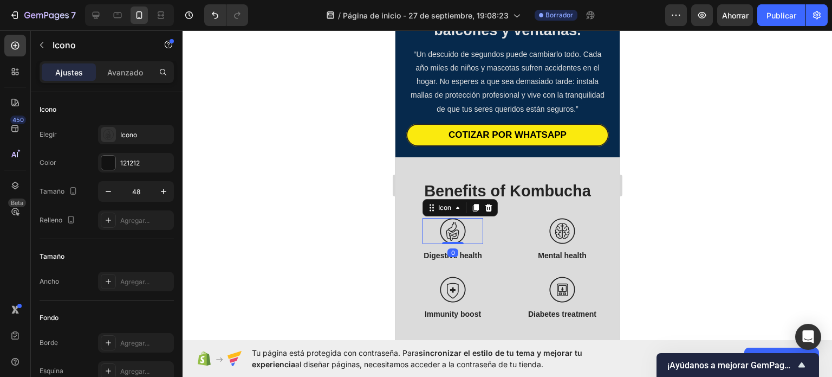
click at [672, 211] on div at bounding box center [508, 203] width 650 height 346
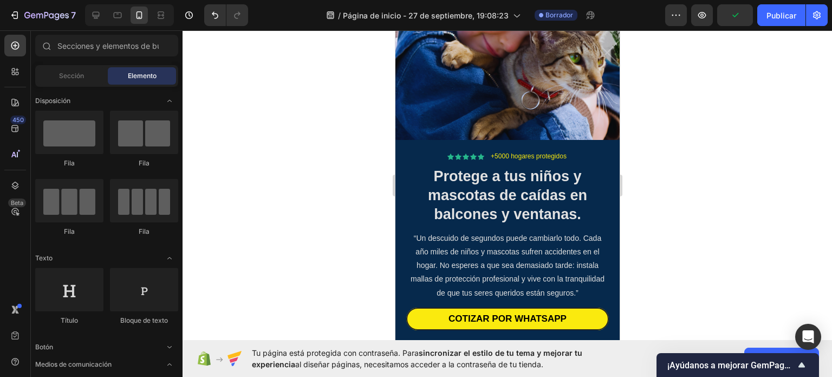
scroll to position [182, 0]
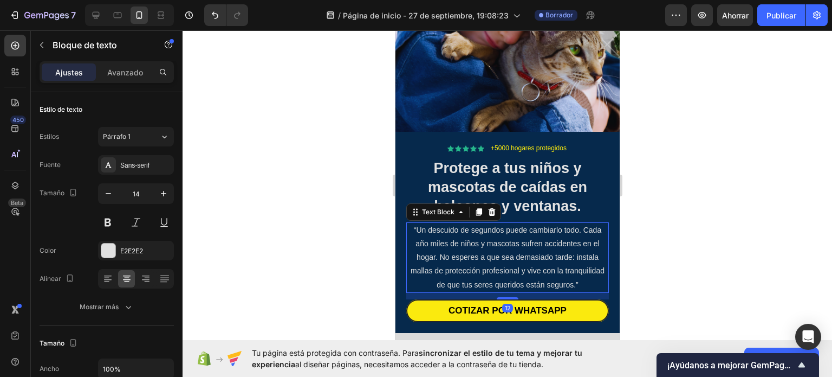
click at [537, 259] on p "“Un descuido de segundos puede cambiarlo todo. Cada año miles de niños y mascot…" at bounding box center [507, 257] width 200 height 68
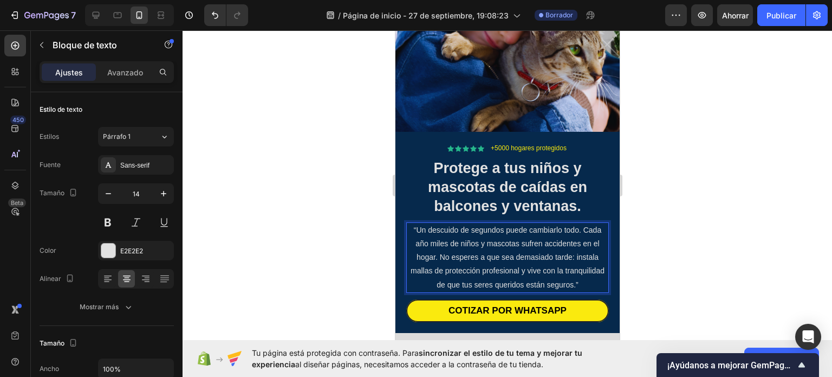
click at [536, 260] on p "“Un descuido de segundos puede cambiarlo todo. Cada año miles de niños y mascot…" at bounding box center [507, 257] width 200 height 68
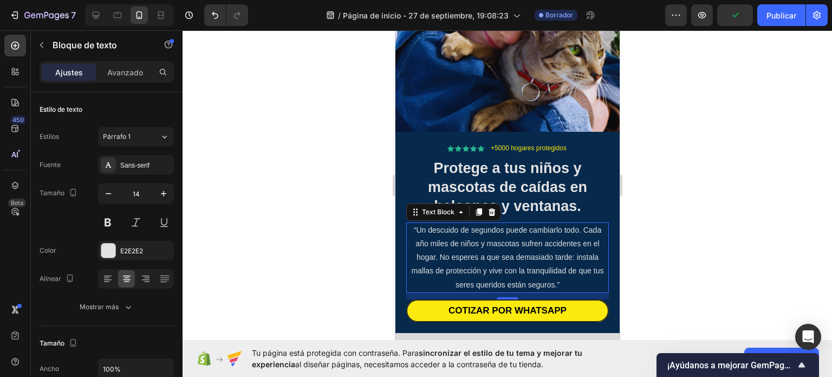
click at [631, 231] on div at bounding box center [508, 203] width 650 height 346
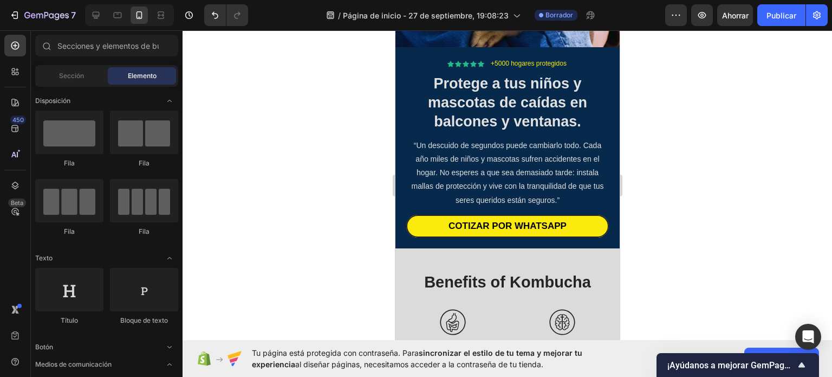
scroll to position [406, 0]
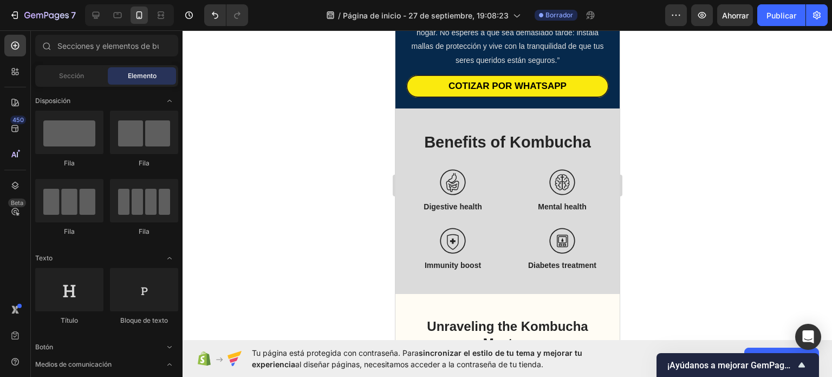
drag, startPoint x: 617, startPoint y: 59, endPoint x: 1017, endPoint y: 101, distance: 402.6
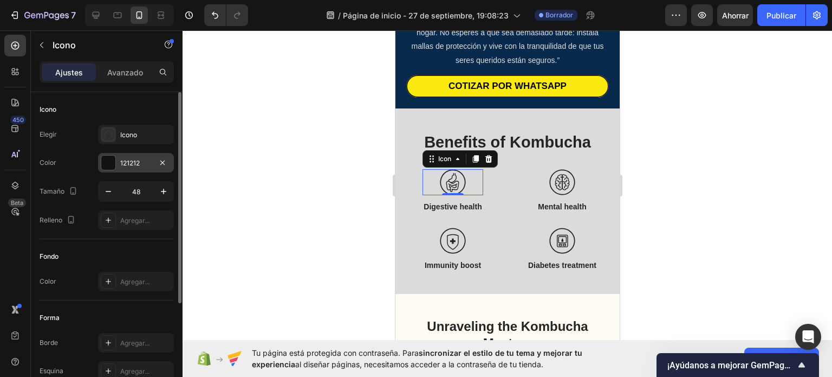
click at [111, 160] on div at bounding box center [108, 162] width 14 height 14
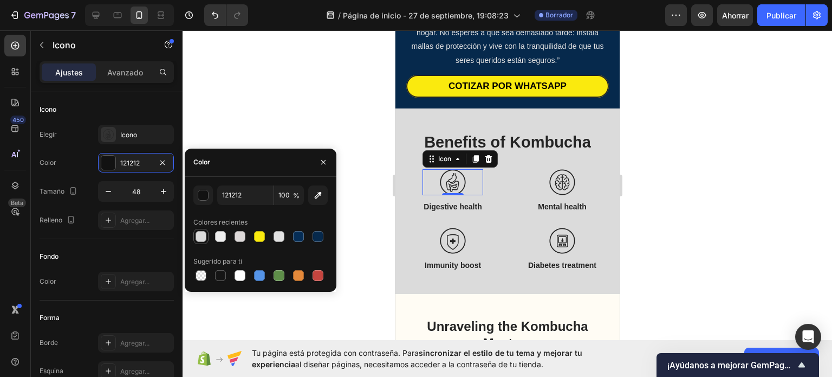
click at [204, 233] on div at bounding box center [201, 236] width 11 height 11
click at [227, 232] on div at bounding box center [220, 236] width 15 height 15
type input "EFEFEF"
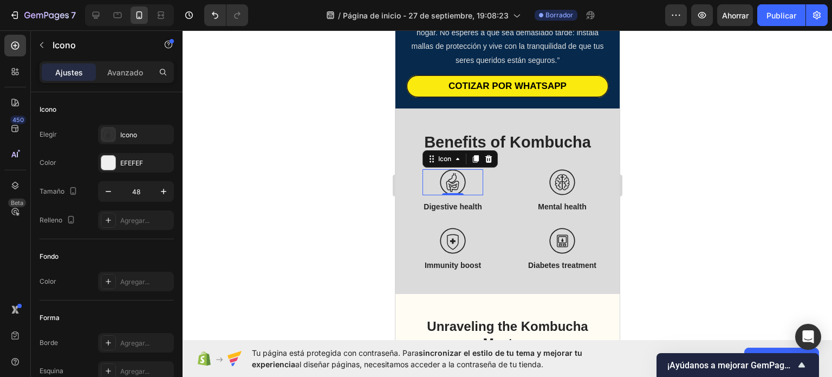
click at [450, 169] on icon at bounding box center [452, 182] width 26 height 26
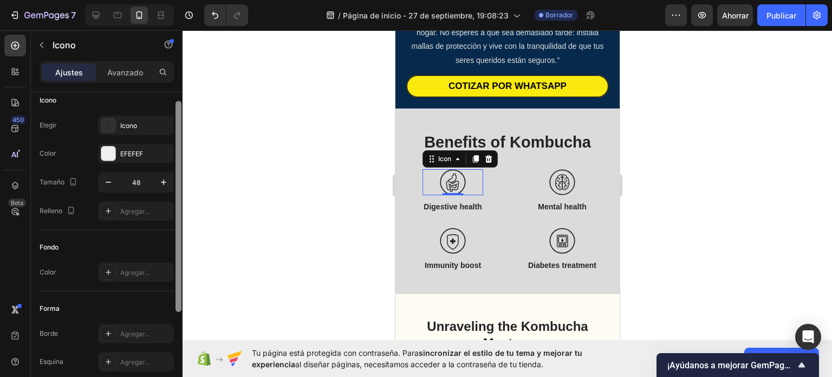
scroll to position [0, 0]
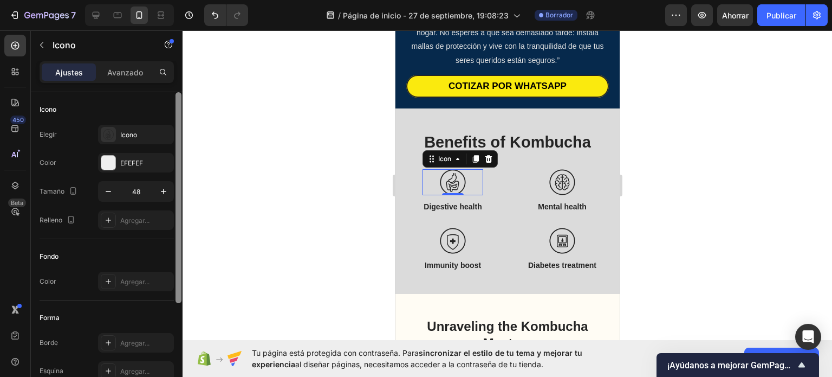
drag, startPoint x: 178, startPoint y: 108, endPoint x: 206, endPoint y: 83, distance: 37.3
click at [206, 0] on div "7 / Página de inicio - [DATE] 19:08:23 Borrador Avance Ahorrar Publicar 450 Bet…" at bounding box center [416, 0] width 832 height 0
click at [127, 137] on font "Icono" at bounding box center [128, 135] width 17 height 8
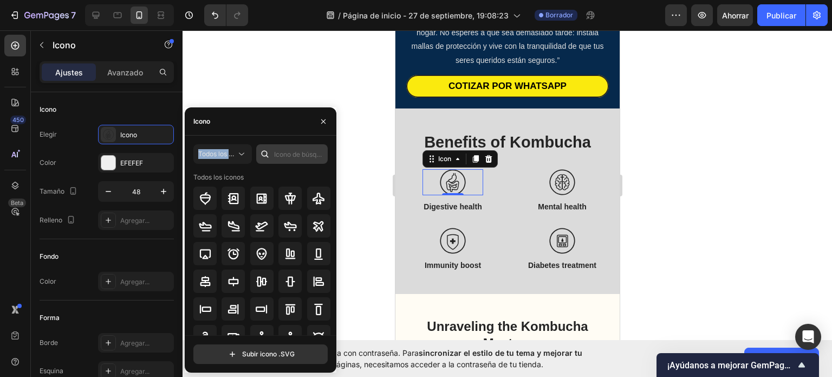
drag, startPoint x: 222, startPoint y: 121, endPoint x: 288, endPoint y: 155, distance: 74.4
click at [288, 155] on div "Icono Todos los estilos Todos los iconos Subir icono .SVG" at bounding box center [261, 239] width 152 height 265
click at [288, 155] on input "text" at bounding box center [292, 154] width 72 height 20
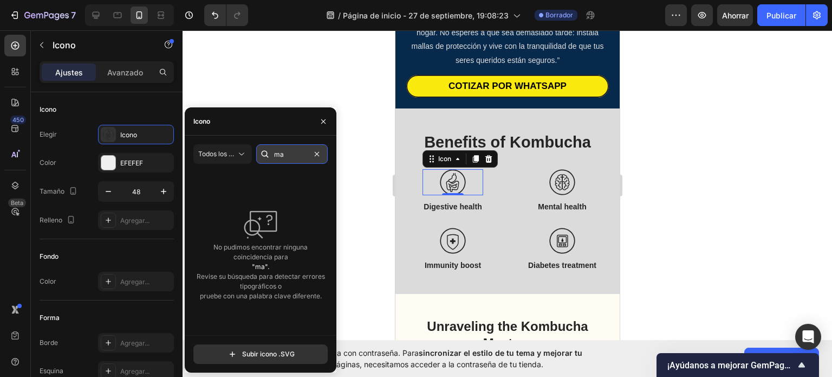
type input "m"
type input "s"
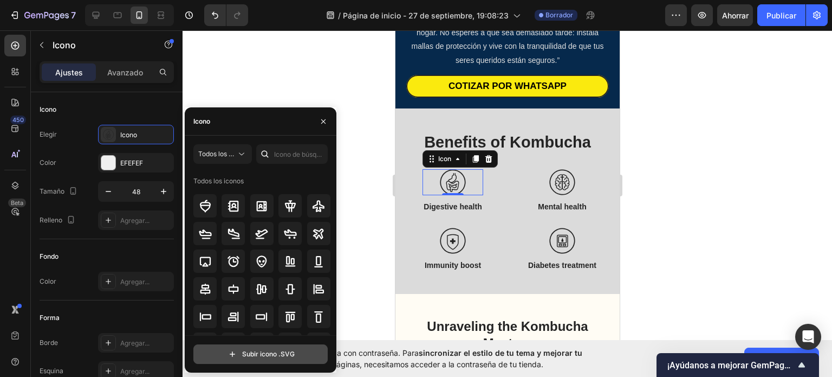
click at [281, 348] on input "file" at bounding box center [260, 354] width 133 height 18
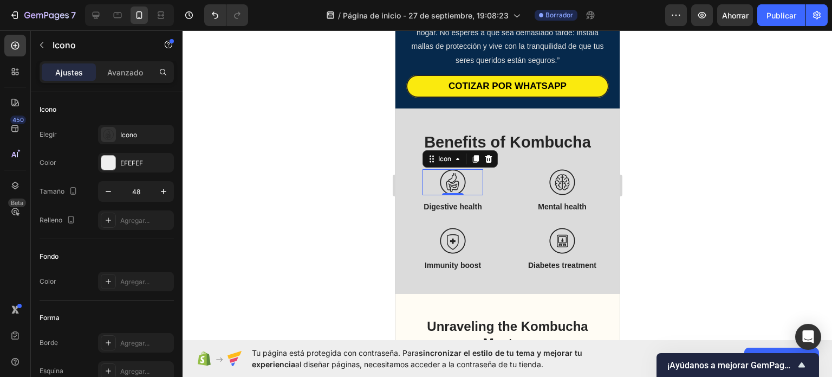
click at [762, 149] on div at bounding box center [508, 203] width 650 height 346
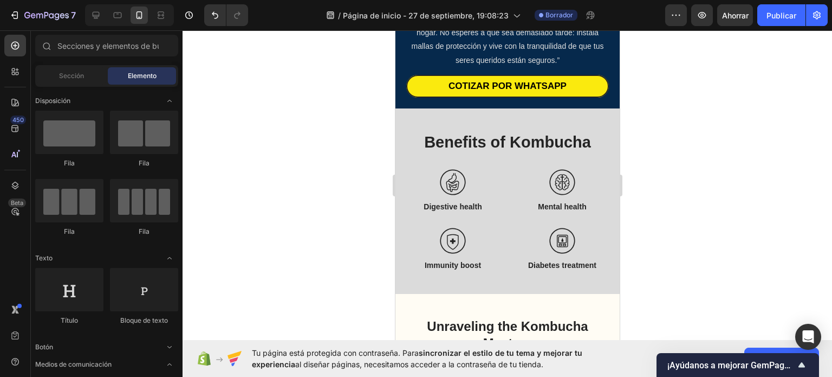
click at [832, 49] on div at bounding box center [508, 203] width 650 height 346
